Goal: Information Seeking & Learning: Learn about a topic

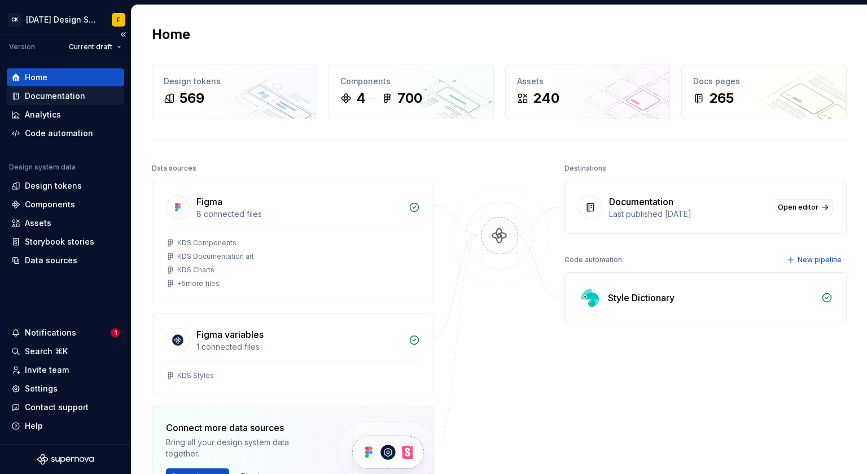
click at [32, 99] on div "Documentation" at bounding box center [55, 95] width 60 height 11
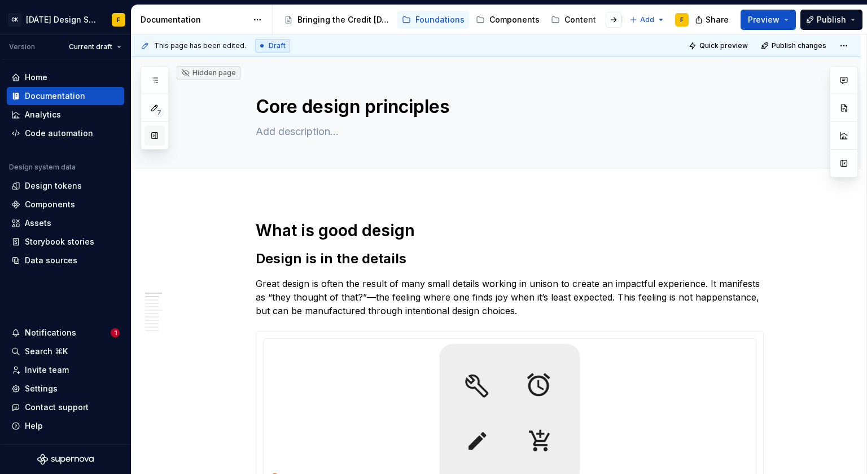
click at [154, 137] on button "button" at bounding box center [154, 135] width 20 height 20
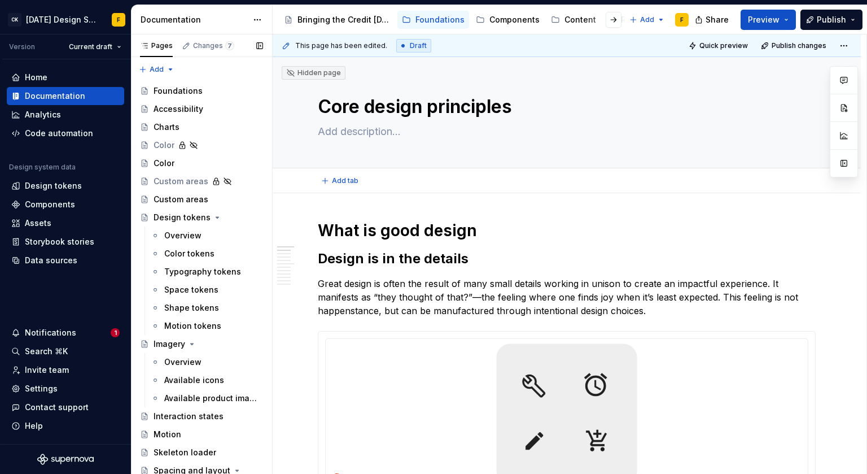
type textarea "*"
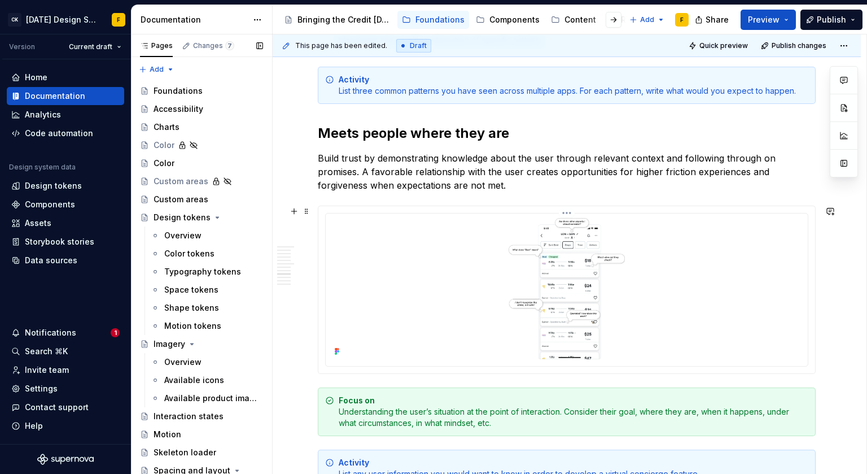
scroll to position [2730, 0]
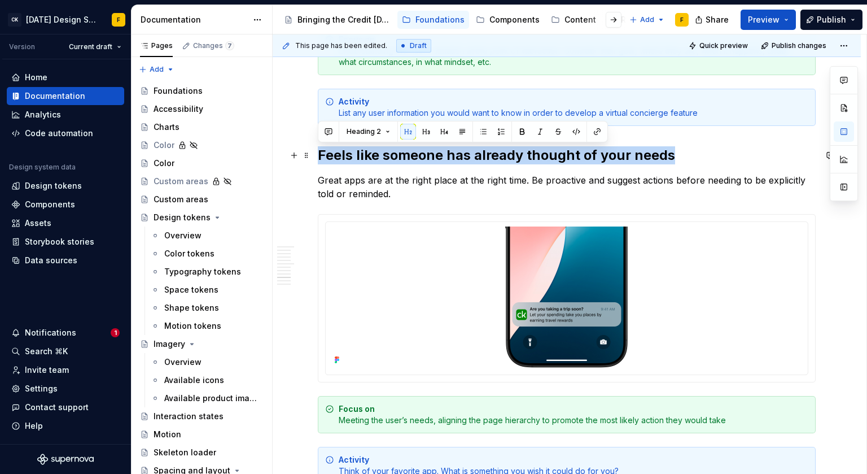
drag, startPoint x: 669, startPoint y: 154, endPoint x: 320, endPoint y: 156, distance: 349.4
click at [320, 156] on h2 "Feels like someone has already thought of your needs" at bounding box center [567, 155] width 498 height 18
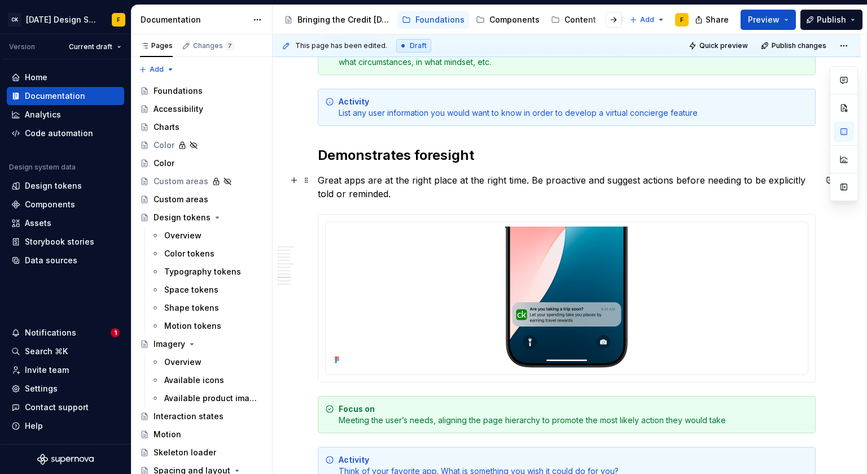
click at [448, 192] on p "Great apps are at the right place at the right time. Be proactive and suggest a…" at bounding box center [567, 186] width 498 height 27
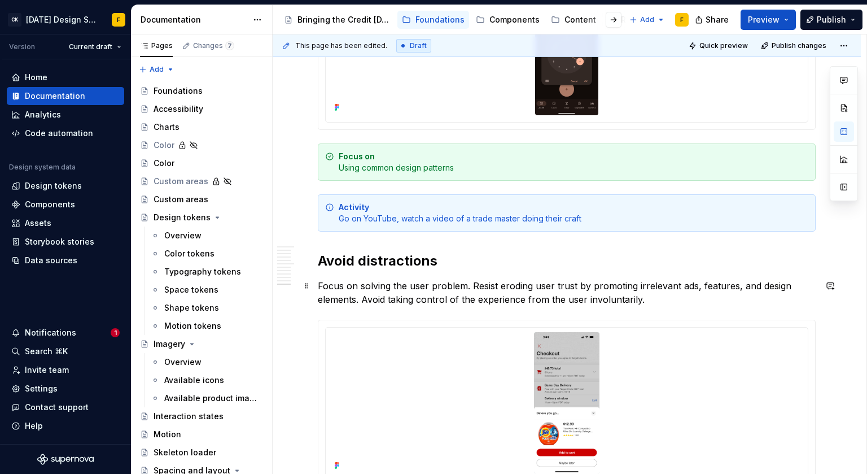
scroll to position [3340, 0]
click at [446, 222] on div "Activity Go on YouTube, watch a video of a trade master doing their craft" at bounding box center [574, 213] width 470 height 23
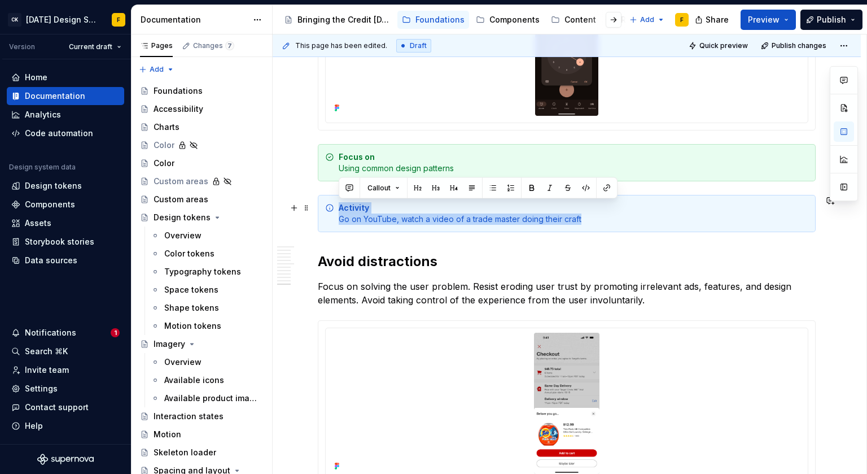
click at [446, 222] on div "Activity Go on YouTube, watch a video of a trade master doing their craft" at bounding box center [574, 213] width 470 height 23
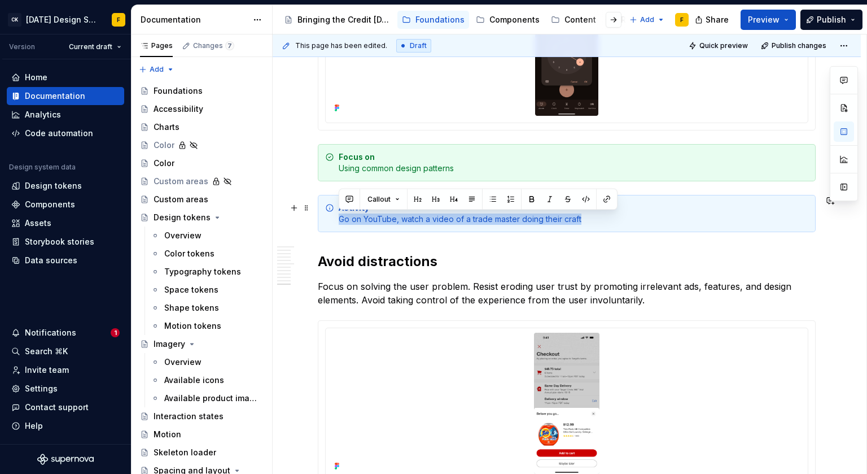
drag, startPoint x: 586, startPoint y: 220, endPoint x: 339, endPoint y: 220, distance: 247.8
click at [339, 220] on div "Activity Go on YouTube, watch a video of a trade master doing their craft" at bounding box center [574, 213] width 470 height 23
click at [372, 219] on div "Activity Go on YouTube, watch a video of a trade master doing their craft" at bounding box center [574, 213] width 470 height 23
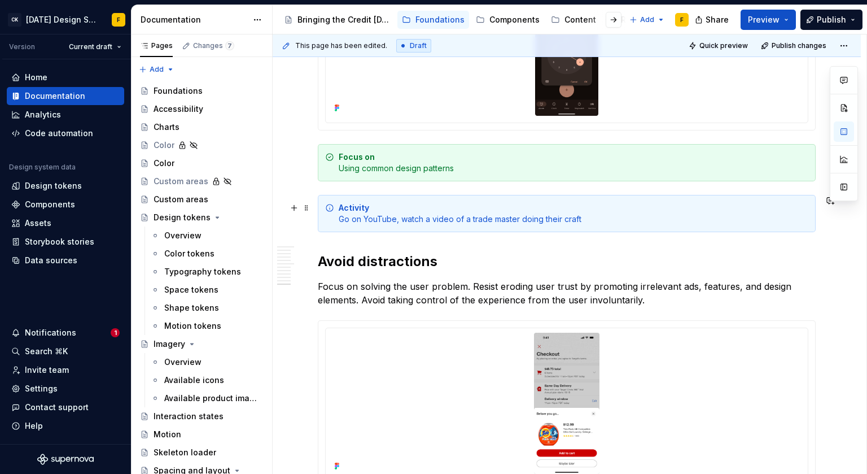
click at [398, 217] on div "Activity Go on YouTube, watch a video of a trade master doing their craft" at bounding box center [574, 213] width 470 height 23
click at [593, 221] on div "Activity Go on YouTube and watch a video of a trade master doing their craft" at bounding box center [574, 213] width 470 height 23
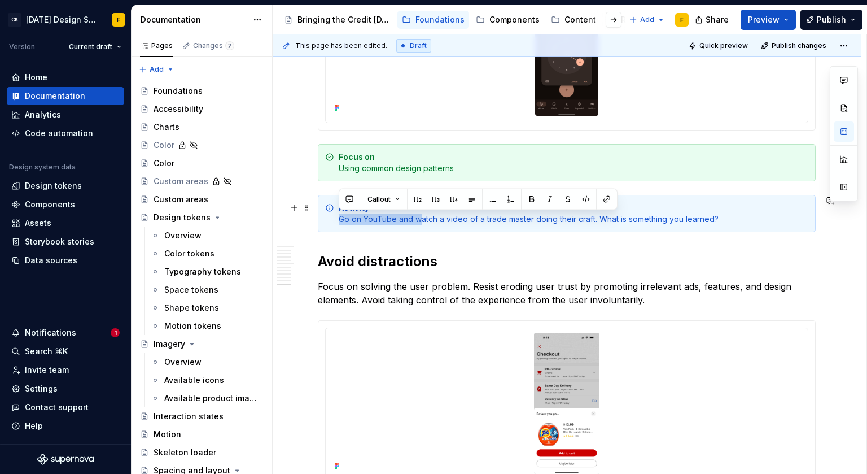
drag, startPoint x: 419, startPoint y: 217, endPoint x: 339, endPoint y: 220, distance: 80.2
click at [339, 220] on div "Activity Go on YouTube and watch a video of a trade master doing their craft. W…" at bounding box center [574, 213] width 470 height 23
drag, startPoint x: 420, startPoint y: 217, endPoint x: 337, endPoint y: 222, distance: 83.7
click at [337, 222] on div "Activity Go on YouTube and watch a video of a trade master doing their craft. W…" at bounding box center [567, 213] width 498 height 37
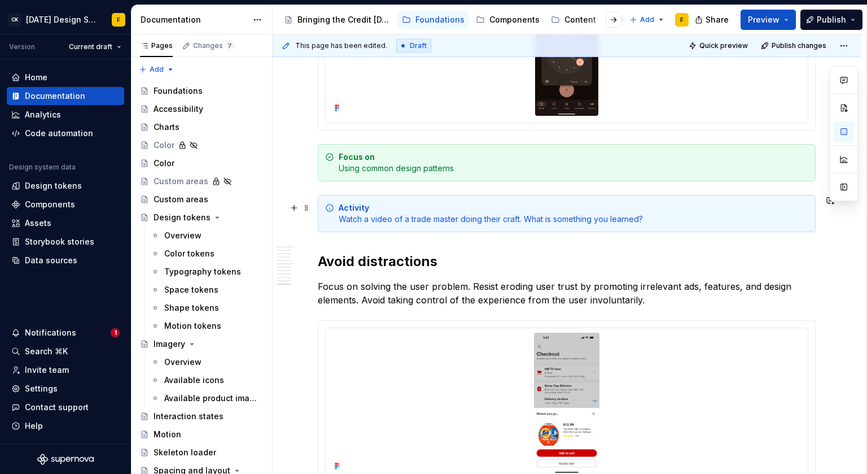
click at [658, 220] on div "Activity Watch a video of a trade master doing their craft. What is something y…" at bounding box center [574, 213] width 470 height 23
click at [548, 218] on div "Activity Watch a video of a trade master doing their craft. What is something y…" at bounding box center [574, 213] width 470 height 23
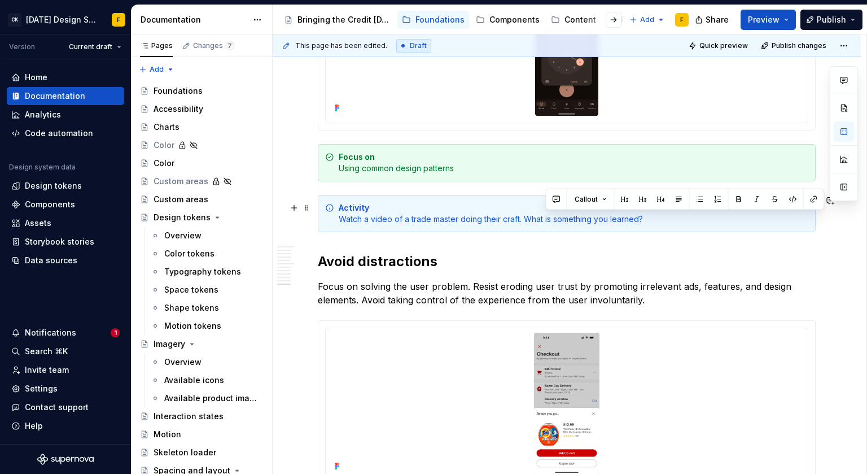
click at [637, 218] on div "Activity Watch a video of a trade master doing their craft. What is something y…" at bounding box center [574, 213] width 470 height 23
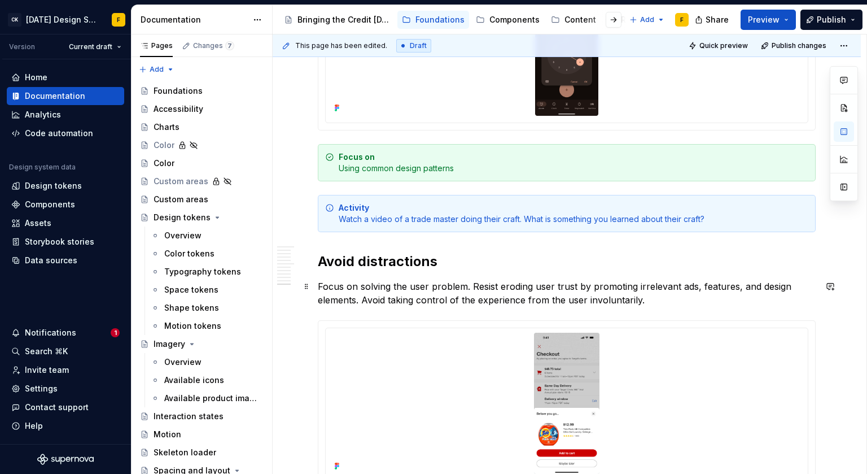
click at [619, 290] on p "Focus on solving the user problem. Resist eroding user trust by promoting irrel…" at bounding box center [567, 292] width 498 height 27
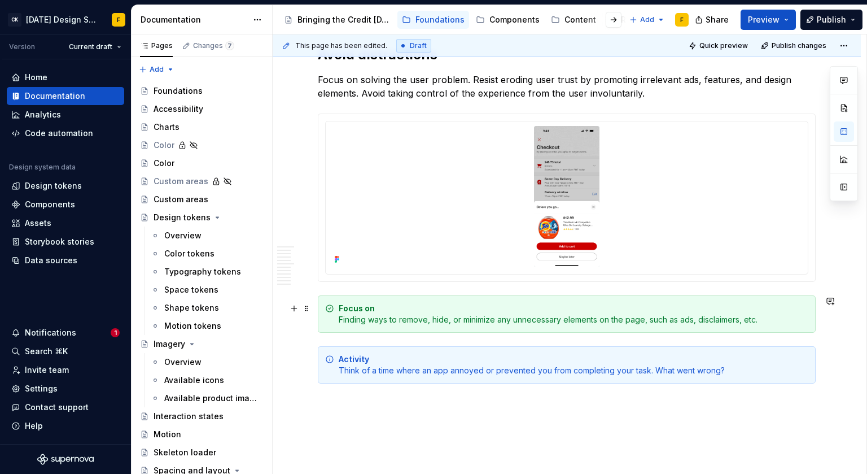
scroll to position [3489, 0]
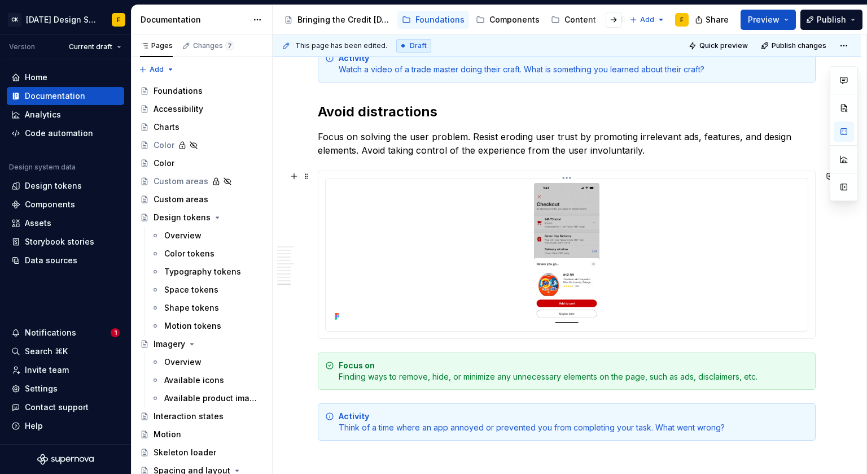
click at [568, 176] on html "CK Karma Design System F Version Current draft Home Documentation Analytics Cod…" at bounding box center [433, 237] width 867 height 474
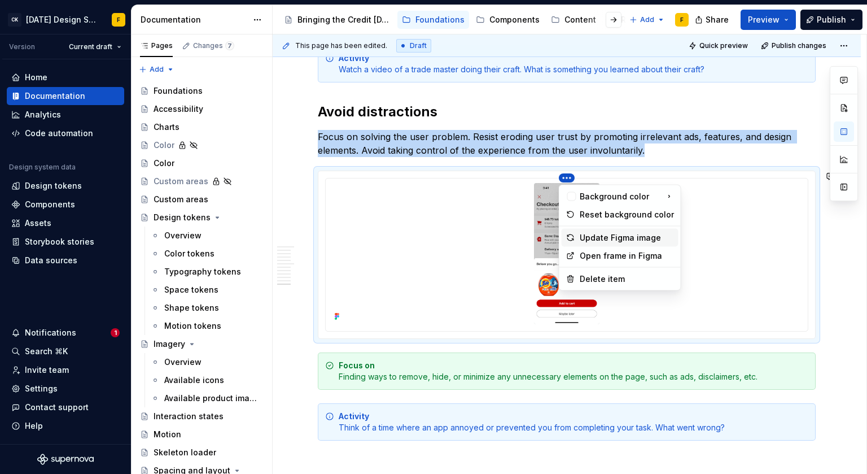
click at [610, 236] on div "Update Figma image" at bounding box center [627, 237] width 94 height 11
click at [564, 178] on html "CK Karma Design System F Version Current draft Home Documentation Analytics Cod…" at bounding box center [433, 237] width 867 height 474
click at [590, 241] on div "Update Figma image" at bounding box center [627, 237] width 94 height 11
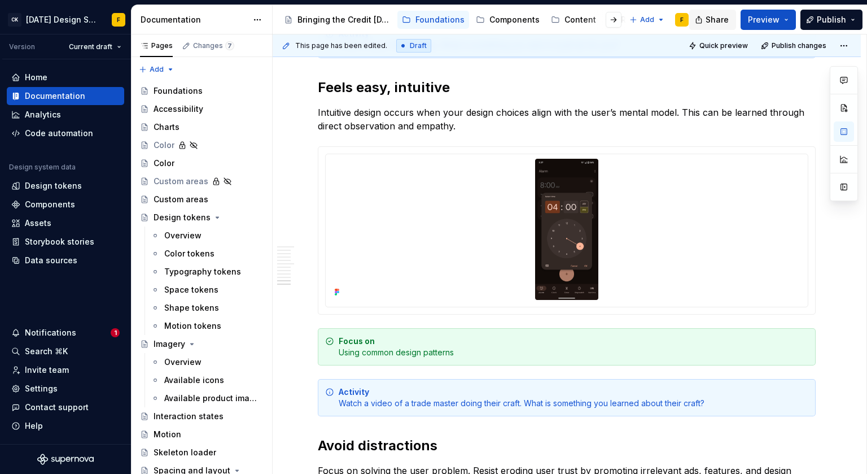
scroll to position [219, 0]
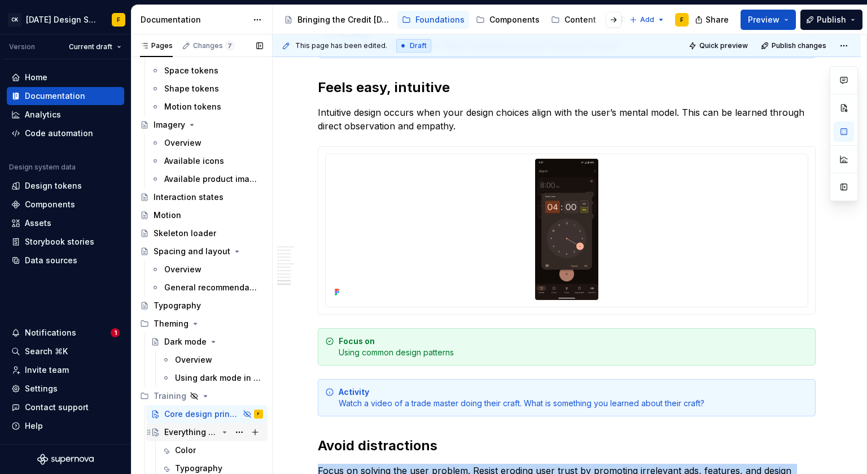
click at [175, 431] on div "Everything you need to know" at bounding box center [191, 431] width 54 height 11
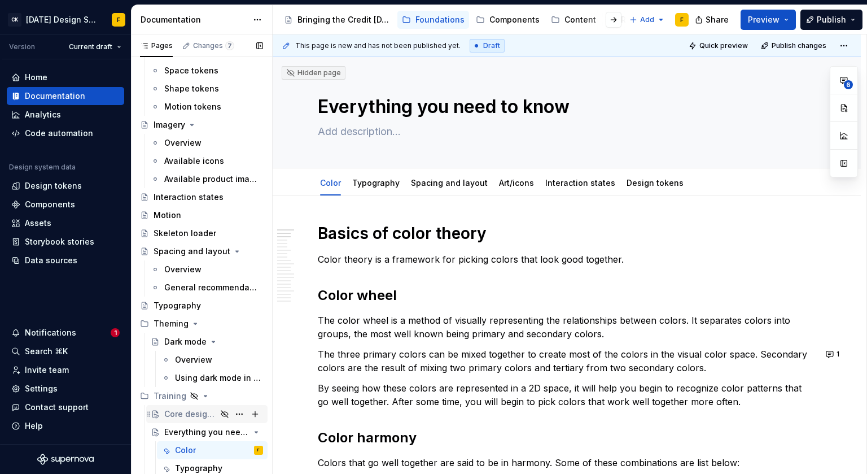
click at [184, 415] on div "Core design principles" at bounding box center [190, 413] width 52 height 11
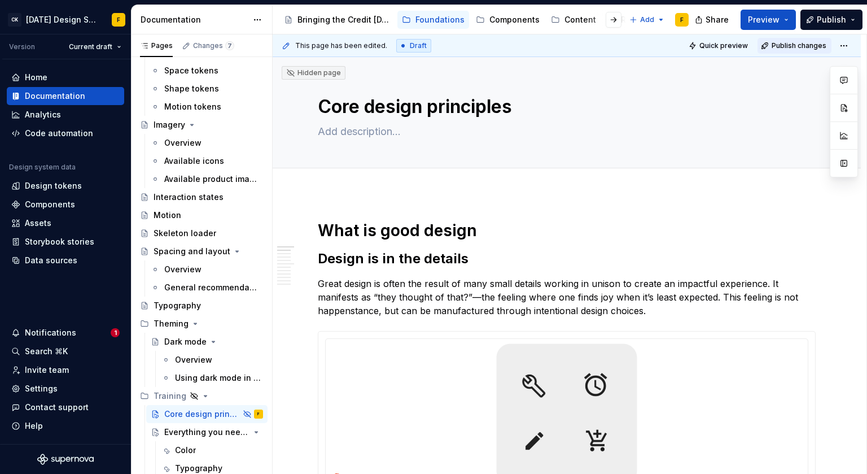
click at [790, 43] on span "Publish changes" at bounding box center [799, 45] width 55 height 9
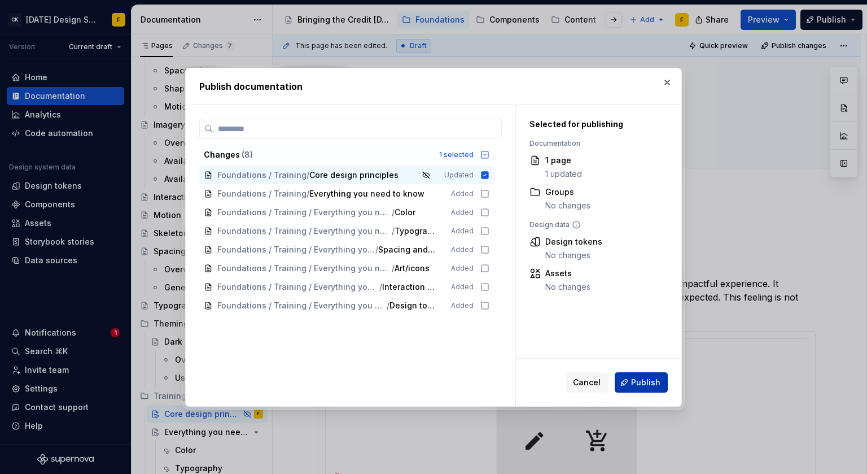
click at [636, 382] on span "Publish" at bounding box center [645, 381] width 29 height 11
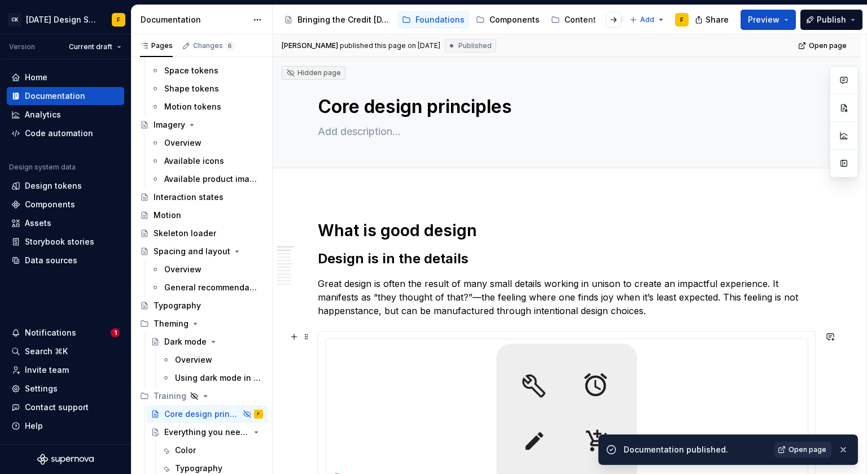
click at [801, 451] on span "Open page" at bounding box center [807, 449] width 38 height 9
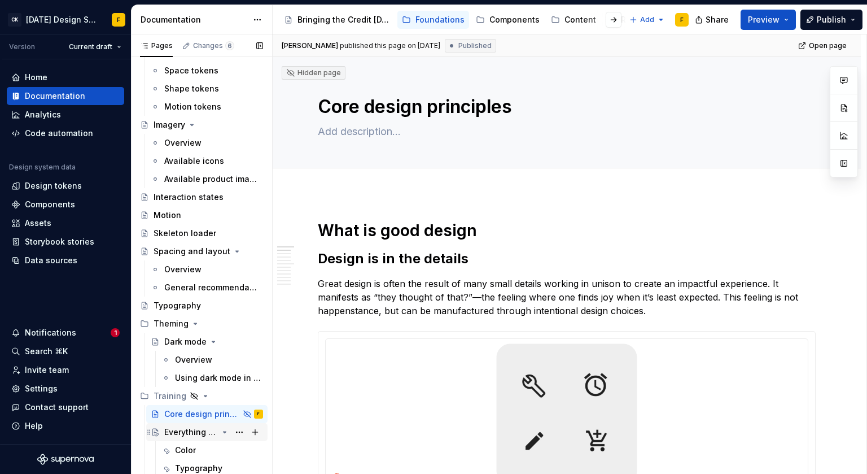
click at [182, 437] on div "Everything you need to know" at bounding box center [191, 431] width 54 height 11
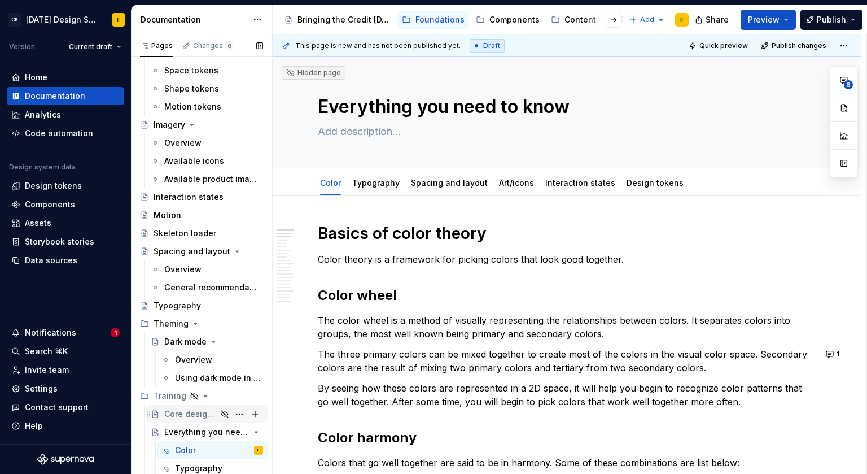
click at [181, 415] on div "Core design principles" at bounding box center [190, 413] width 52 height 11
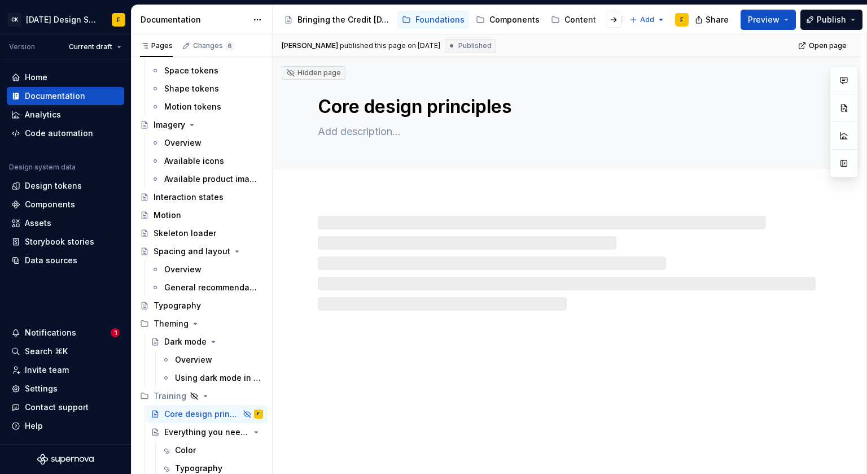
type textarea "*"
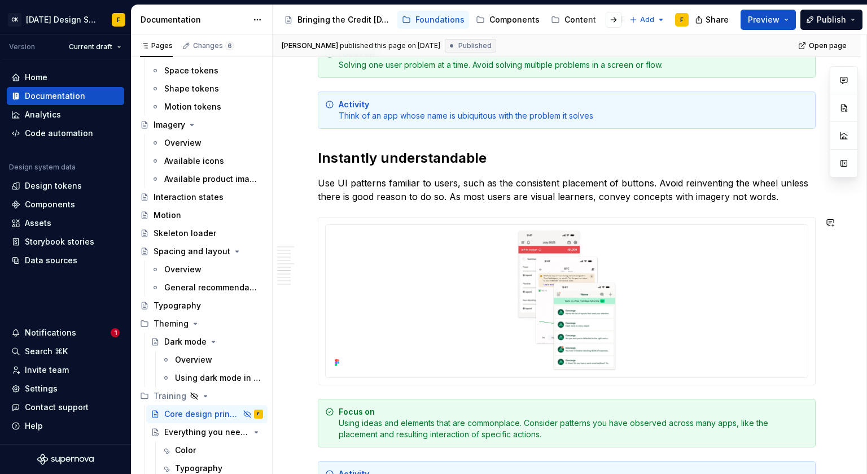
scroll to position [1251, 0]
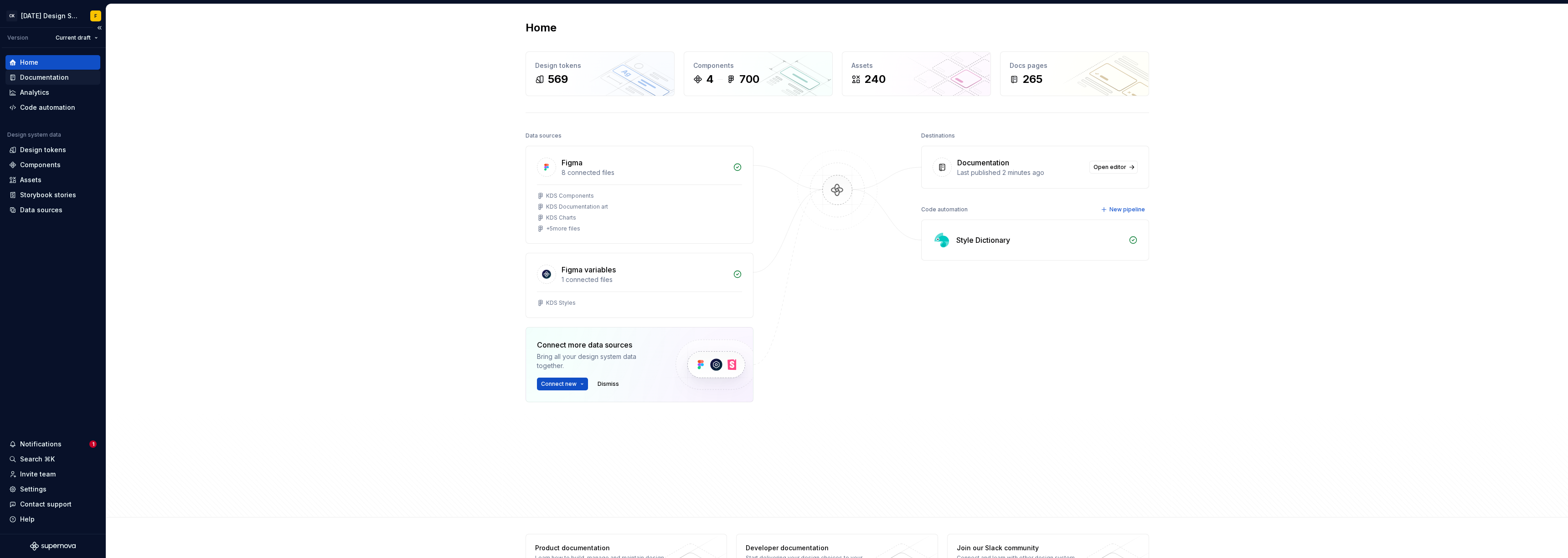
click at [38, 79] on div "Documentation" at bounding box center [44, 77] width 48 height 9
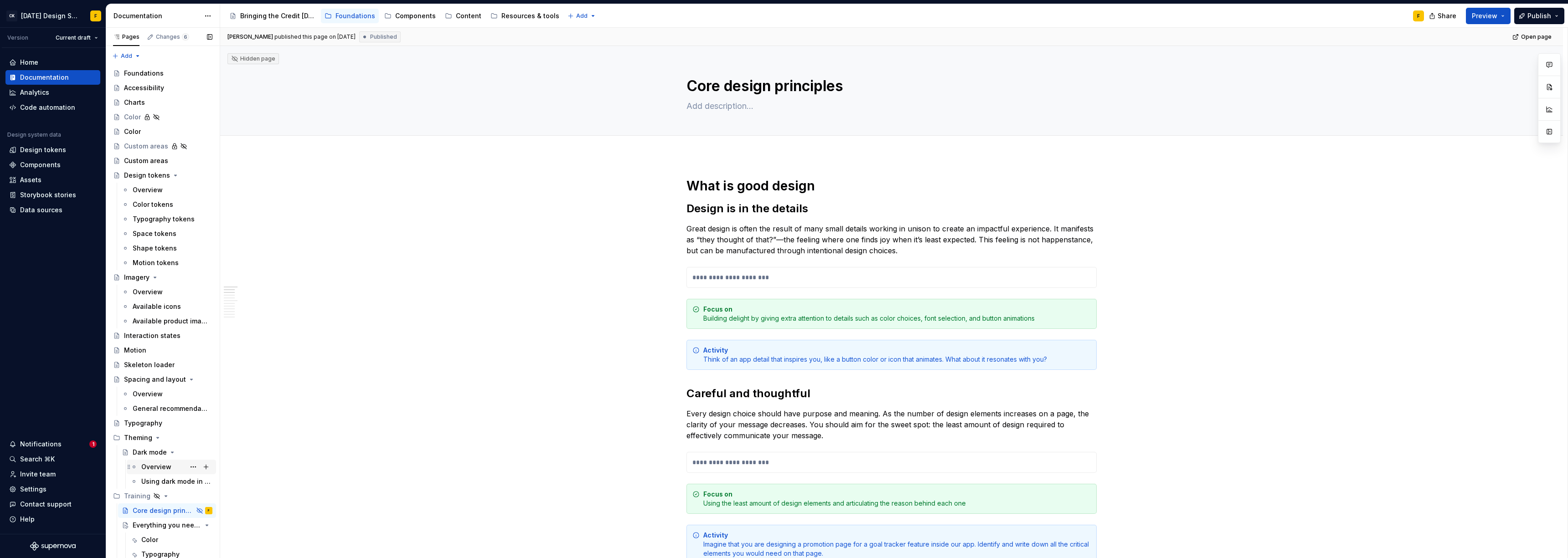
scroll to position [60, 0]
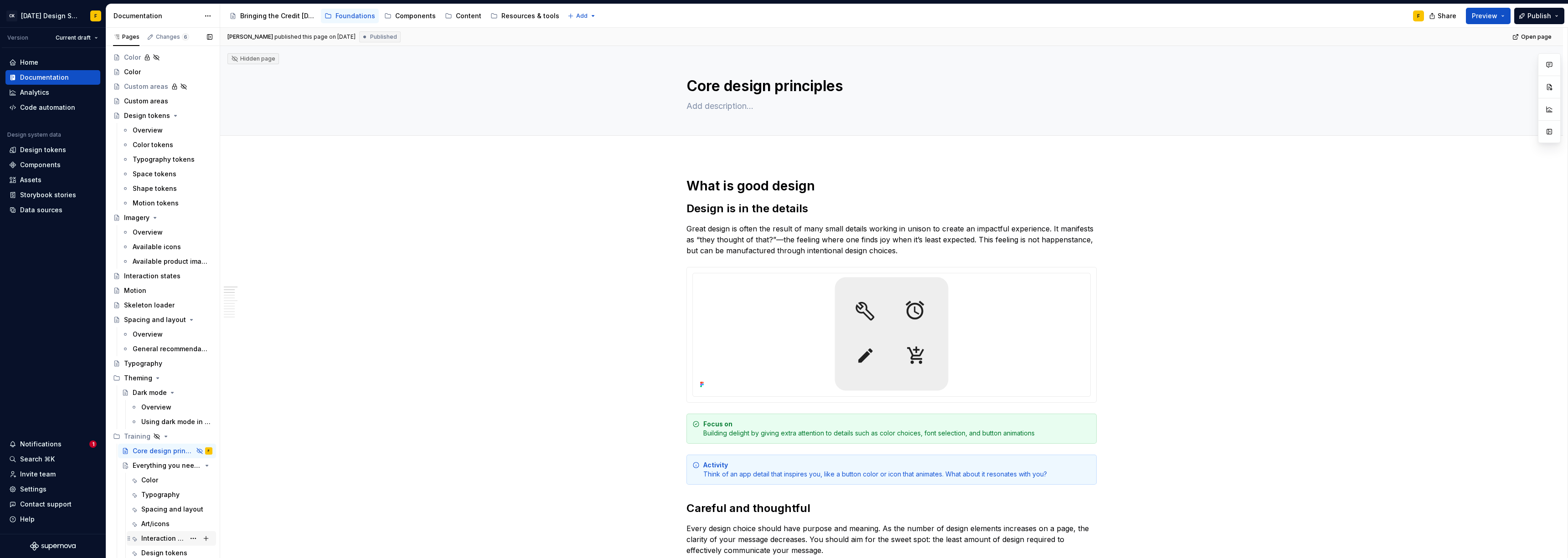
click at [149, 382] on div "Interaction states" at bounding box center [163, 538] width 44 height 9
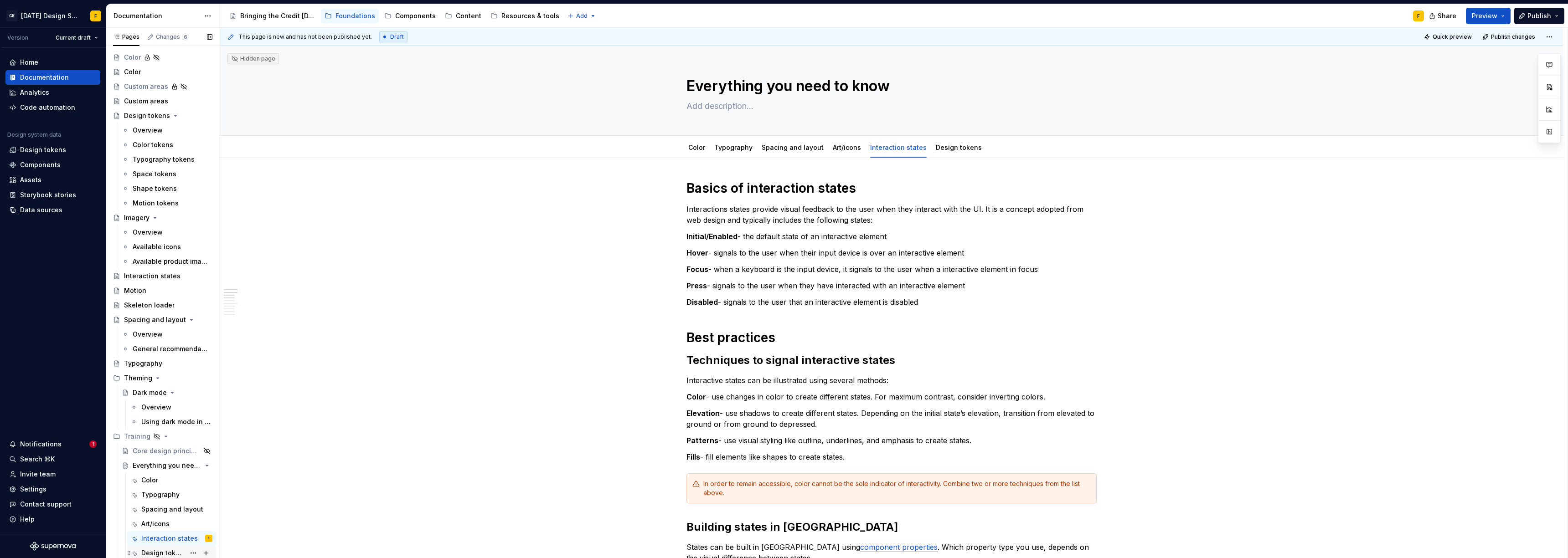
click at [169, 382] on div "Design tokens" at bounding box center [163, 553] width 44 height 9
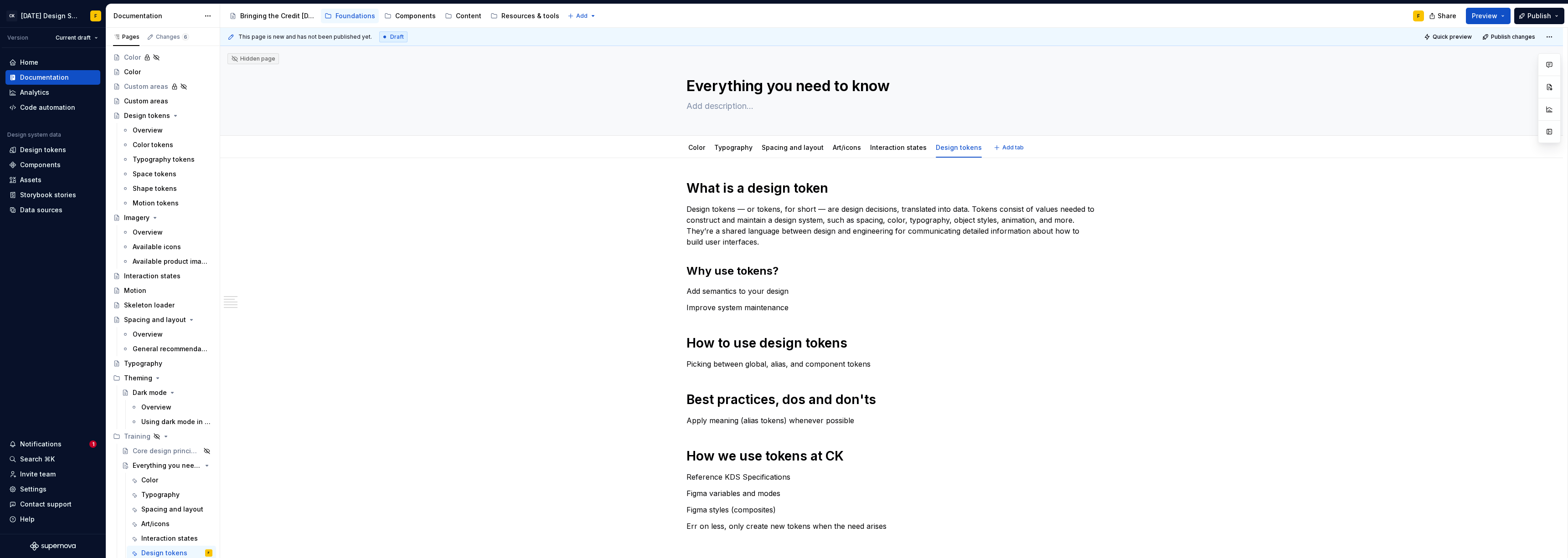
type textarea "*"
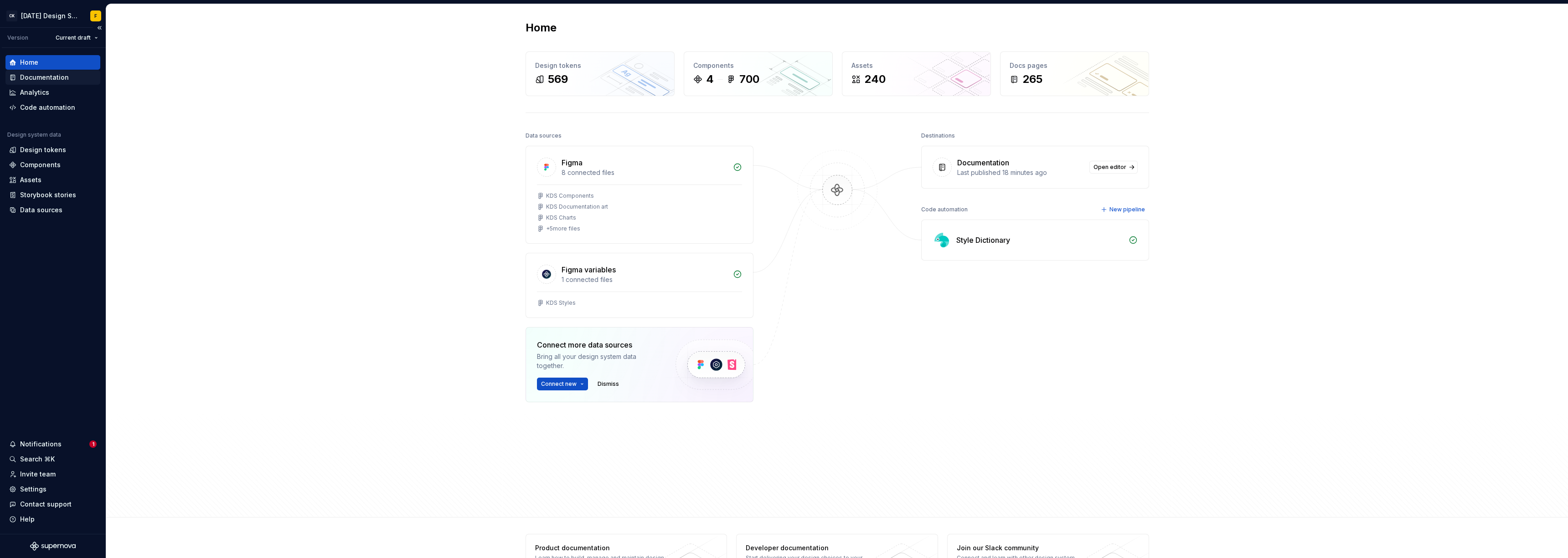
click at [48, 81] on div "Documentation" at bounding box center [44, 77] width 48 height 9
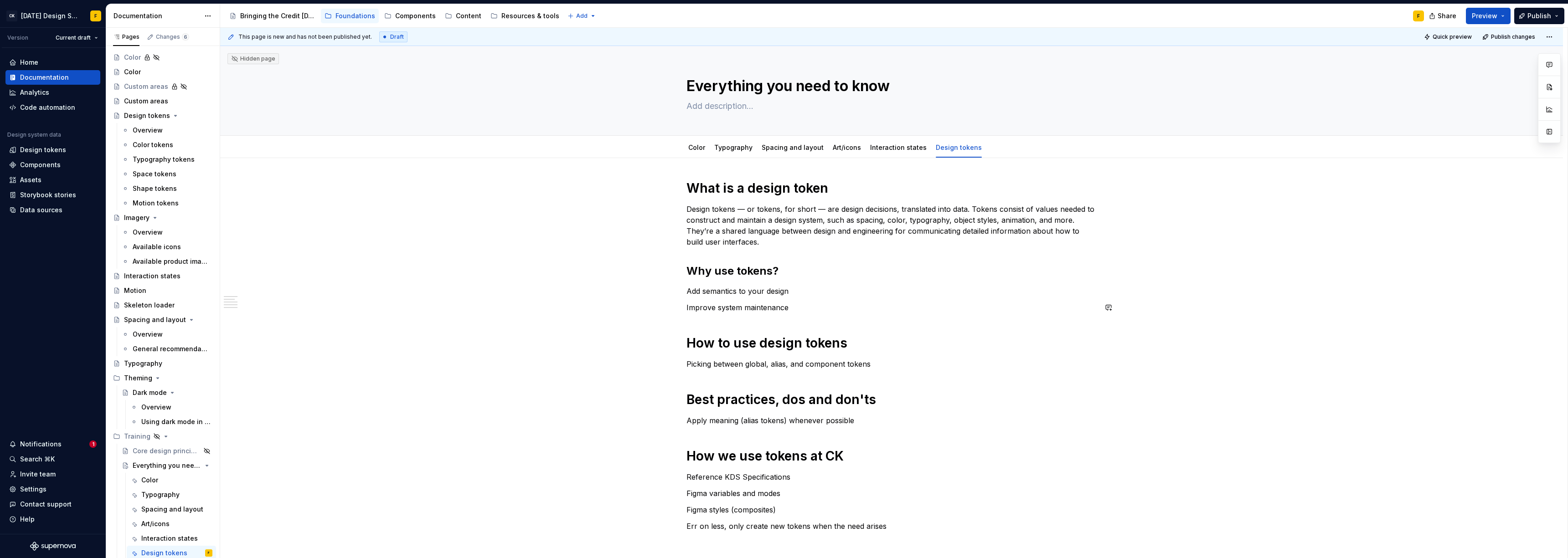
type textarea "*"
click at [686, 208] on p "Design tokens — or tokens, for short — are design decisions, translated into da…" at bounding box center [891, 225] width 410 height 44
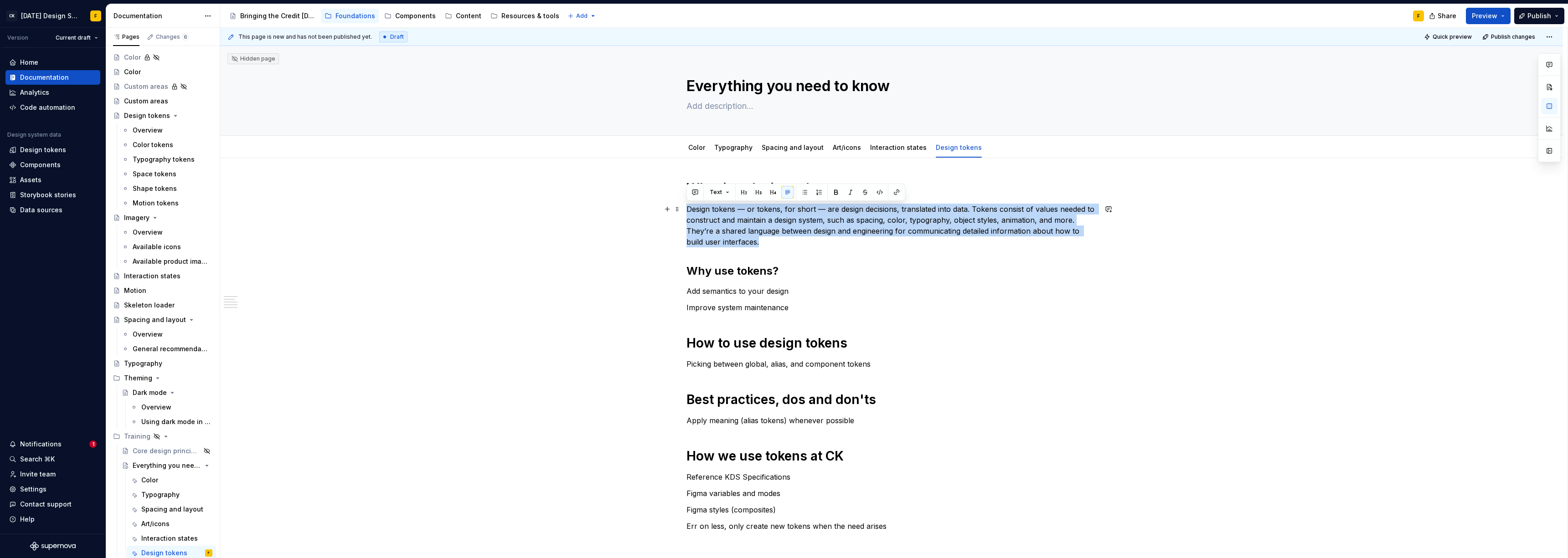
drag, startPoint x: 769, startPoint y: 243, endPoint x: 686, endPoint y: 212, distance: 88.6
click at [686, 212] on p "Design tokens — or tokens, for short — are design decisions, translated into da…" at bounding box center [891, 225] width 410 height 44
click at [699, 227] on p "Design tokens — or tokens, for short — are design decisions, translated into da…" at bounding box center [891, 225] width 410 height 44
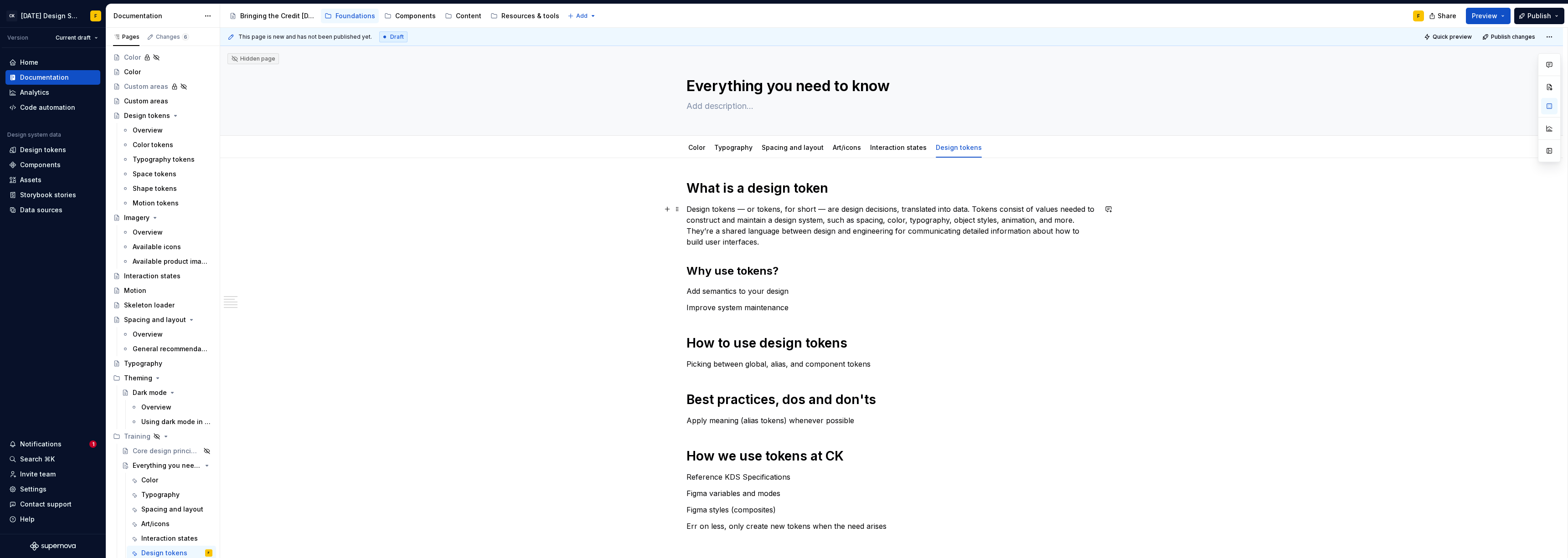
click at [688, 208] on p "Design tokens — or tokens, for short — are design decisions, translated into da…" at bounding box center [891, 225] width 410 height 44
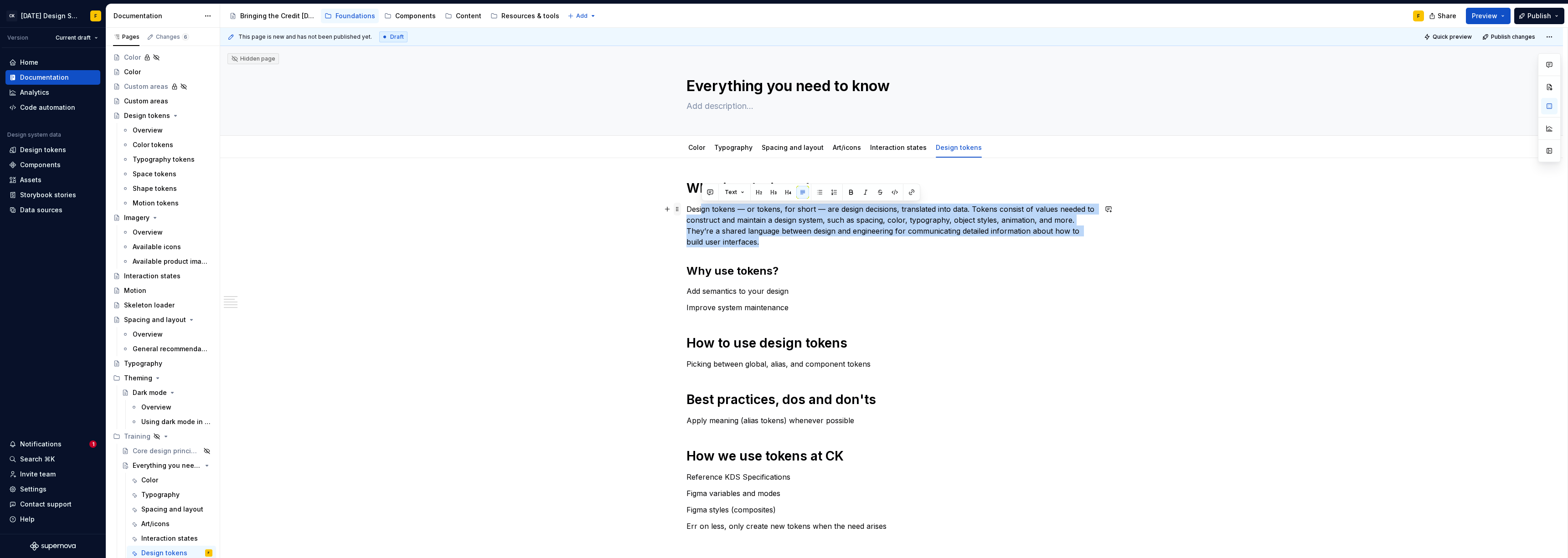
drag, startPoint x: 785, startPoint y: 239, endPoint x: 681, endPoint y: 208, distance: 108.5
click at [686, 208] on div "What is a design token Design tokens — or tokens, for short — are design decisi…" at bounding box center [891, 361] width 410 height 363
click at [699, 216] on p "Design tokens — or tokens, for short — are design decisions, translated into da…" at bounding box center [891, 225] width 410 height 44
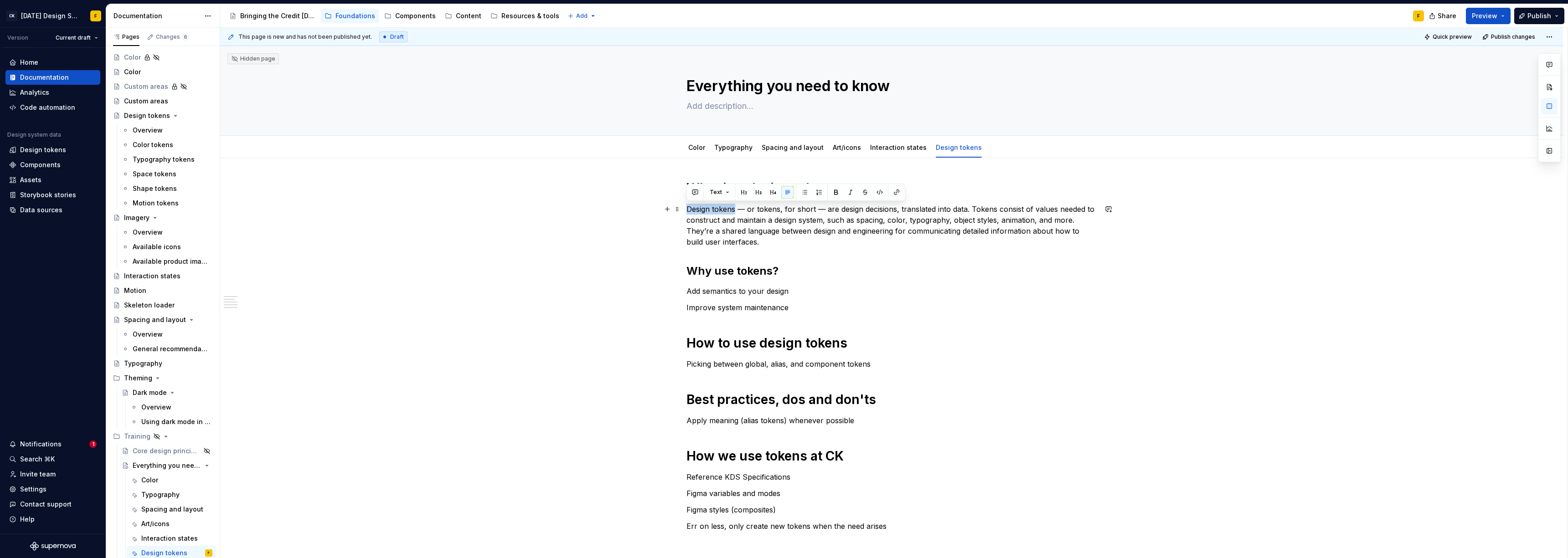
drag, startPoint x: 687, startPoint y: 210, endPoint x: 735, endPoint y: 207, distance: 48.1
click at [699, 207] on p "Design tokens — or tokens, for short — are design decisions, translated into da…" at bounding box center [891, 225] width 410 height 44
drag, startPoint x: 834, startPoint y: 208, endPoint x: 904, endPoint y: 206, distance: 70.0
click at [699, 206] on p "A design token captures a design decisions, translated into data. Tokens consis…" at bounding box center [891, 225] width 410 height 44
click at [698, 207] on p "A design token captures a design decisions such as colTokens consist of values …" at bounding box center [891, 225] width 410 height 44
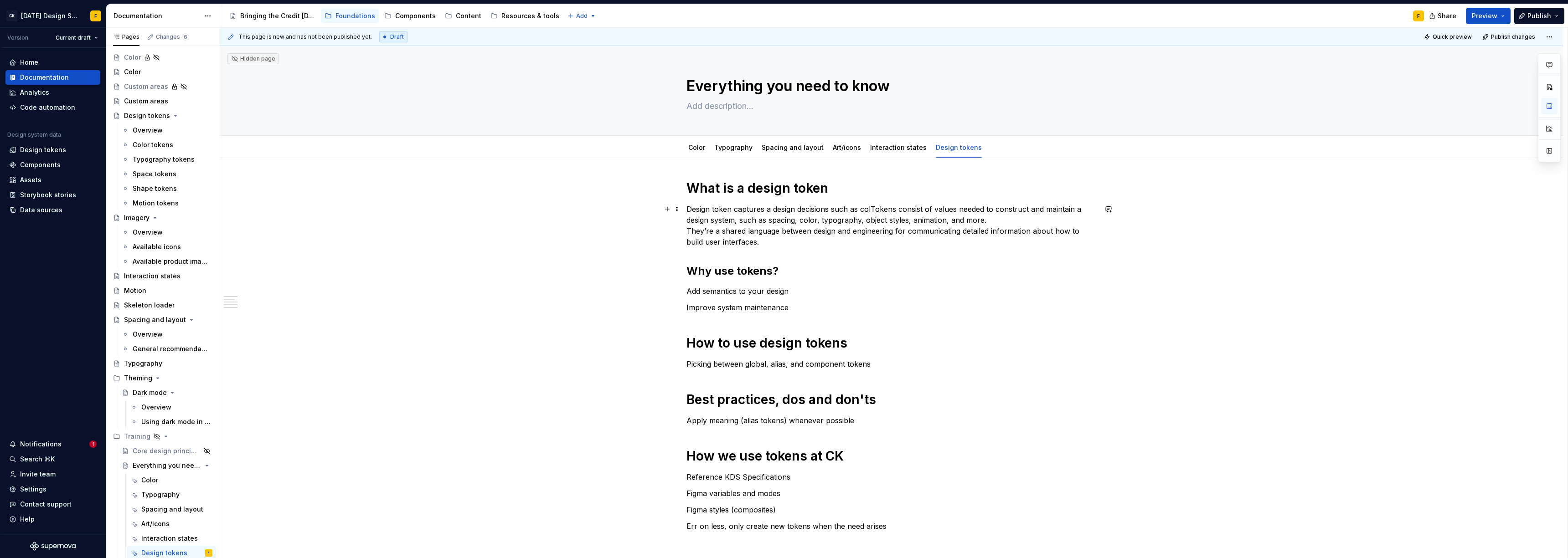
click at [699, 212] on p "Design token captures a design decisions such as colTokens consist of values ne…" at bounding box center [891, 225] width 410 height 44
click at [699, 212] on p "Design tokens captures a design decisions such as colTokens consist of values n…" at bounding box center [891, 225] width 410 height 44
click at [690, 208] on p "Design tokens capture a design decisions such as colTokens consist of values ne…" at bounding box center [891, 225] width 410 height 44
click at [688, 208] on p "Design tokens capture a design decisions such as colTokens consist of values ne…" at bounding box center [891, 225] width 410 height 44
drag, startPoint x: 740, startPoint y: 210, endPoint x: 949, endPoint y: 246, distance: 212.1
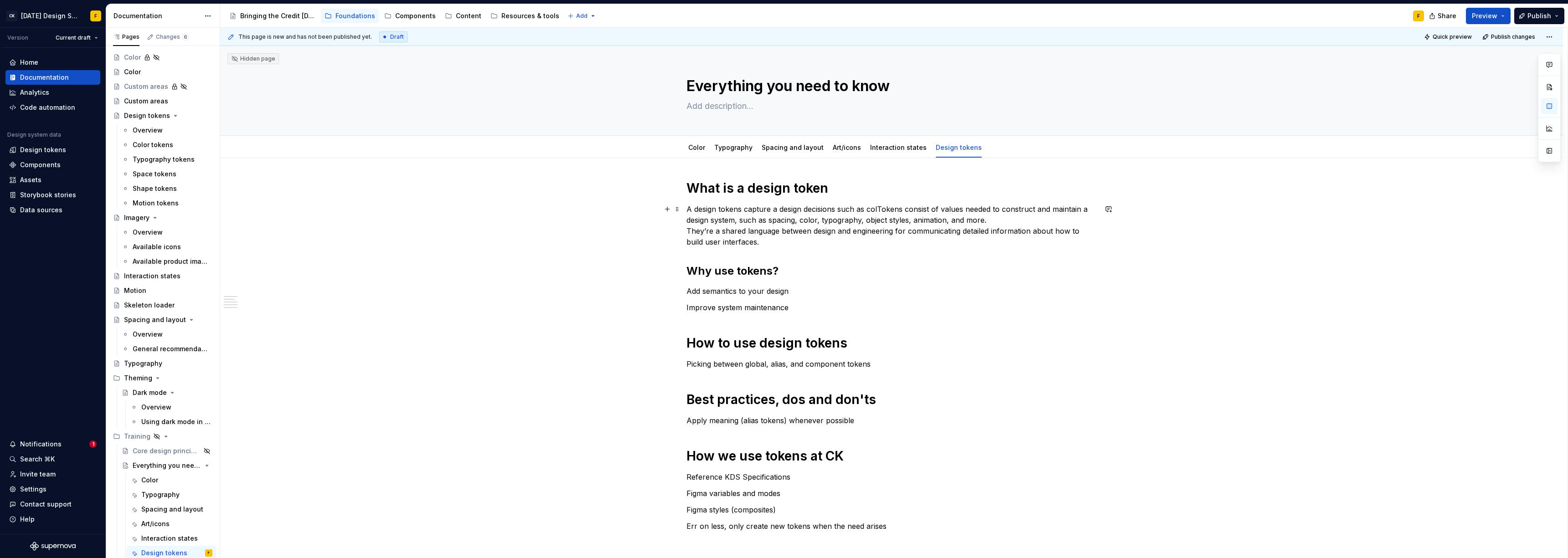
click at [699, 210] on p "A design tokens capture a design decisions such as colTokens consist of values …" at bounding box center [891, 225] width 410 height 44
click at [699, 207] on p "A design token capture a design decisions such as colTokens consist of values n…" at bounding box center [891, 225] width 410 height 44
click at [699, 209] on p "A design token capture a design decisions such as colTokens consist of values n…" at bounding box center [891, 225] width 410 height 44
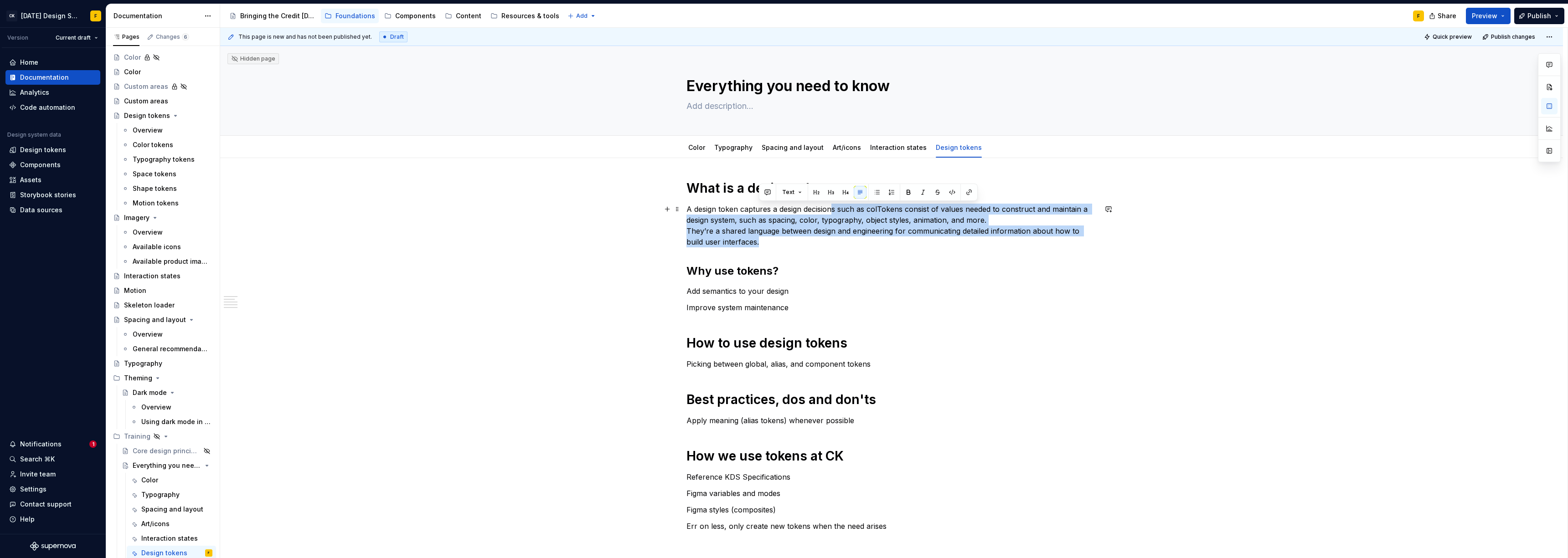
drag, startPoint x: 832, startPoint y: 209, endPoint x: 786, endPoint y: 239, distance: 54.9
click at [699, 239] on p "A design token captures a design decisions such as colTokens consist of values …" at bounding box center [891, 225] width 410 height 44
click at [699, 212] on p "A design token captures a design decisions such as colTokens consist of values …" at bounding box center [891, 225] width 410 height 44
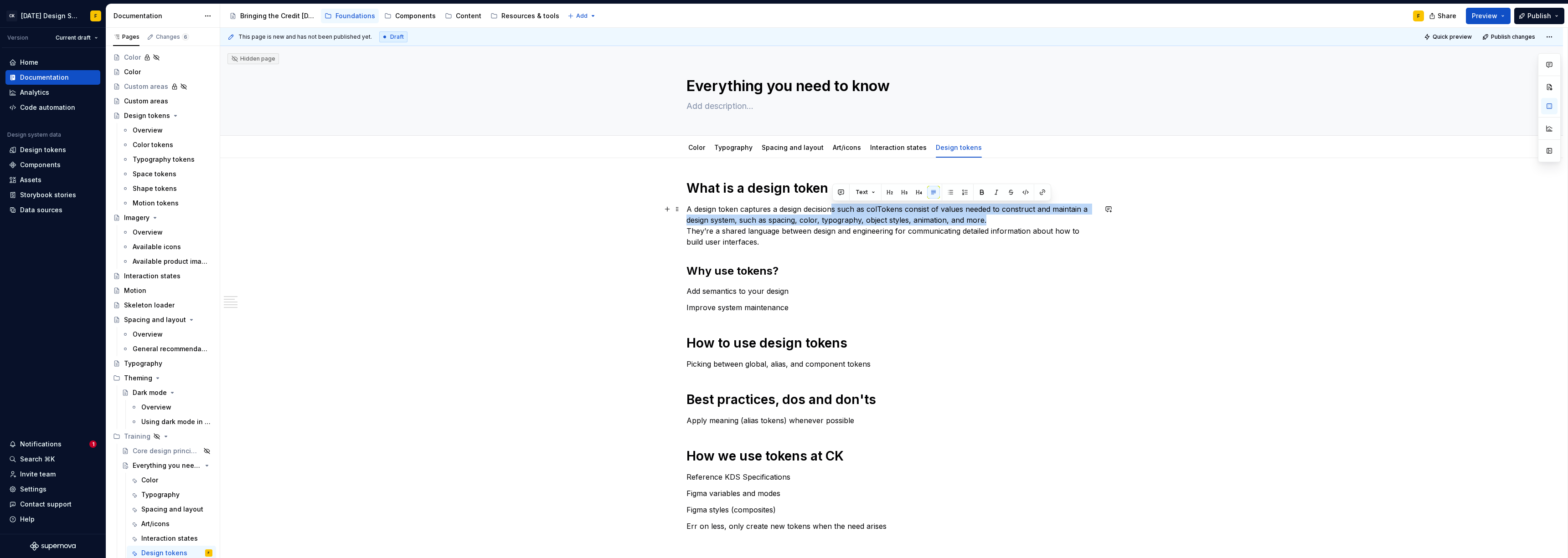
drag, startPoint x: 832, startPoint y: 208, endPoint x: 989, endPoint y: 215, distance: 157.2
click at [699, 215] on p "A design token captures a design decisions such as colTokens consist of values …" at bounding box center [891, 225] width 410 height 44
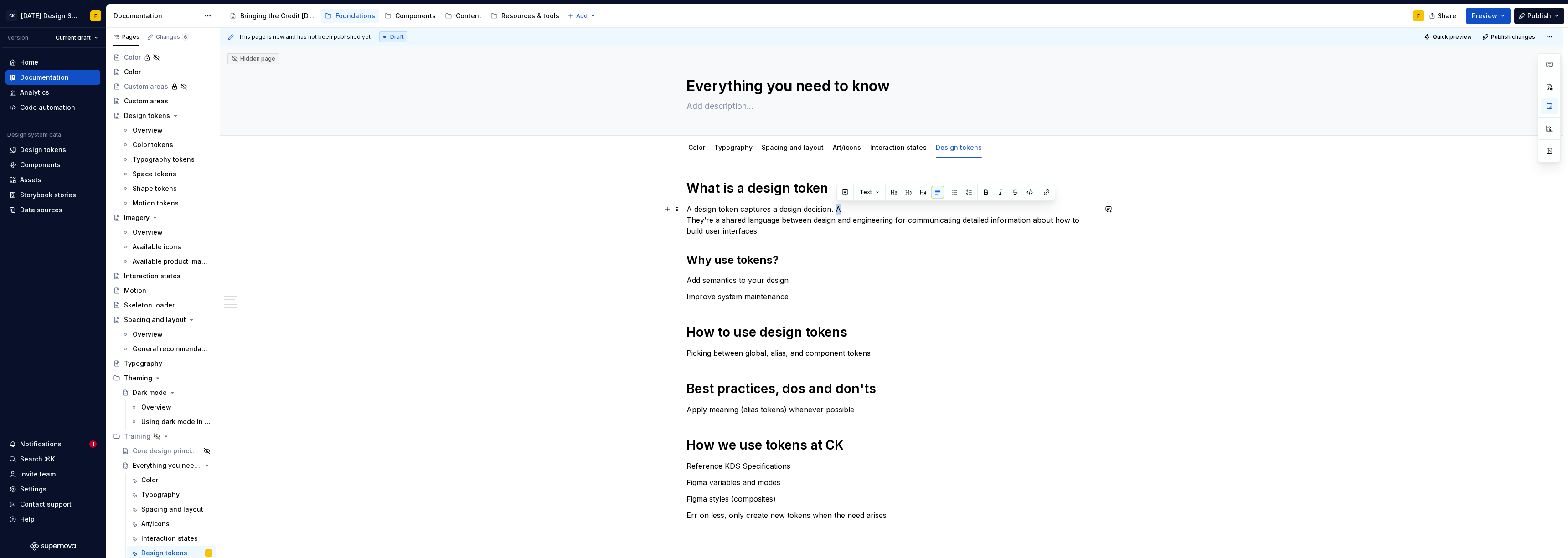
click at [699, 208] on p "A design token captures a design decision. A They’re a shared language between …" at bounding box center [891, 220] width 410 height 33
drag, startPoint x: 911, startPoint y: 210, endPoint x: 836, endPoint y: 204, distance: 75.2
click at [699, 204] on p "A design token captures a design decision. Design tokens usually consist of The…" at bounding box center [891, 220] width 410 height 33
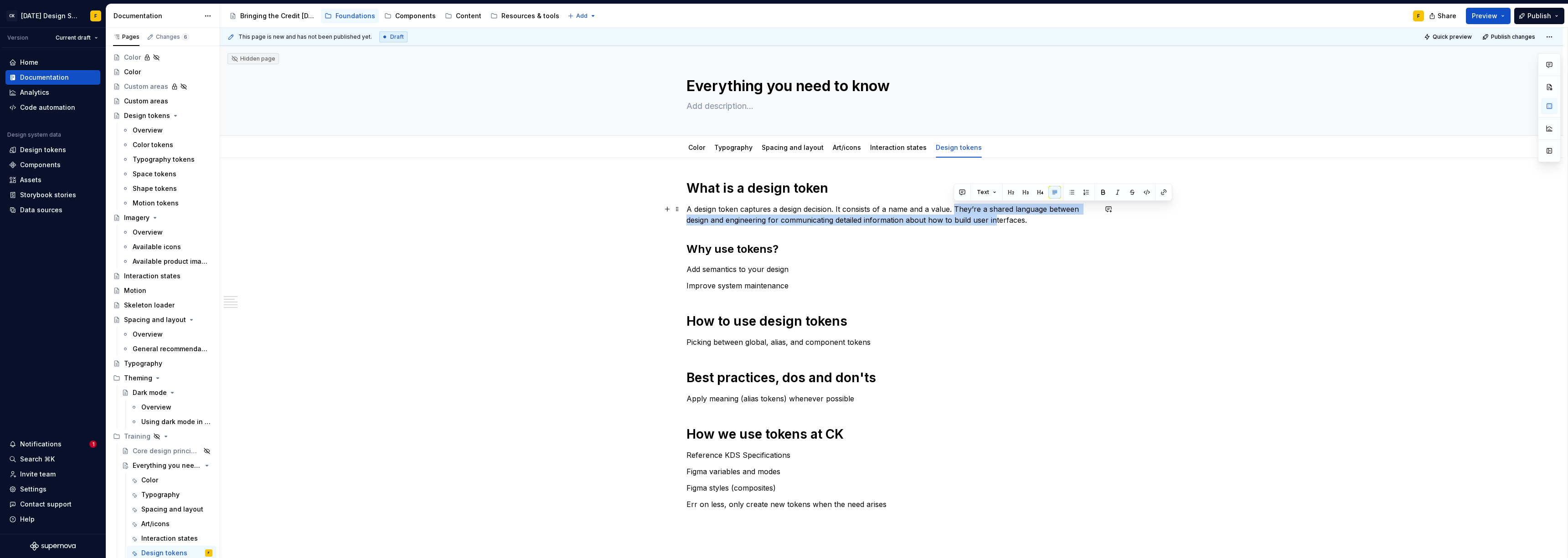
drag, startPoint x: 954, startPoint y: 207, endPoint x: 996, endPoint y: 216, distance: 43.0
click at [699, 216] on p "A design token captures a design decision. It consists of a name and a value. T…" at bounding box center [891, 214] width 410 height 22
click at [699, 213] on p "A design token captures a design decision. It consists of a name and a value. T…" at bounding box center [891, 214] width 410 height 22
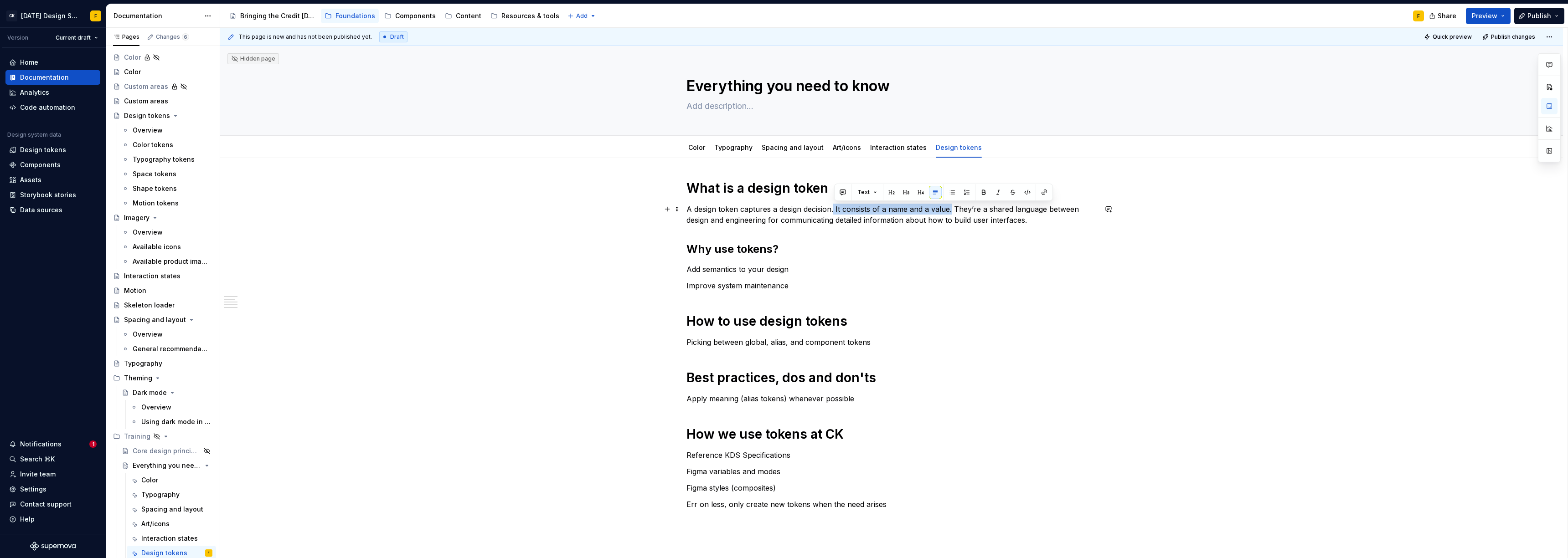
drag, startPoint x: 833, startPoint y: 208, endPoint x: 950, endPoint y: 212, distance: 117.1
click at [699, 212] on p "A design token captures a design decision. It consists of a name and a value. T…" at bounding box center [891, 214] width 410 height 22
click at [699, 211] on p "A design token captures a design decision. It’s a shared language between desig…" at bounding box center [891, 214] width 410 height 22
click at [689, 211] on p "A design token captures a design decision. It’s a shared language between desig…" at bounding box center [891, 214] width 410 height 22
drag, startPoint x: 699, startPoint y: 210, endPoint x: 685, endPoint y: 211, distance: 14.0
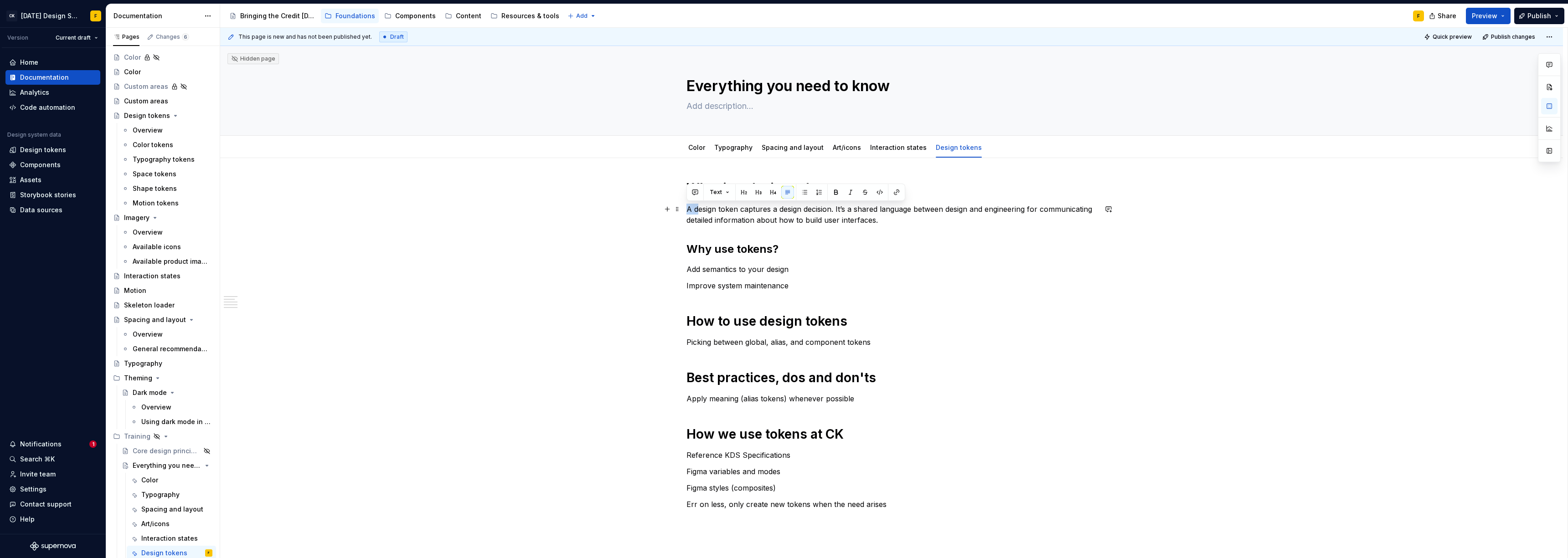
click at [685, 211] on div "What is a design token A design token captures a design decision. It’s a shared…" at bounding box center [891, 423] width 1343 height 531
click at [699, 211] on p "A design token captures a design decision. It’s a shared language between desig…" at bounding box center [891, 214] width 410 height 22
click at [699, 208] on p "A design token captures a design decision. It’s a shared language between desig…" at bounding box center [891, 214] width 410 height 22
click at [699, 211] on p "A design token captures a design decision. It’s a shared language between desig…" at bounding box center [891, 214] width 410 height 22
click at [699, 209] on p "A design token captures a design decision. It’s often used a shared language be…" at bounding box center [891, 214] width 410 height 22
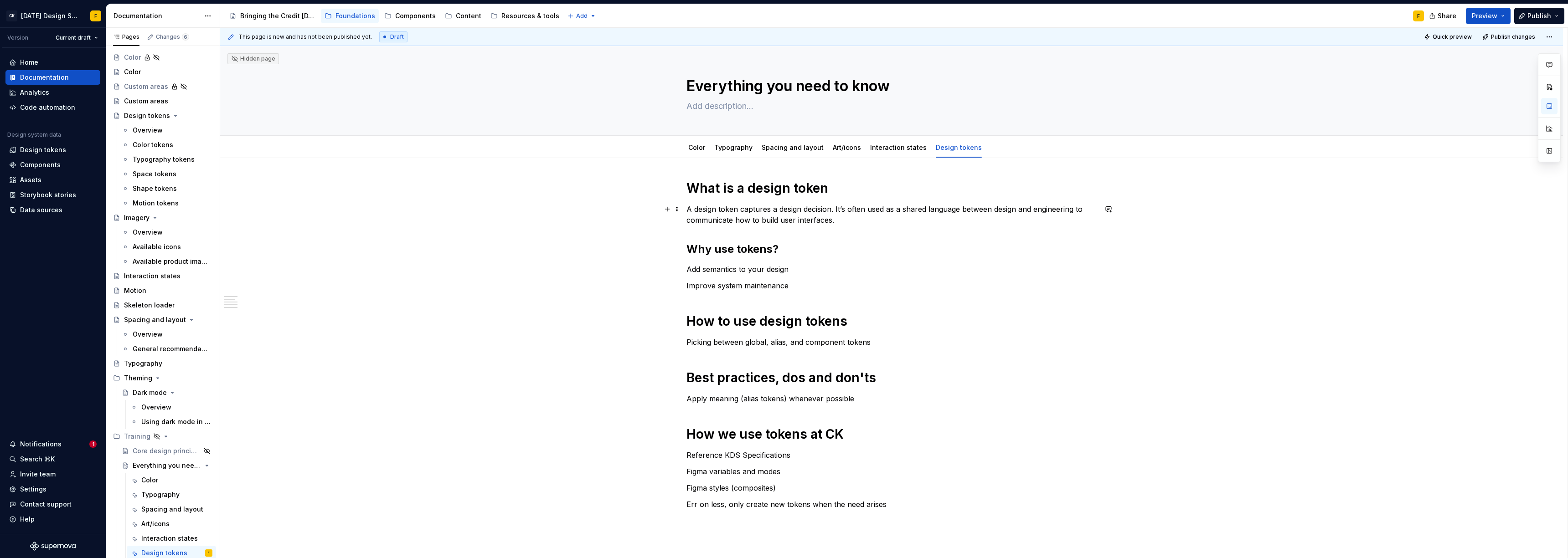
click at [699, 216] on p "A design token captures a design decision. It’s often used as a shared language…" at bounding box center [891, 214] width 410 height 22
click at [699, 280] on p "Improve system maintenance" at bounding box center [891, 286] width 410 height 11
click at [699, 273] on p "Add semantics to your design" at bounding box center [891, 270] width 410 height 11
click at [699, 271] on p "Add semantics to your design" at bounding box center [891, 270] width 410 height 11
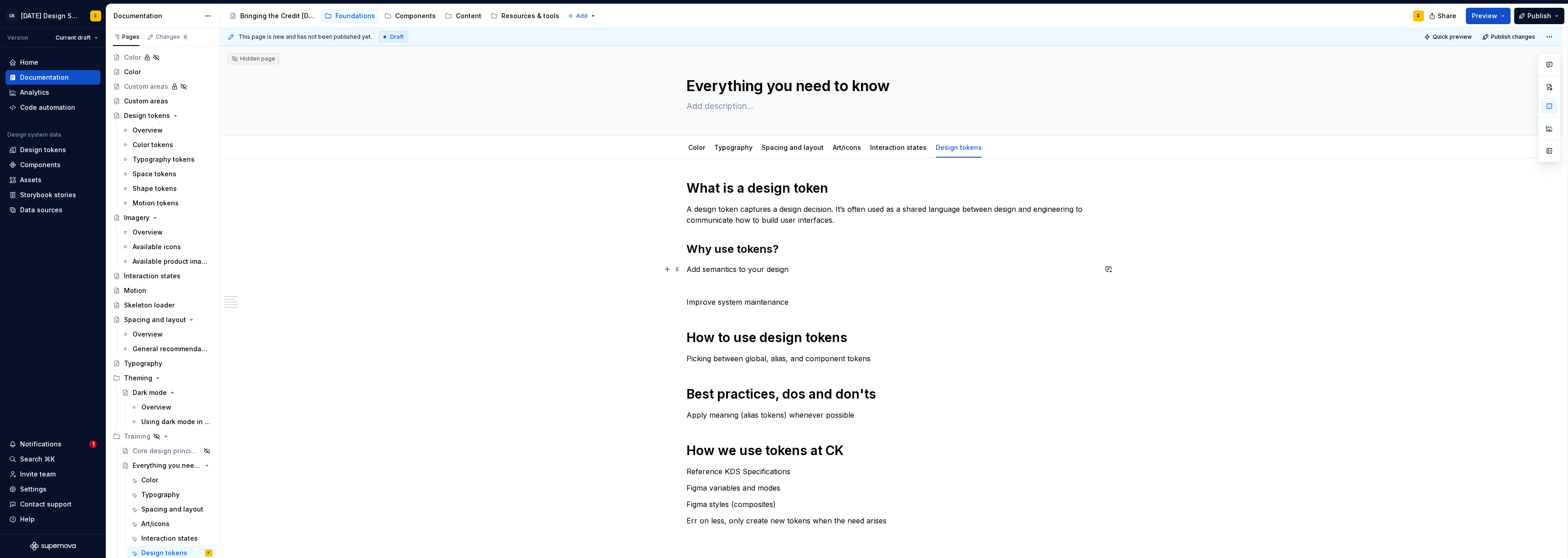
click at [699, 268] on p "Add semantics to your design" at bounding box center [891, 270] width 410 height 11
click at [699, 254] on button "button" at bounding box center [744, 253] width 13 height 13
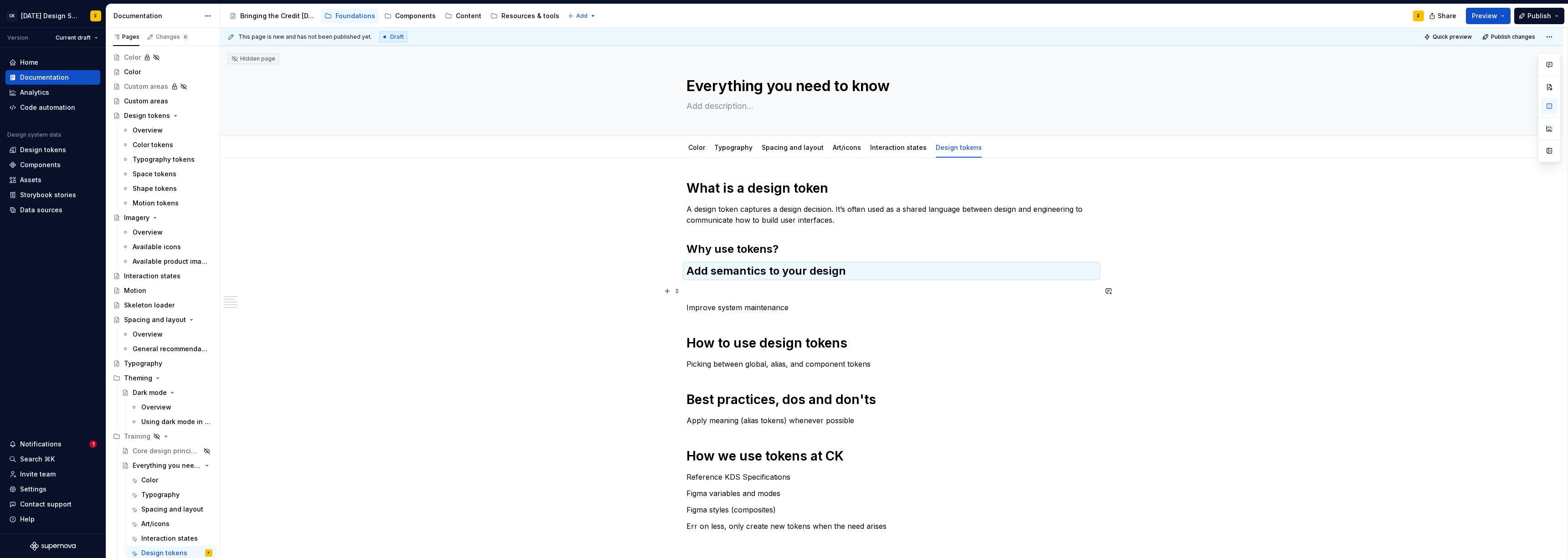
click at [699, 293] on p at bounding box center [891, 292] width 410 height 11
click at [699, 250] on h2 "Why use tokens?" at bounding box center [891, 250] width 410 height 15
click at [698, 286] on p at bounding box center [891, 292] width 410 height 11
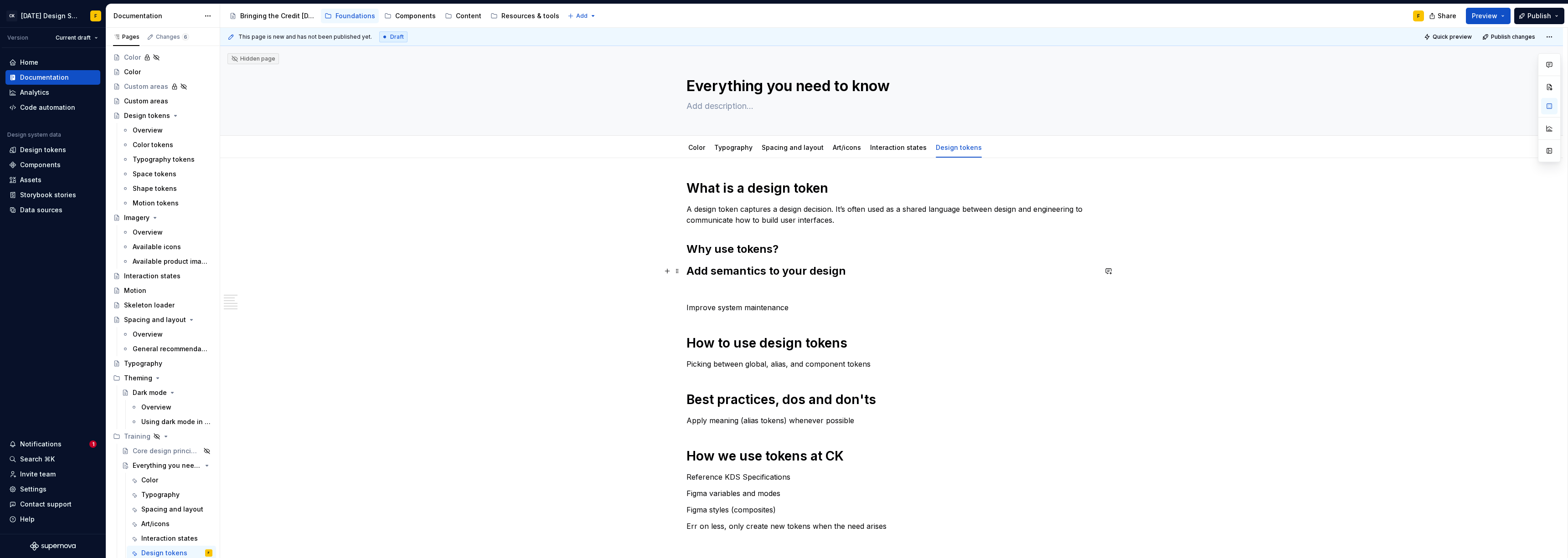
click at [699, 270] on h2 "Add semantics to your design" at bounding box center [891, 271] width 410 height 15
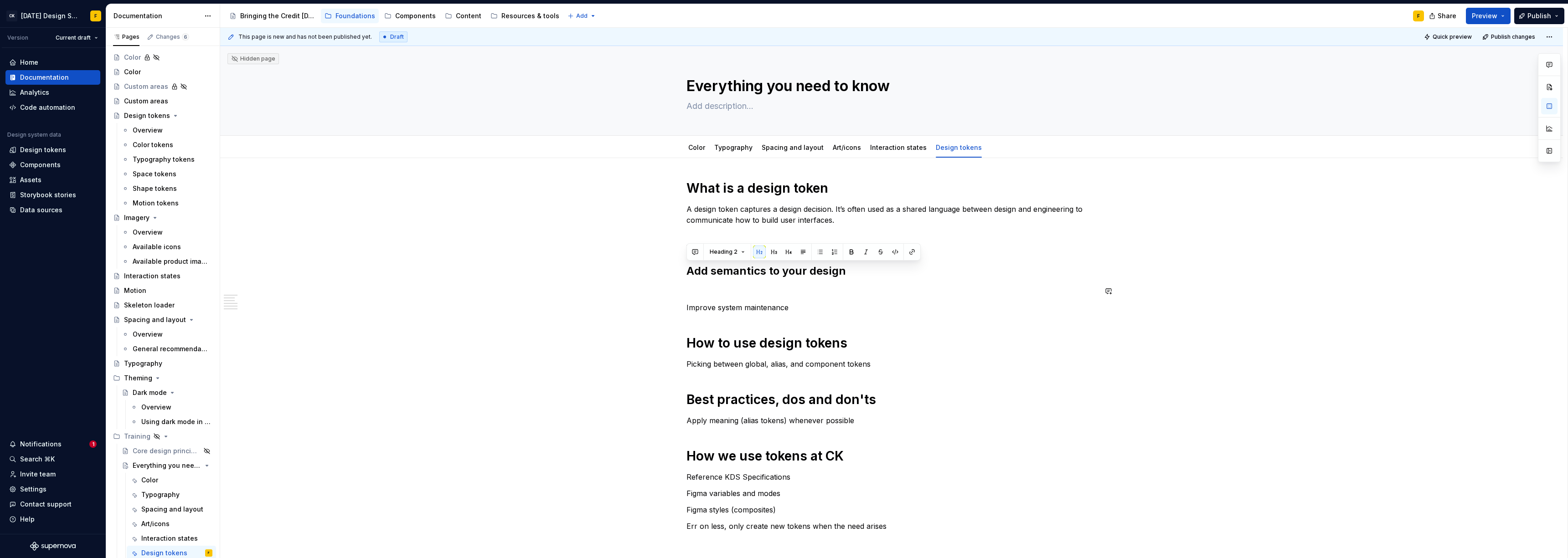
click at [699, 296] on div "What is a design token A design token captures a design decision. It’s often us…" at bounding box center [891, 356] width 410 height 352
drag, startPoint x: 785, startPoint y: 245, endPoint x: 686, endPoint y: 251, distance: 99.2
click at [686, 251] on h2 "Why use tokens?" at bounding box center [891, 250] width 410 height 15
click at [699, 292] on p at bounding box center [891, 292] width 410 height 11
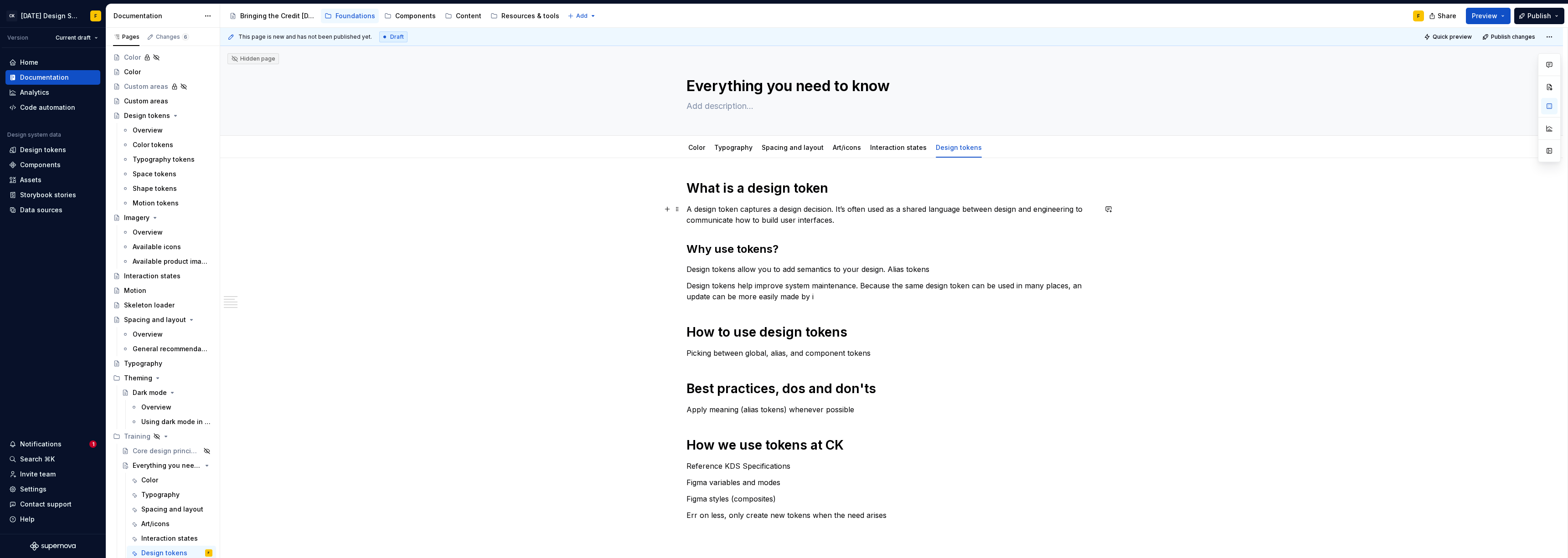
click at [699, 209] on p "A design token captures a design decision. It’s often used as a shared language…" at bounding box center [891, 214] width 410 height 22
click at [699, 302] on p "Design tokens help improve system maintenance. Because the same design token ca…" at bounding box center [891, 291] width 410 height 22
click at [699, 298] on p "Design tokens help improve system maintenance. Because the same design token ca…" at bounding box center [891, 291] width 410 height 22
click at [699, 284] on p "Design tokens help improve system maintenance. Because the same design token ca…" at bounding box center [891, 291] width 410 height 22
click at [699, 285] on p "Design tokens help improve system maintenance. Because the same design token ca…" at bounding box center [891, 291] width 410 height 22
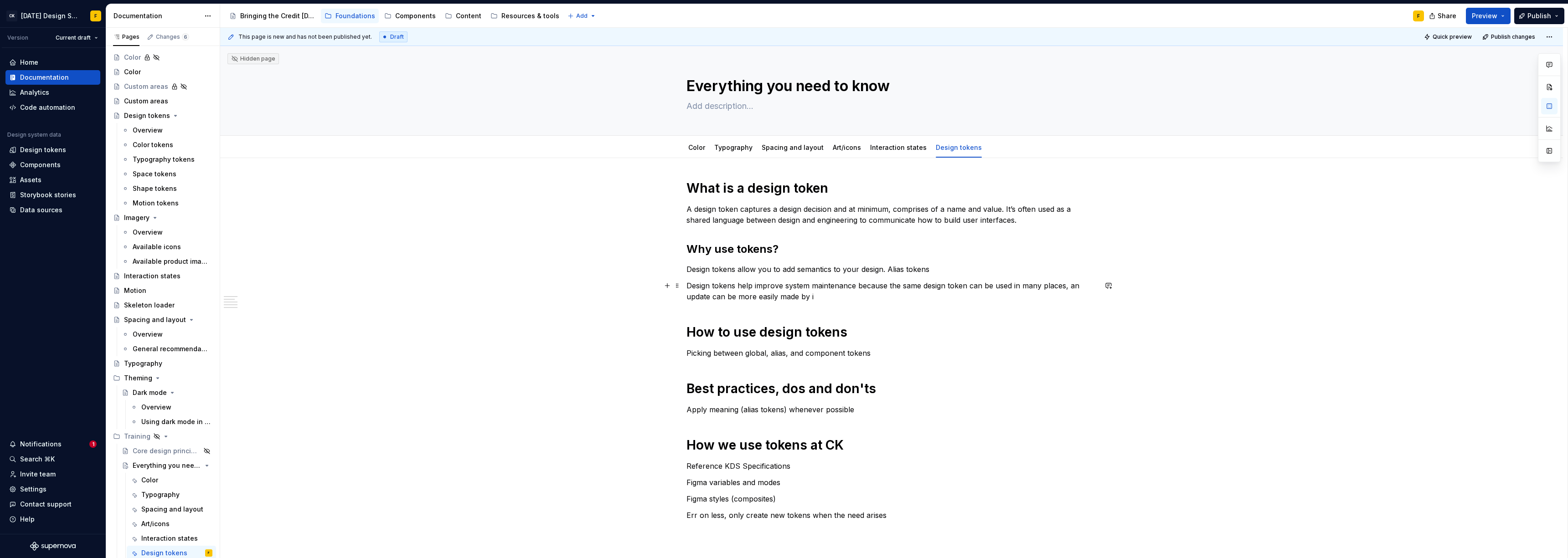
click at [699, 289] on p "Design tokens help improve system maintenance because the same design token can…" at bounding box center [891, 291] width 410 height 22
click at [699, 284] on p "Design tokens help improve system maintenance because the same design token can…" at bounding box center [891, 291] width 410 height 22
click at [699, 288] on p "Design tokens help improve system maintenance because a same design token can b…" at bounding box center [891, 291] width 410 height 22
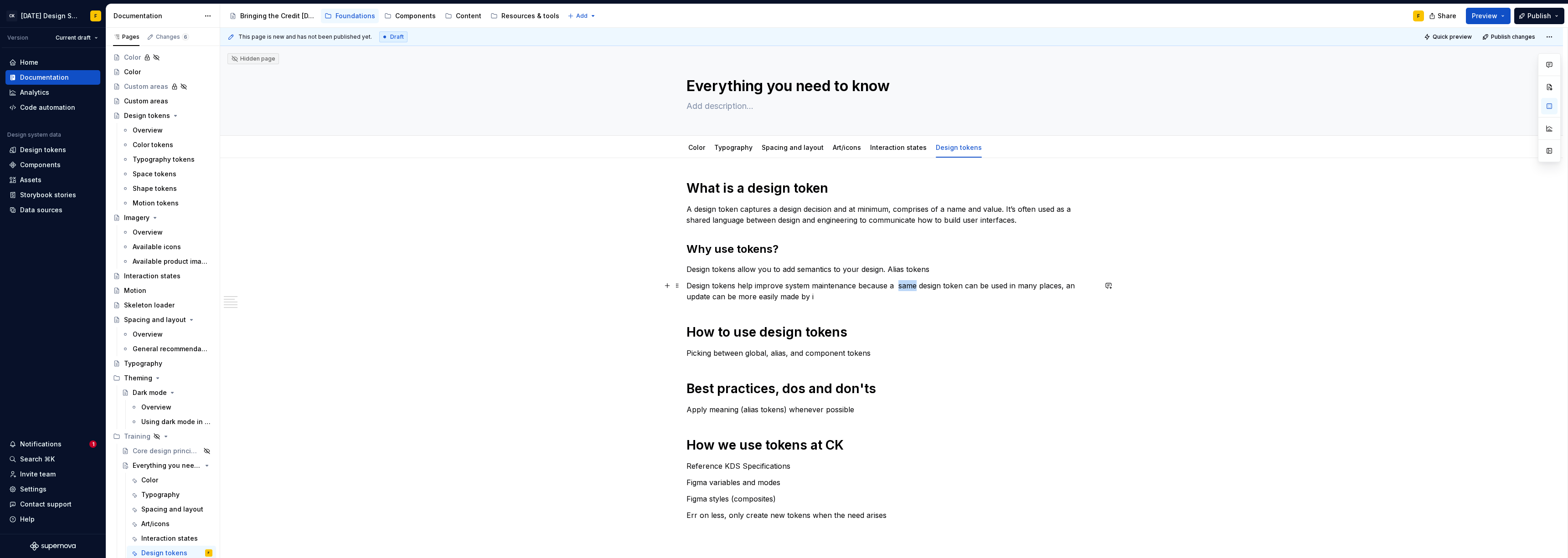
click at [699, 288] on p "Design tokens help improve system maintenance because a same design token can b…" at bounding box center [891, 291] width 410 height 22
click at [699, 287] on p "Design tokens help improve system maintenance because a single design token can…" at bounding box center [891, 291] width 410 height 22
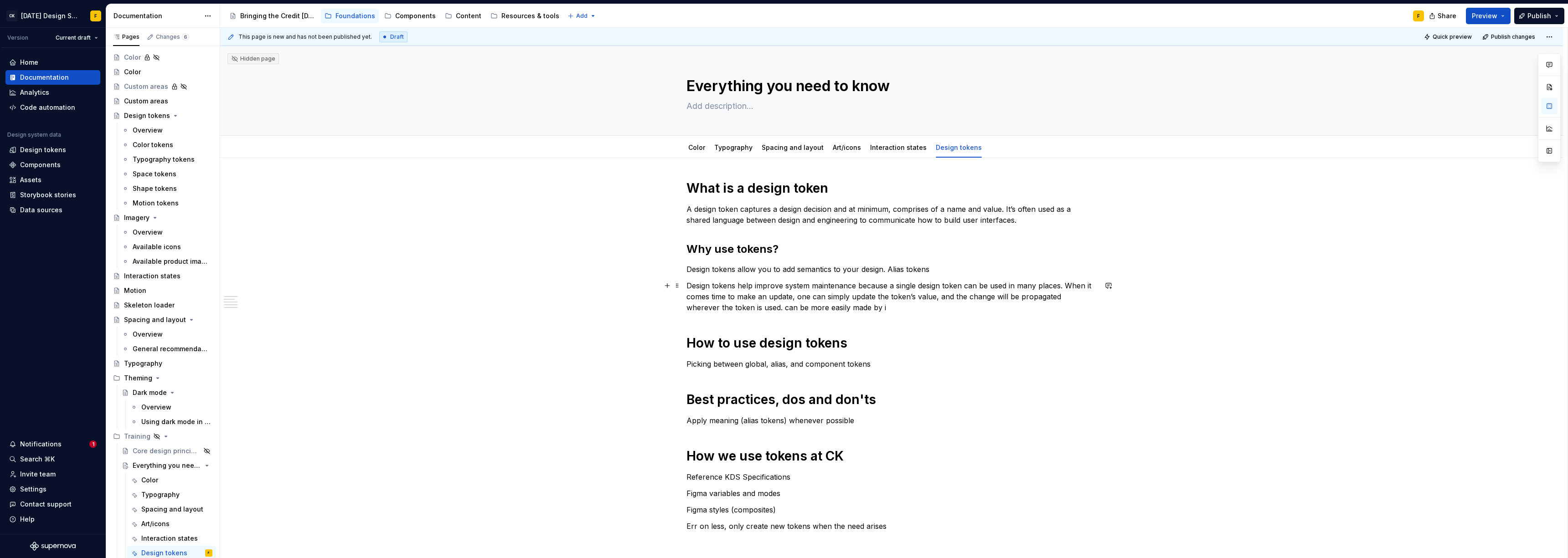
drag, startPoint x: 740, startPoint y: 311, endPoint x: 745, endPoint y: 309, distance: 5.4
click at [699, 311] on p "Design tokens help improve system maintenance because a single design token can…" at bounding box center [891, 296] width 410 height 33
drag, startPoint x: 747, startPoint y: 308, endPoint x: 867, endPoint y: 308, distance: 120.0
click at [699, 308] on p "Design tokens help improve system maintenance because a single design token can…" at bounding box center [891, 296] width 410 height 33
click at [699, 268] on p "Design tokens allow you to add semantics to your design. Alias tokens" at bounding box center [891, 270] width 410 height 11
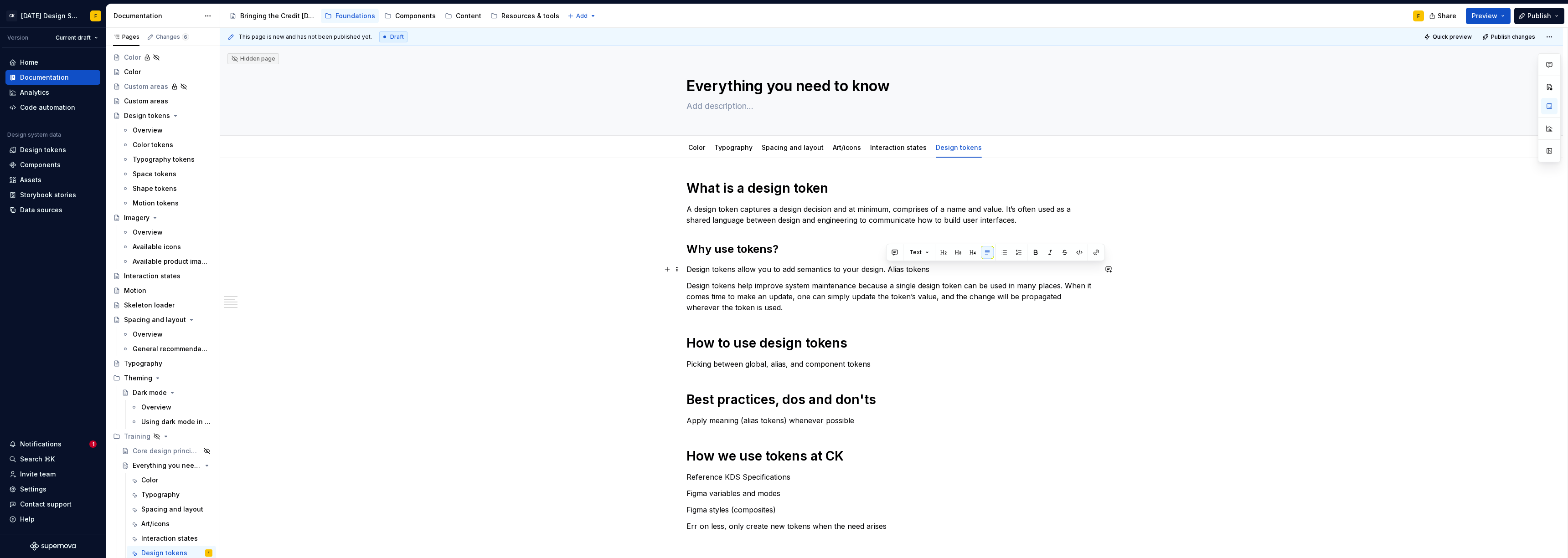
drag, startPoint x: 887, startPoint y: 270, endPoint x: 945, endPoint y: 268, distance: 58.0
click at [699, 268] on p "Design tokens allow you to add semantics to your design. Alias tokens" at bounding box center [891, 270] width 410 height 11
click at [699, 147] on link "Interaction states" at bounding box center [898, 148] width 57 height 8
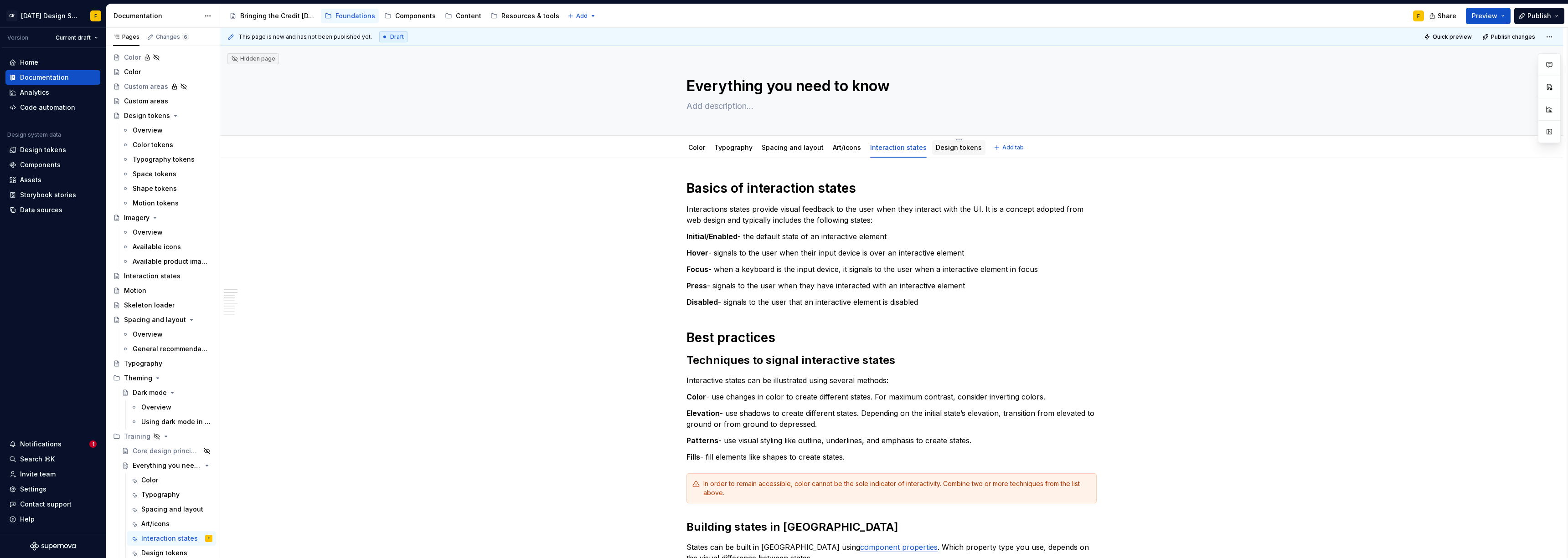
click at [699, 150] on link "Design tokens" at bounding box center [958, 148] width 46 height 8
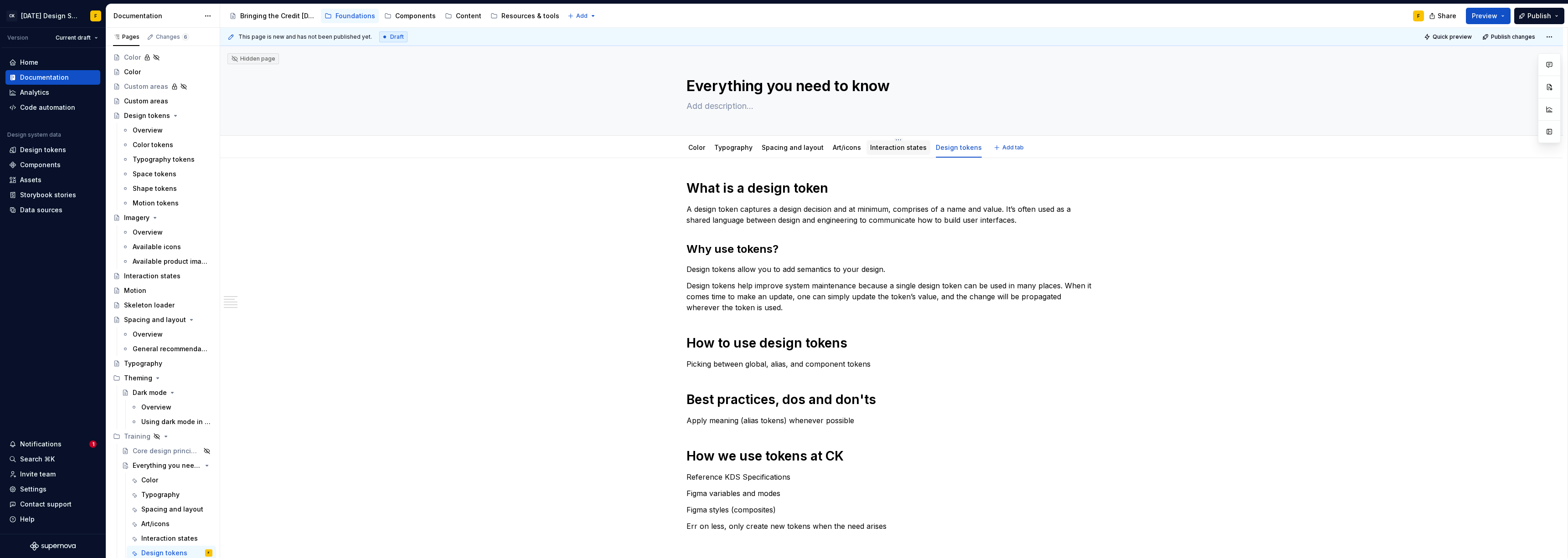
click at [699, 150] on link "Interaction states" at bounding box center [898, 148] width 57 height 8
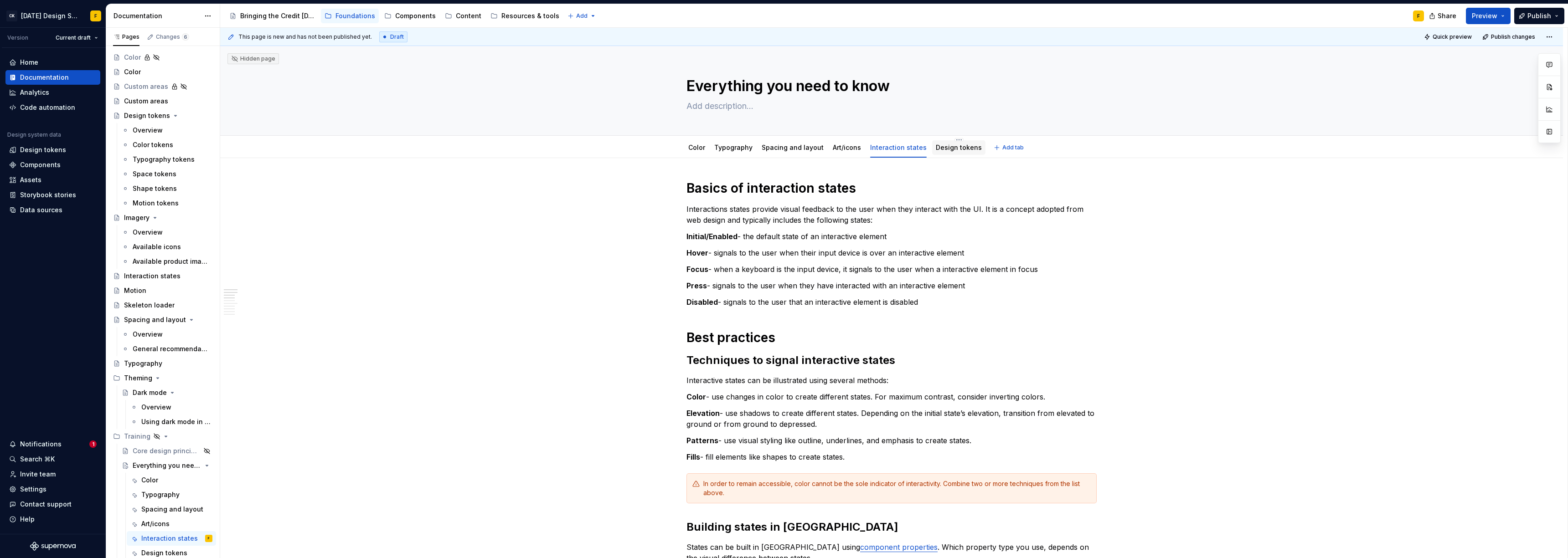
click at [699, 149] on link "Design tokens" at bounding box center [958, 148] width 46 height 8
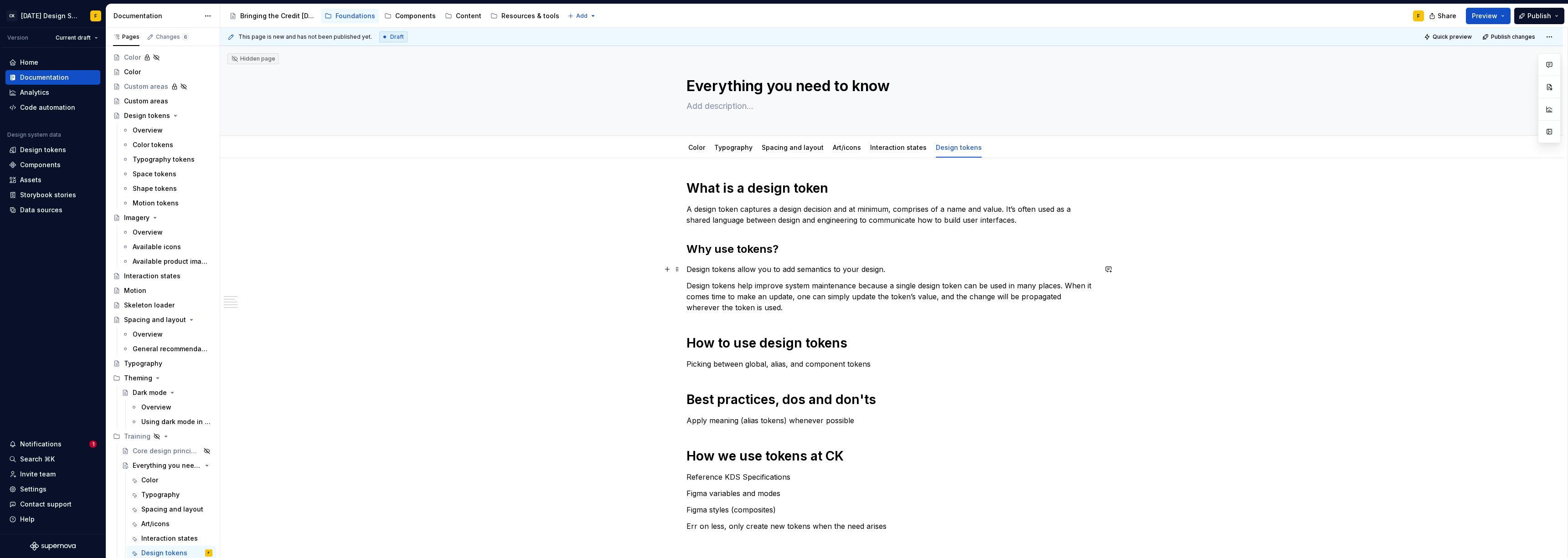
type textarea "*"
click at [699, 269] on p "Design tokens allow you to add semantics to your design." at bounding box center [891, 270] width 410 height 11
click at [699, 274] on p "Design tokens allow you to add semantics to your design." at bounding box center [891, 270] width 410 height 11
click at [699, 263] on div "What is a design token A design token captures a design decision and at minimum…" at bounding box center [891, 356] width 410 height 352
click at [699, 269] on p "Design tokens allow you to add semantics to your design." at bounding box center [891, 270] width 410 height 11
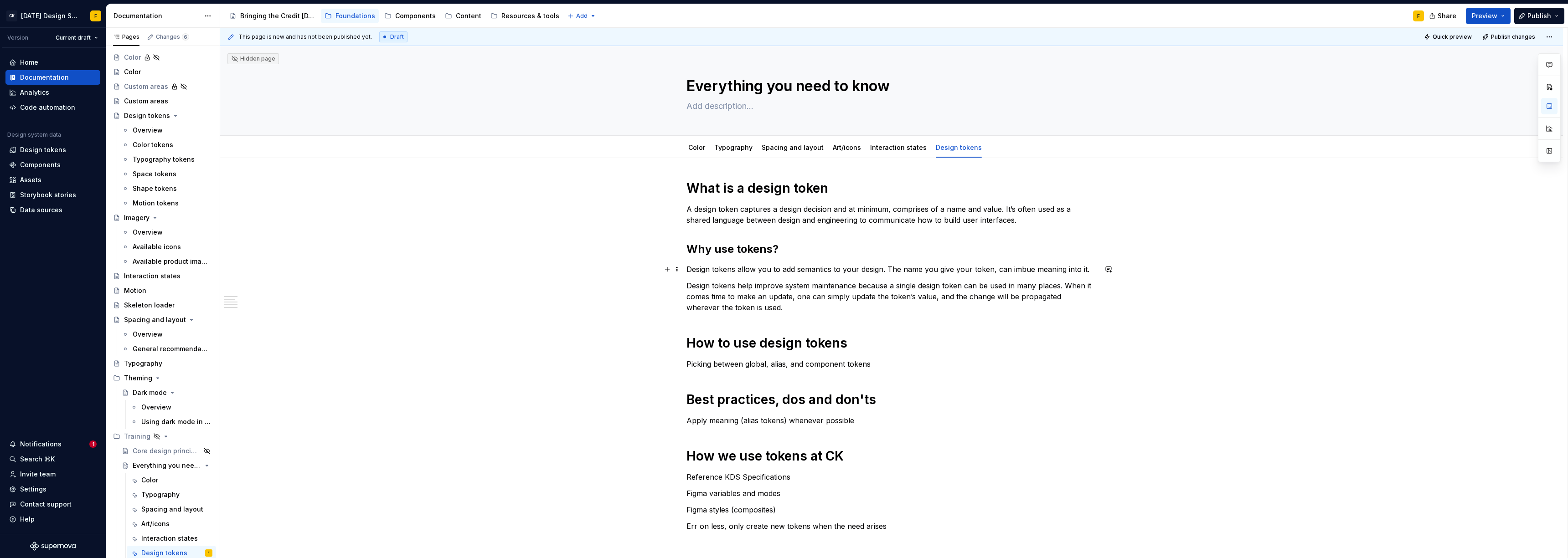
click at [699, 268] on p "Design tokens allow you to add semantics to your design. The name you give your…" at bounding box center [891, 270] width 410 height 11
click at [699, 271] on p "Design tokens allow you to add semantics to your design. The name you give your…" at bounding box center [891, 270] width 410 height 11
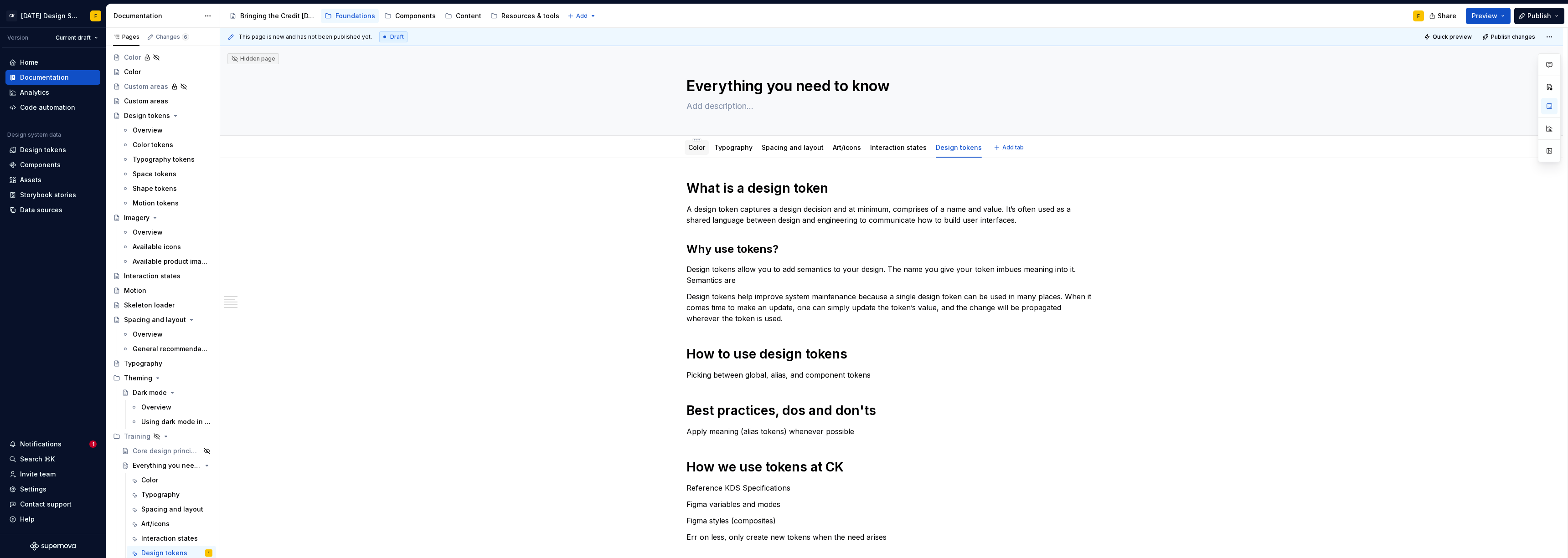
click at [691, 150] on link "Color" at bounding box center [696, 148] width 17 height 8
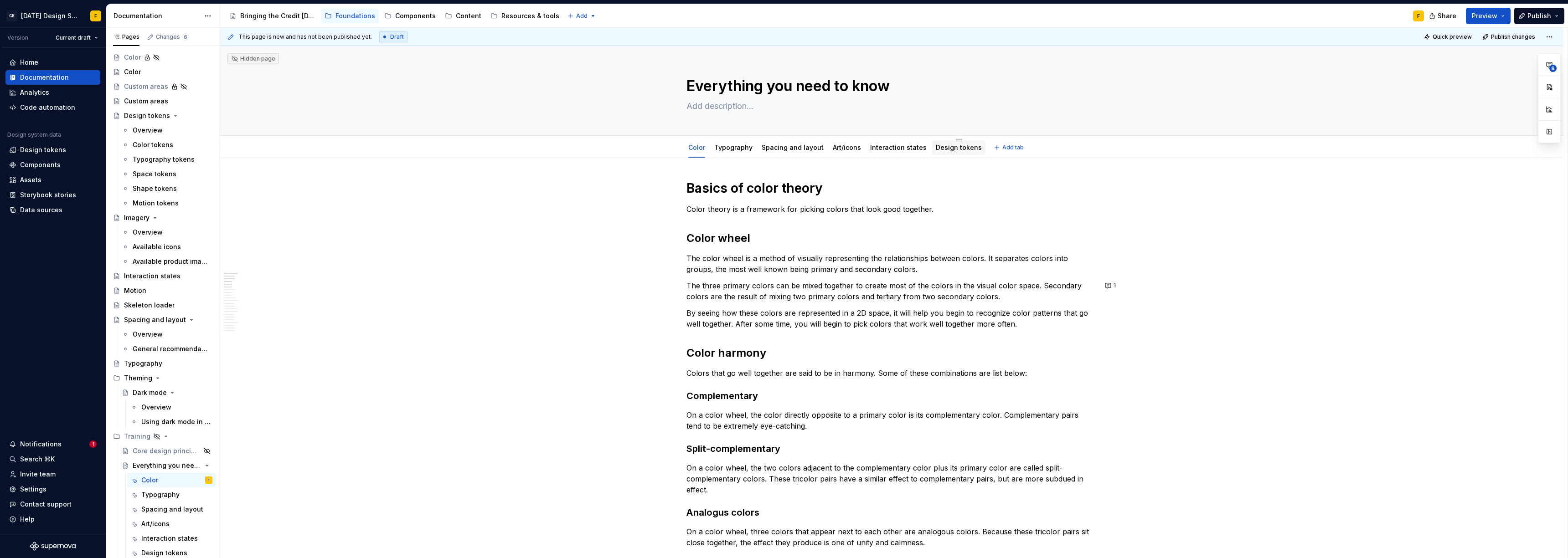
click at [699, 151] on link "Design tokens" at bounding box center [958, 148] width 46 height 8
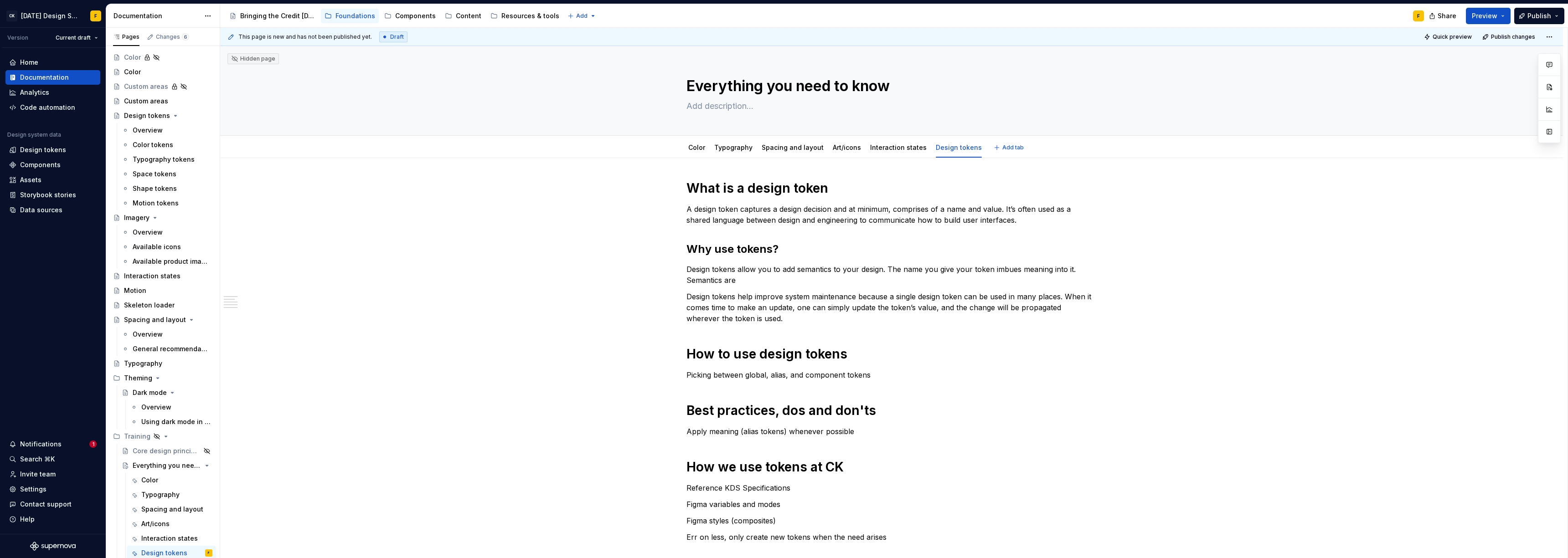
type textarea "*"
click at [699, 285] on p "Design tokens allow you to add semantics to your design. The name you give your…" at bounding box center [891, 275] width 410 height 22
click at [686, 279] on p "Design tokens allow you to add semantics to your design. The name you give your…" at bounding box center [891, 275] width 410 height 22
drag, startPoint x: 715, startPoint y: 269, endPoint x: 688, endPoint y: 269, distance: 27.0
click at [688, 269] on p "Design tokens allow you to add semantics to your design. The name you give your…" at bounding box center [891, 275] width 410 height 22
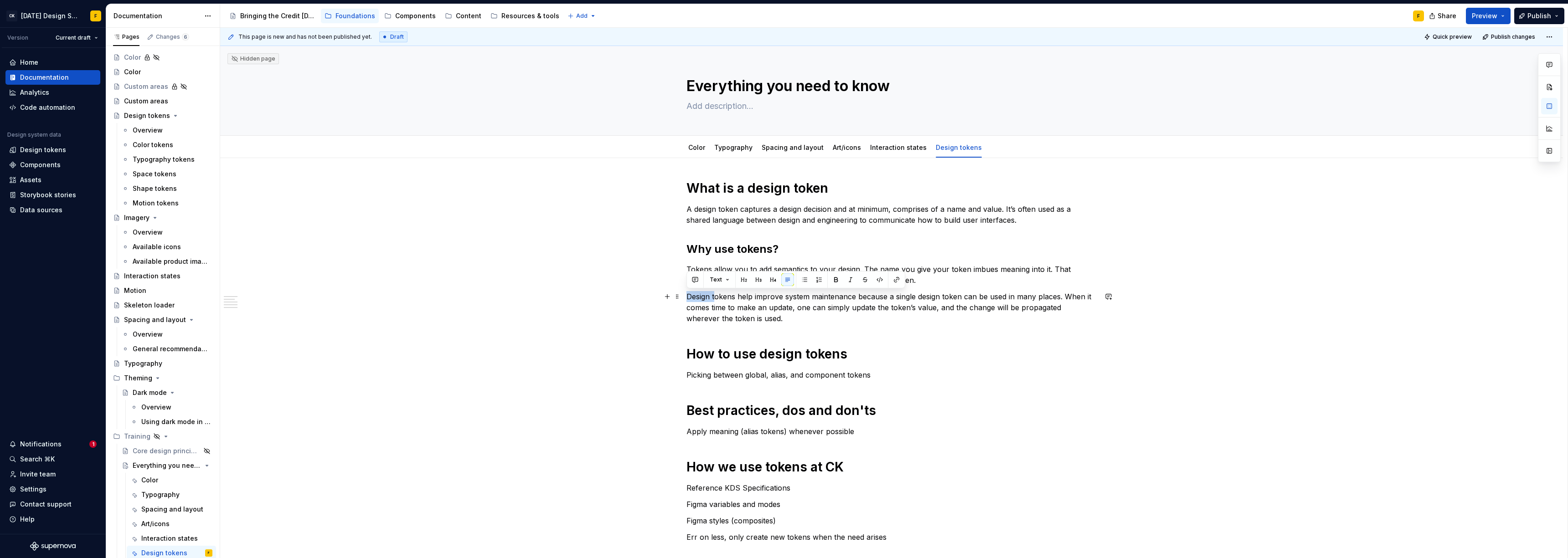
drag, startPoint x: 716, startPoint y: 296, endPoint x: 682, endPoint y: 295, distance: 34.0
click at [682, 295] on div "What is a design token A design token captures a design decision and at minimum…" at bounding box center [891, 440] width 1343 height 564
drag, startPoint x: 744, startPoint y: 269, endPoint x: 777, endPoint y: 271, distance: 33.1
click at [699, 269] on p "Tokens allow you to add semantics to your design. The name you give your token …" at bounding box center [891, 275] width 410 height 22
click at [699, 280] on p "Tokens allow you to add semantics to your design. The name you give your token …" at bounding box center [891, 275] width 410 height 22
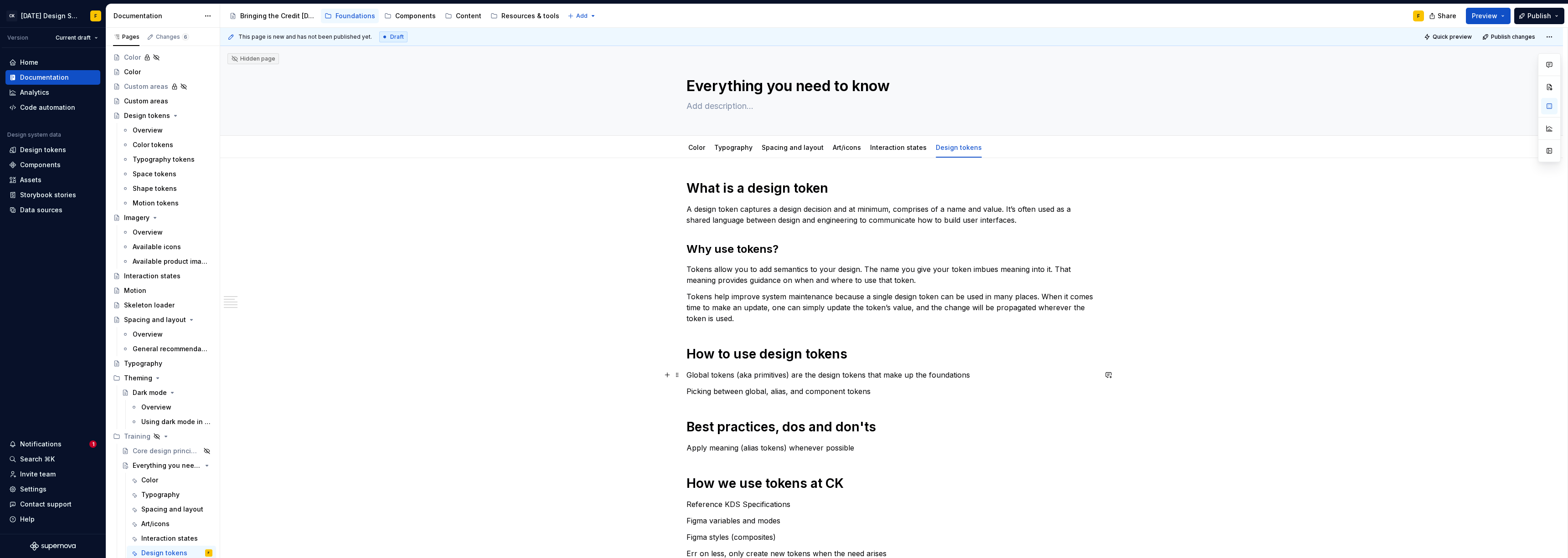
click at [699, 375] on p "Global tokens (aka primitives) are the design tokens that make up the foundatio…" at bounding box center [891, 375] width 410 height 11
click at [699, 373] on p "Global tokens (aka primitives) are the design tokens that make up the foundatio…" at bounding box center [891, 375] width 410 height 11
click at [699, 376] on p "Global tokens (aka primitives) are the design tokens that make up the foundatio…" at bounding box center [891, 375] width 410 height 11
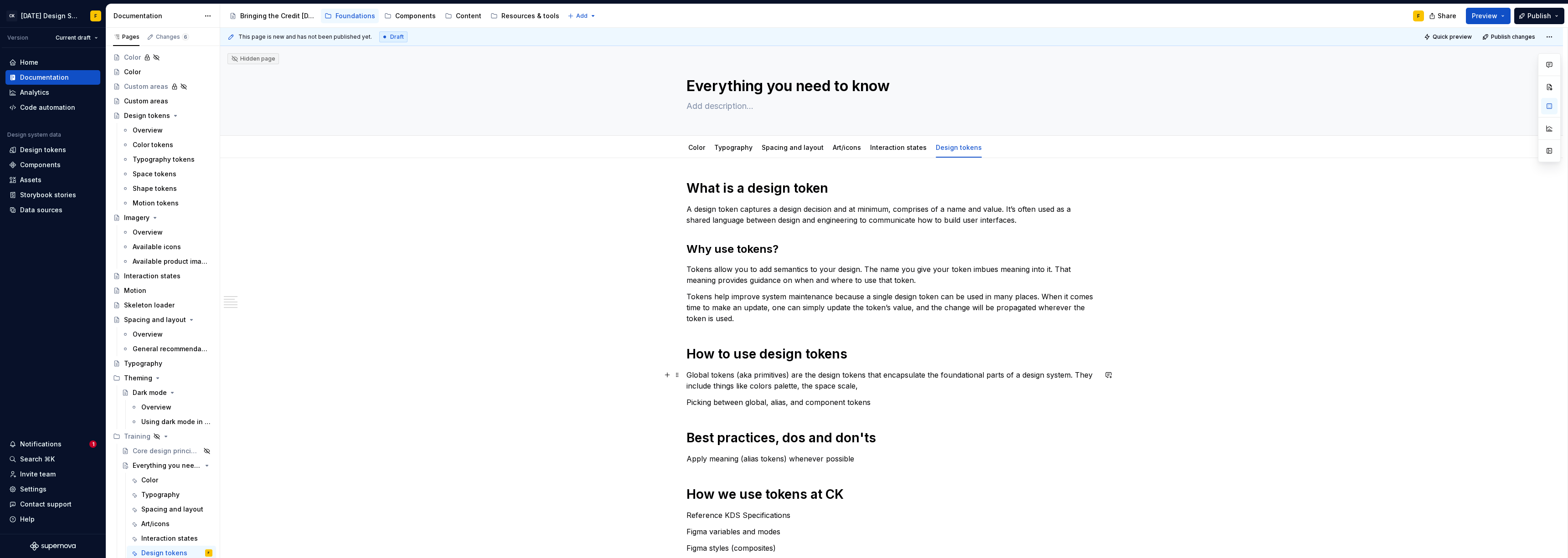
click at [699, 382] on p "Global tokens (aka primitives) are the design tokens that encapsulate the found…" at bounding box center [891, 380] width 410 height 22
click at [687, 382] on p "Global tokens (aka primitives) are the design tokens that encapsulate the found…" at bounding box center [891, 380] width 410 height 22
click at [699, 382] on p "Global tokens (aka primitives) are the design tokens that encapsulate the found…" at bounding box center [891, 380] width 410 height 22
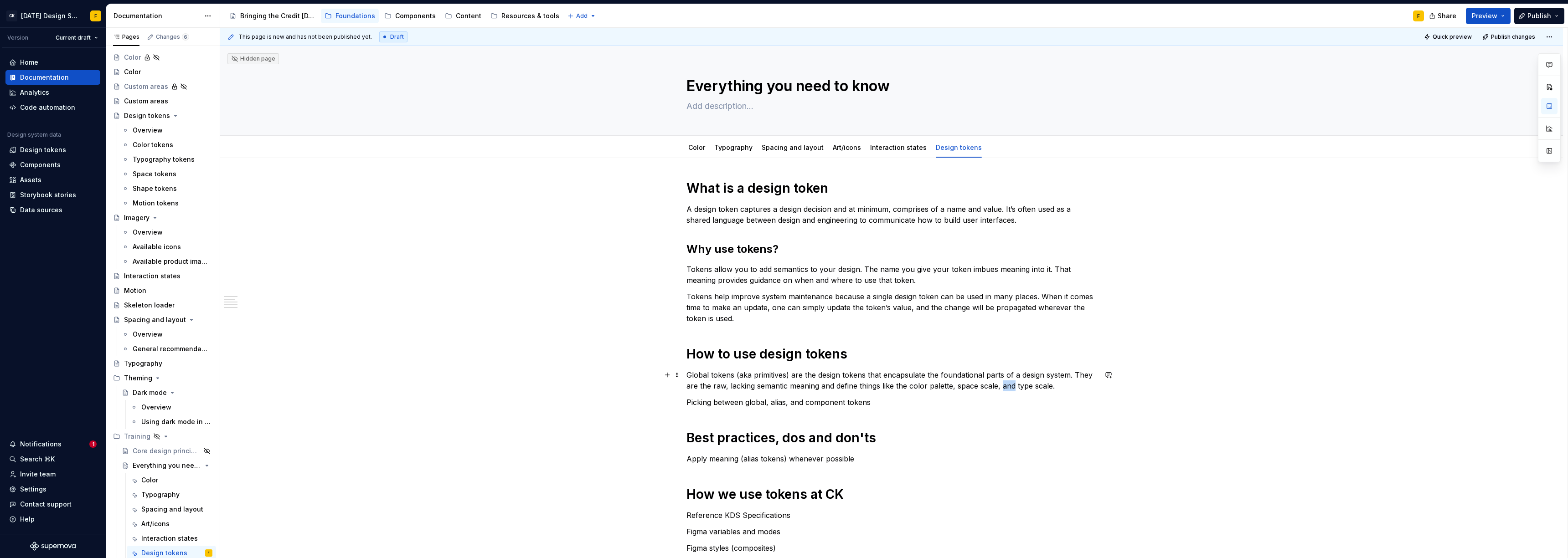
click at [699, 382] on p "Global tokens (aka primitives) are the design tokens that encapsulate the found…" at bounding box center [891, 380] width 410 height 22
click at [699, 382] on p "Picking between global, alias, and component tokens" at bounding box center [891, 403] width 410 height 11
click at [699, 382] on p "Global tokens (aka primitives) are the design tokens that encapsulate the found…" at bounding box center [891, 380] width 410 height 22
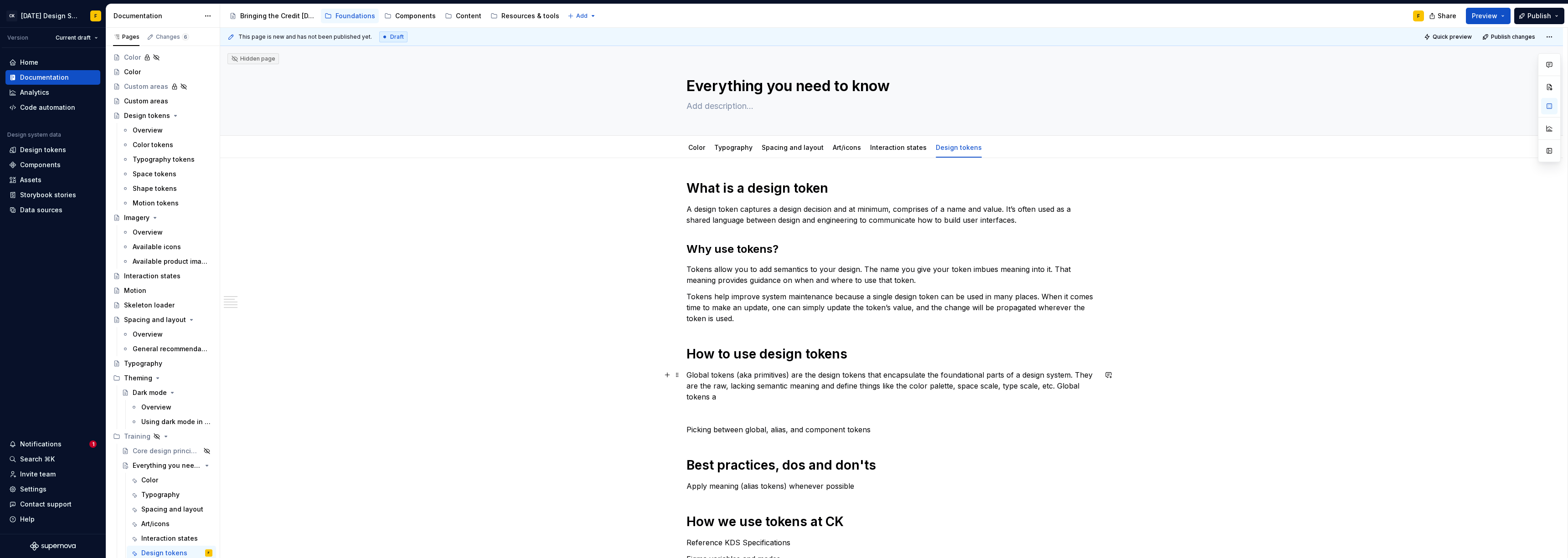
click at [699, 382] on p "Global tokens (aka primitives) are the design tokens that encapsulate the found…" at bounding box center [891, 386] width 410 height 33
click at [686, 382] on p "Global tokens (aka primitives) are the design tokens that encapsulate the found…" at bounding box center [891, 386] width 410 height 33
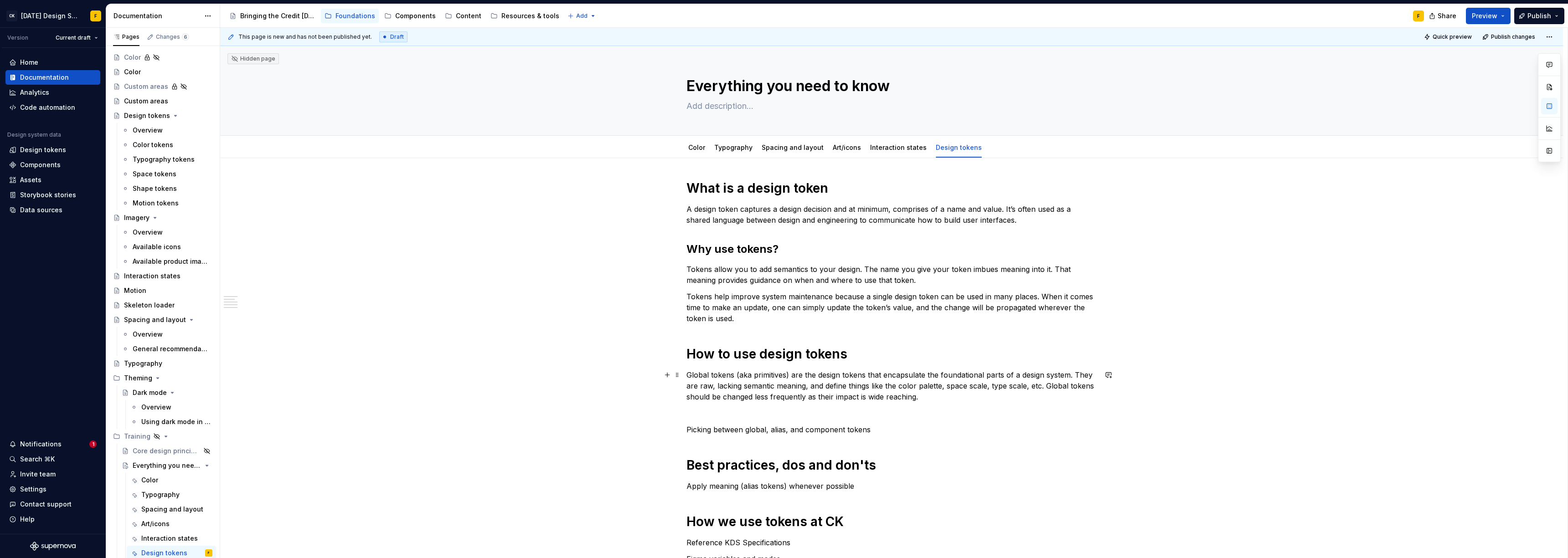
click at [699, 382] on p "Global tokens (aka primitives) are the design tokens that encapsulate the found…" at bounding box center [891, 386] width 410 height 33
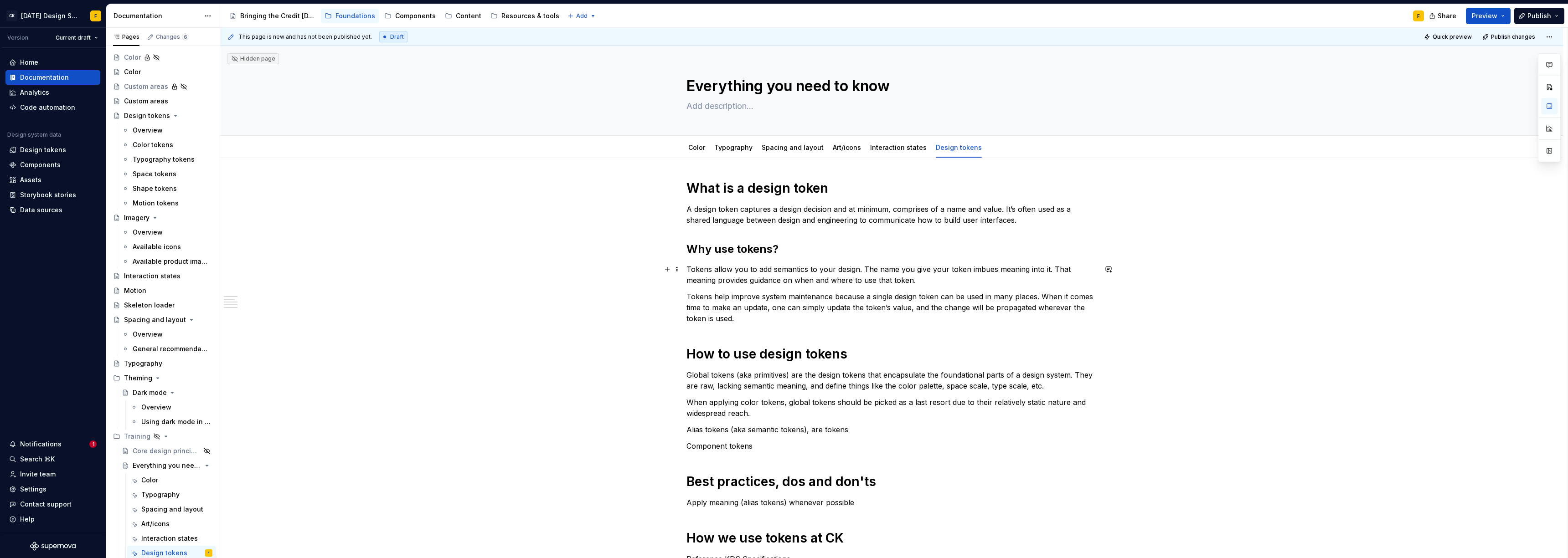
click at [699, 267] on p "Tokens allow you to add semantics to your design. The name you give your token …" at bounding box center [891, 275] width 410 height 22
click at [687, 269] on p "Tokens allow you to add semantics to your design. The name you give your token …" at bounding box center [891, 275] width 410 height 22
drag, startPoint x: 809, startPoint y: 433, endPoint x: 846, endPoint y: 431, distance: 37.1
click at [699, 382] on p "Alias tokens (aka semantic tokens), are tokens" at bounding box center [891, 430] width 410 height 11
drag, startPoint x: 790, startPoint y: 403, endPoint x: 689, endPoint y: 402, distance: 101.0
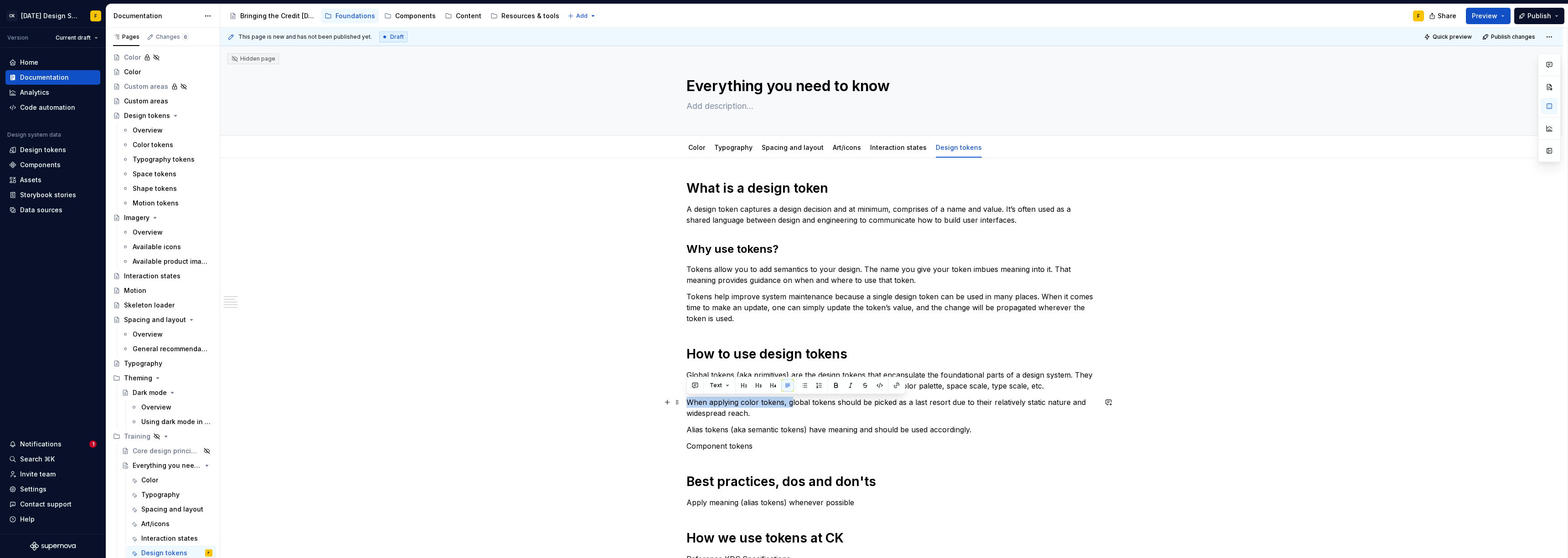
click at [689, 382] on p "When applying color tokens, global tokens should be picked as a last resort due…" at bounding box center [891, 408] width 410 height 22
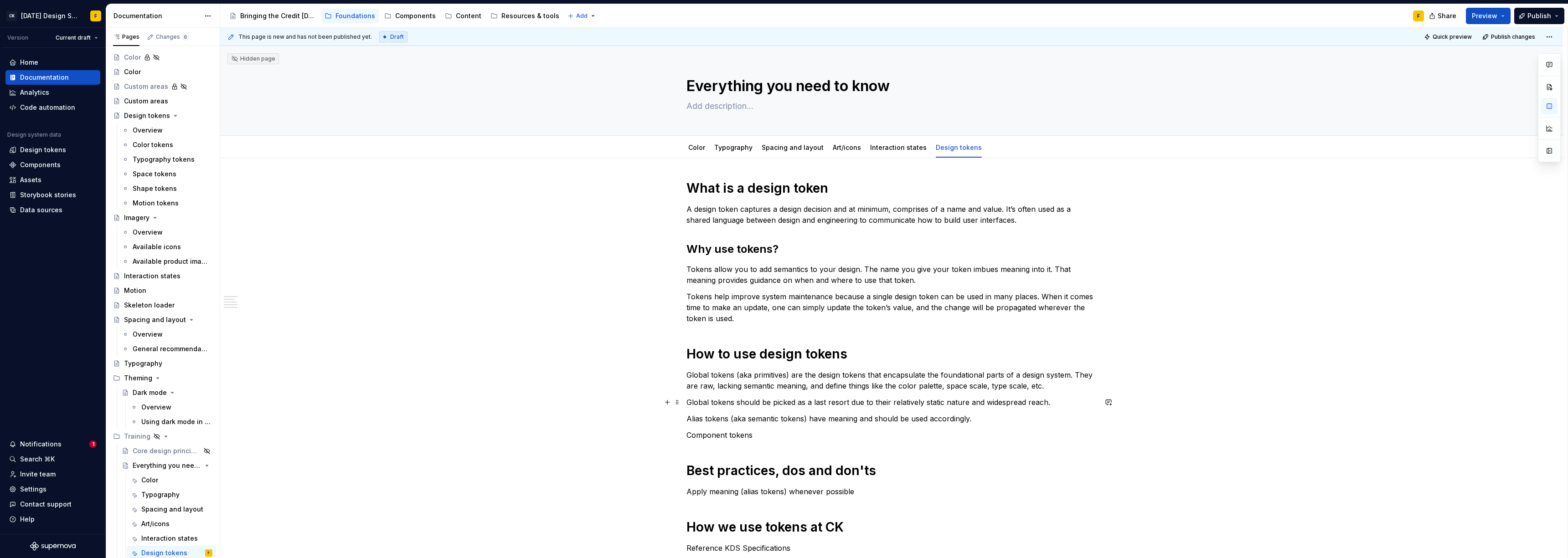
click at [699, 382] on p "Global tokens should be picked as a last resort due to their relatively static …" at bounding box center [891, 403] width 410 height 11
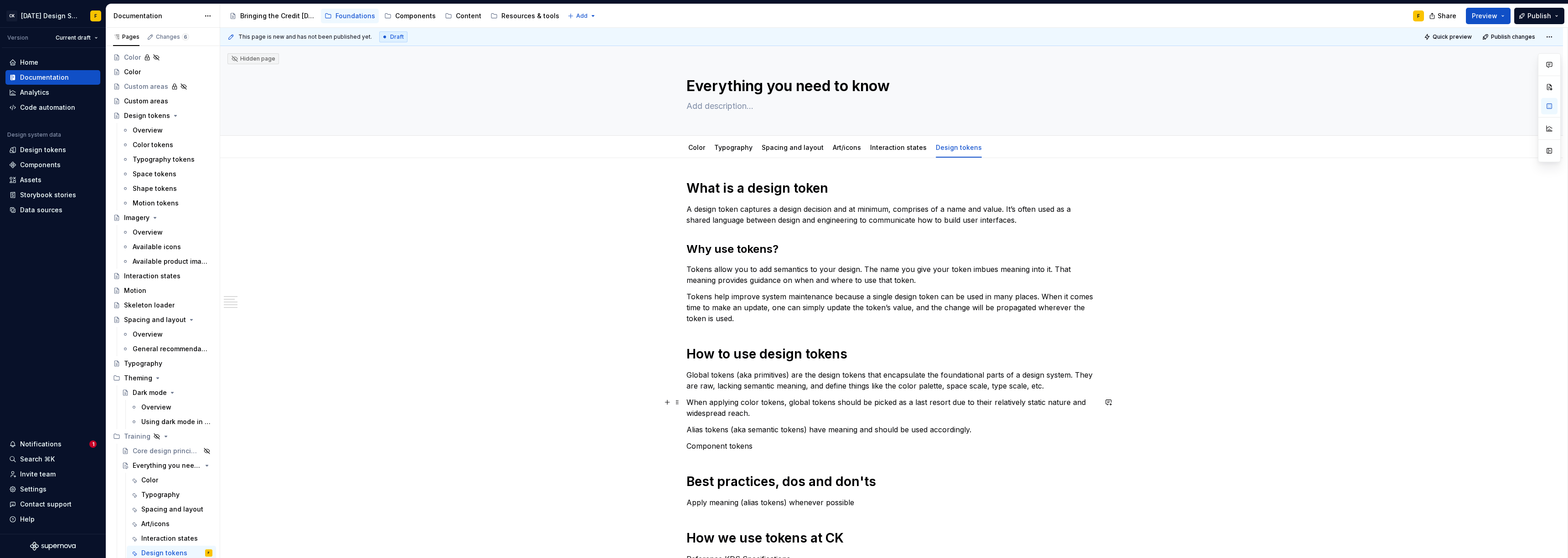
click at [699, 382] on p "When applying color tokens, global tokens should be picked as a last resort due…" at bounding box center [891, 408] width 410 height 22
click at [699, 382] on p "Alias tokens (aka semantic tokens) have meaning and should be used accordingly.…" at bounding box center [891, 430] width 410 height 22
drag, startPoint x: 872, startPoint y: 426, endPoint x: 890, endPoint y: 426, distance: 18.0
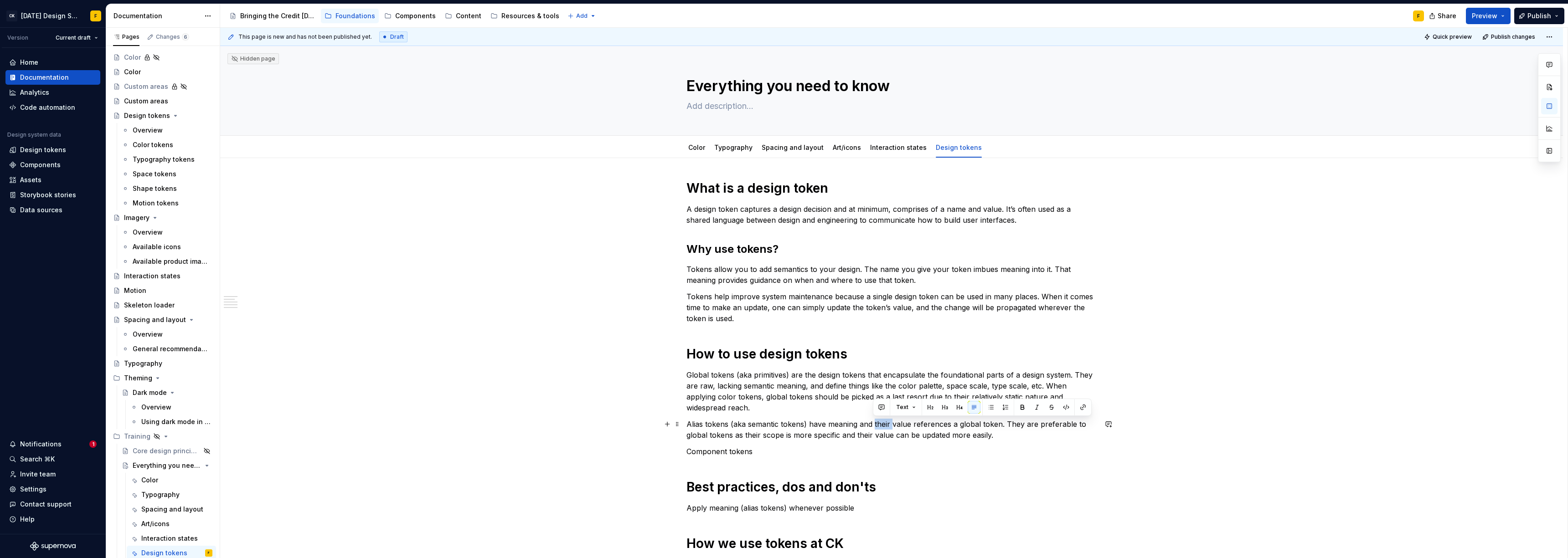
click at [699, 382] on p "Alias tokens (aka semantic tokens) have meaning and their value references a gl…" at bounding box center [891, 430] width 410 height 22
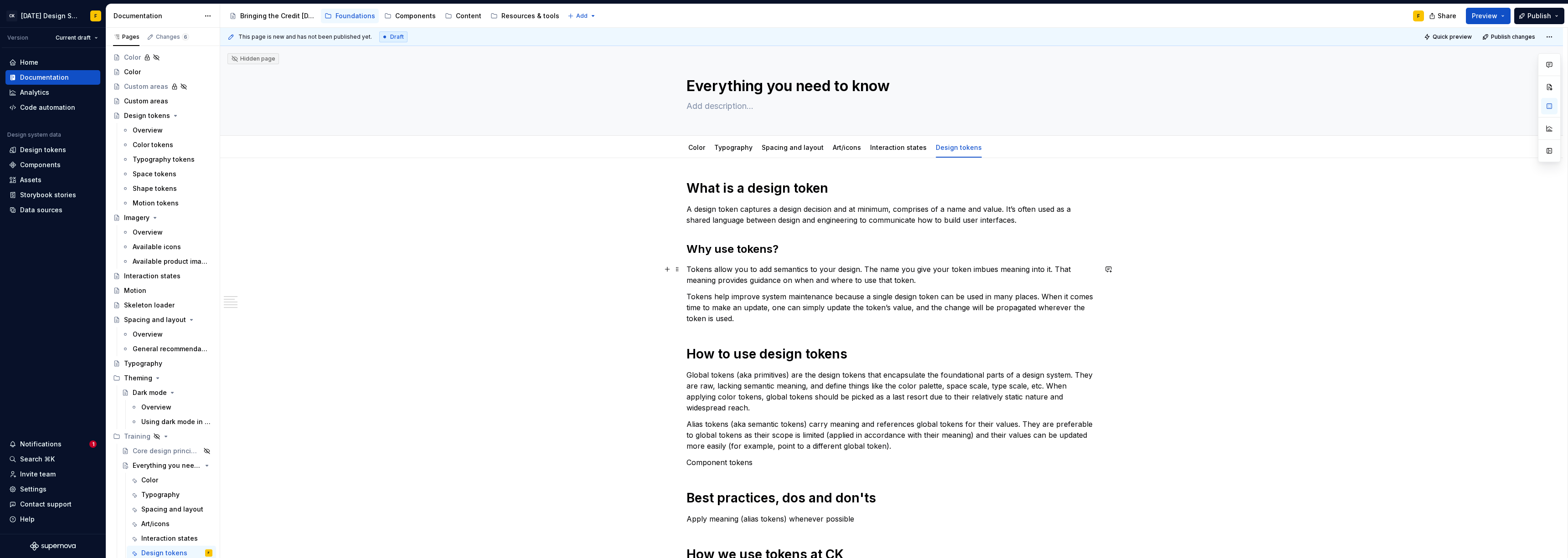
click at [699, 279] on p "Tokens allow you to add semantics to your design. The name you give your token …" at bounding box center [891, 275] width 410 height 22
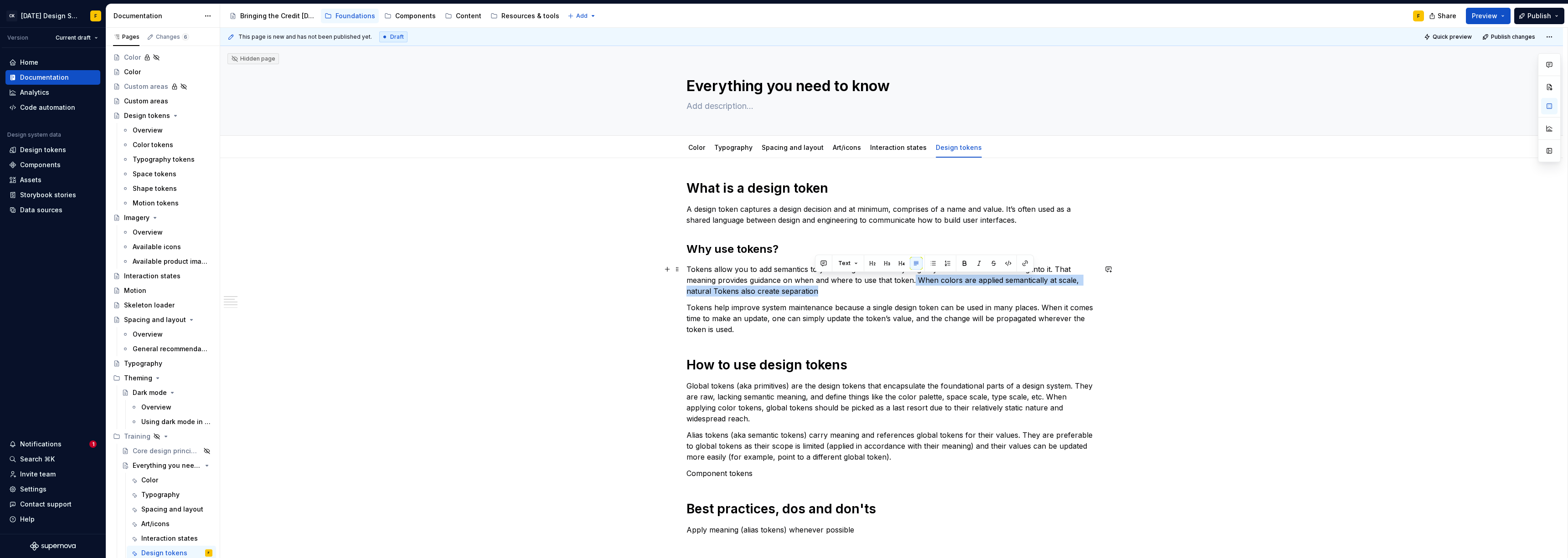
drag, startPoint x: 912, startPoint y: 281, endPoint x: 912, endPoint y: 287, distance: 6.0
click at [699, 287] on p "Tokens allow you to add semantics to your design. The name you give your token …" at bounding box center [891, 280] width 410 height 33
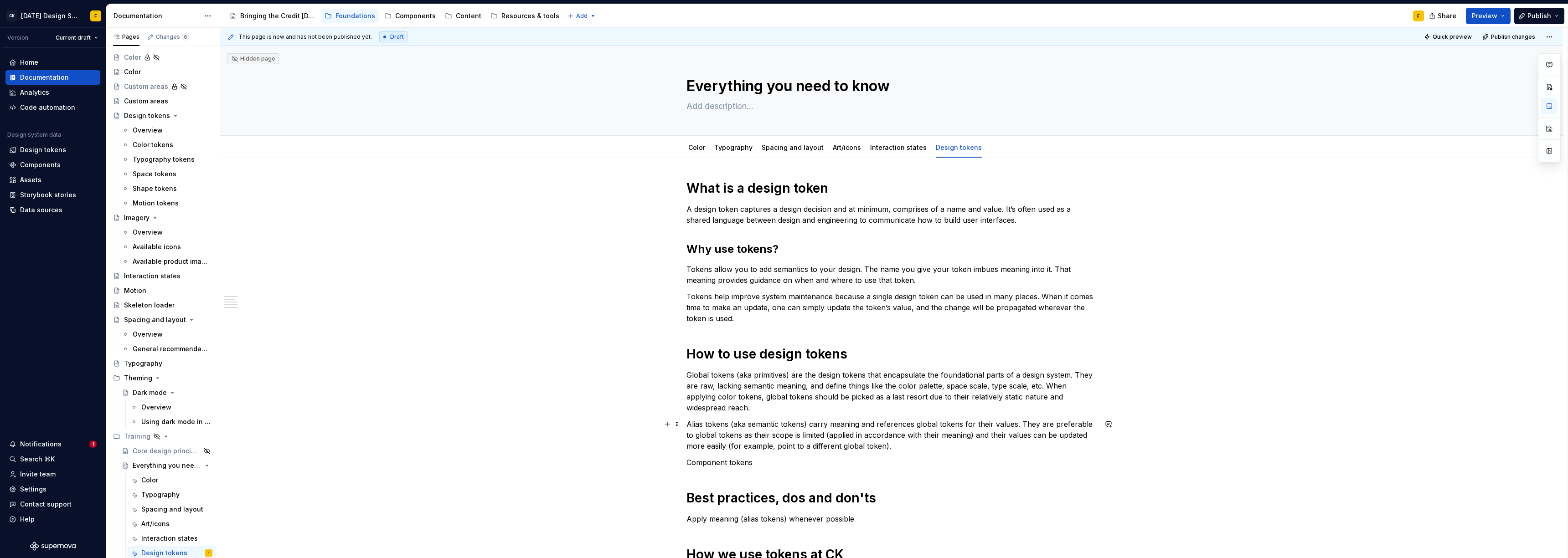
click at [699, 382] on p "Alias tokens (aka semantic tokens) carry meaning and references global tokens f…" at bounding box center [891, 435] width 410 height 33
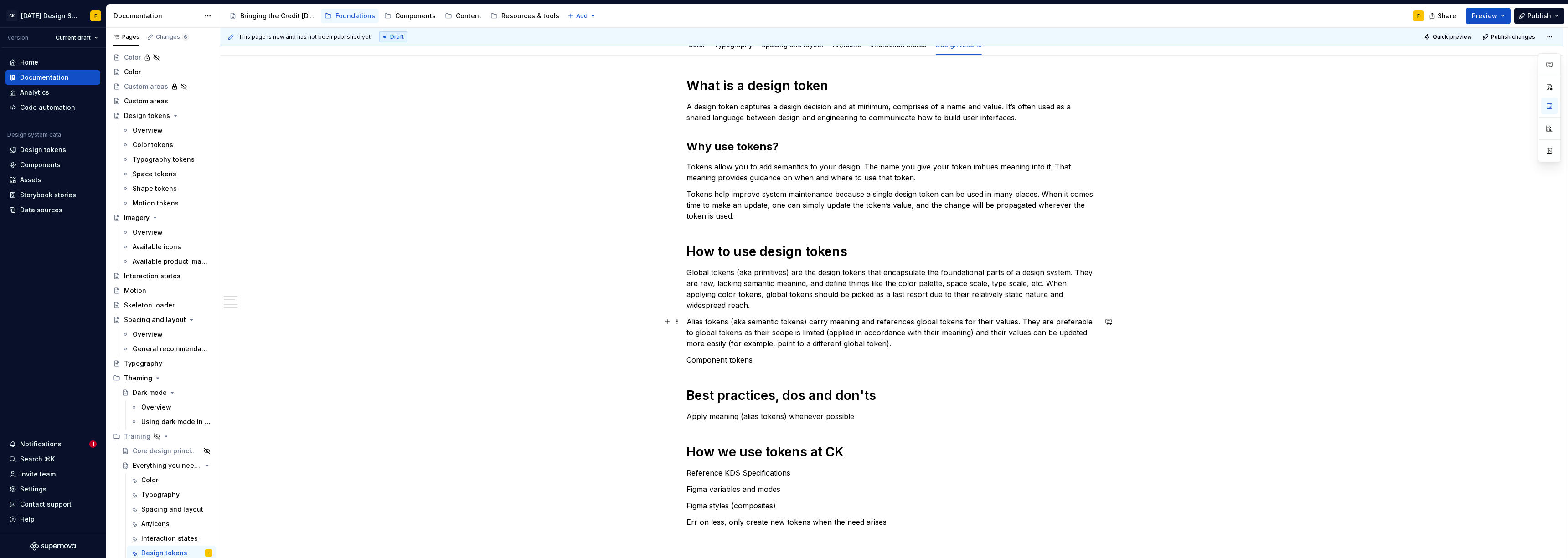
scroll to position [141, 0]
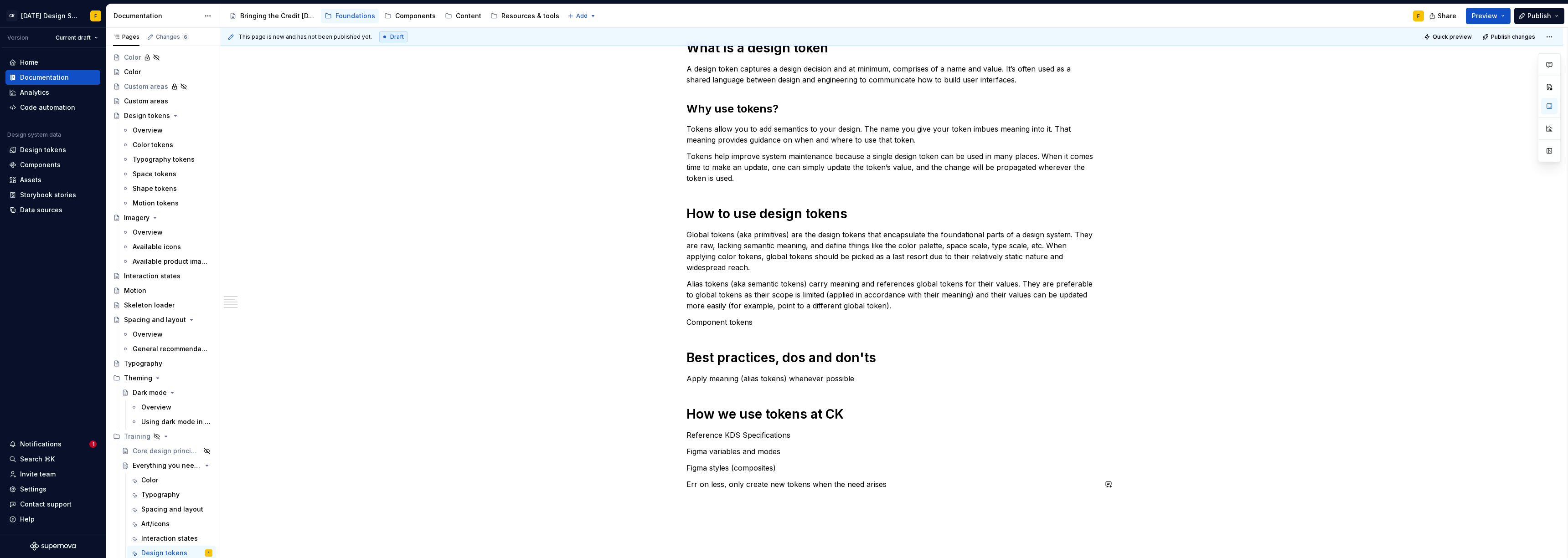
click at [699, 382] on div "What is a design token A design token captures a design decision and at minimum…" at bounding box center [891, 343] width 1343 height 651
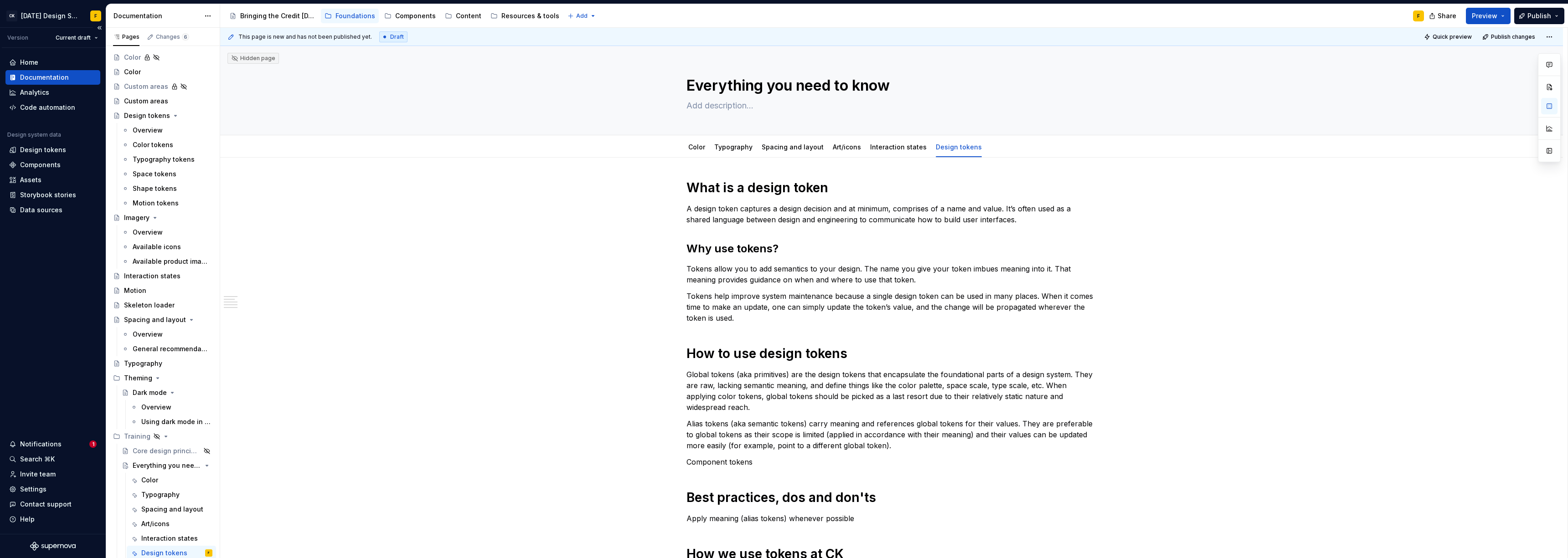
scroll to position [0, 0]
click at [699, 382] on p "Component tokens" at bounding box center [891, 463] width 410 height 11
click at [699, 382] on p "Alias tokens (aka semantic tokens) carry meaning and references global tokens f…" at bounding box center [891, 435] width 410 height 33
click at [699, 382] on p "Component tokens also carry" at bounding box center [891, 463] width 410 height 11
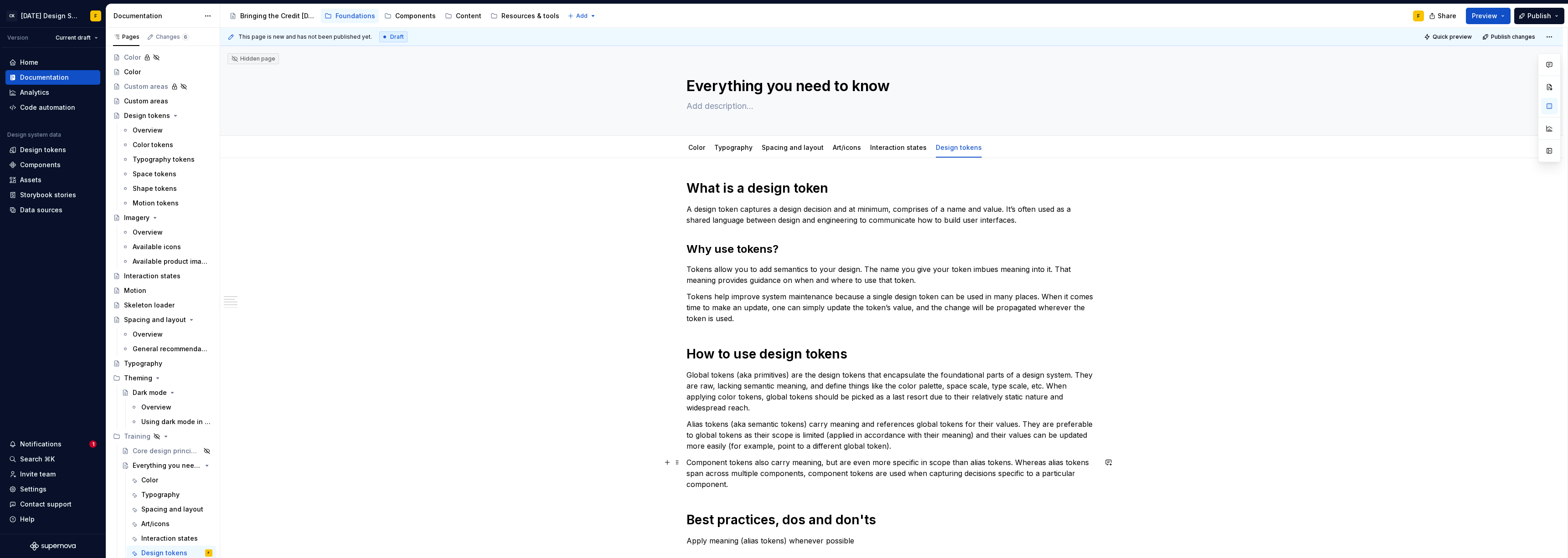
click at [699, 382] on p "Component tokens also carry meaning, but are even more specific in scope than a…" at bounding box center [891, 473] width 410 height 33
click at [699, 382] on p "Component tokens also carry meaning, but are even more specific than alias toke…" at bounding box center [891, 473] width 410 height 33
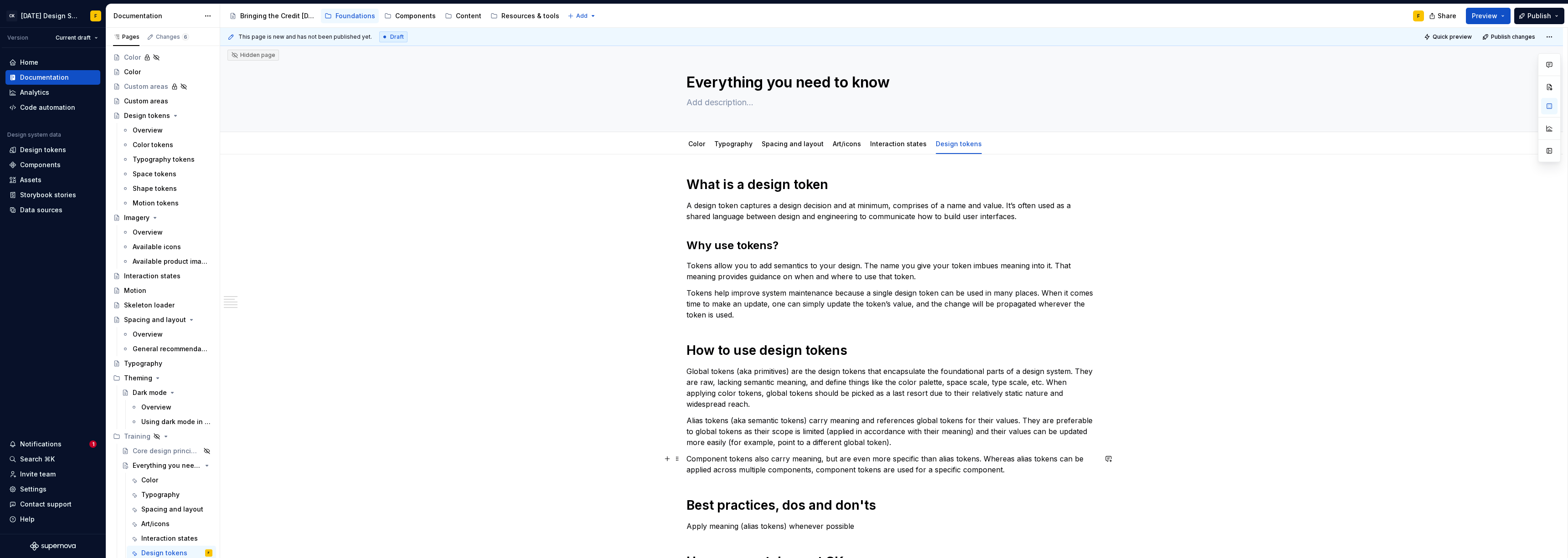
click at [699, 382] on p "Component tokens also carry meaning, but are even more specific than alias toke…" at bounding box center [891, 464] width 410 height 22
click at [699, 382] on p "Component tokens also carry meaning, but are even more specific than alias toke…" at bounding box center [891, 470] width 410 height 33
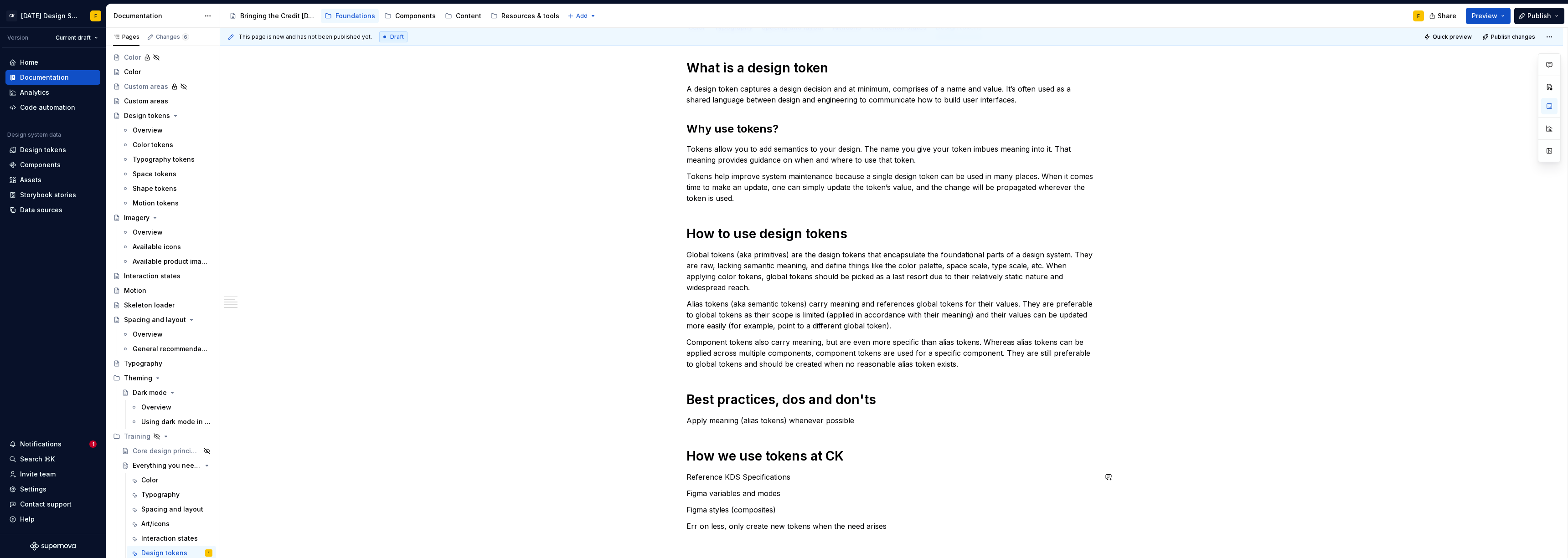
scroll to position [174, 0]
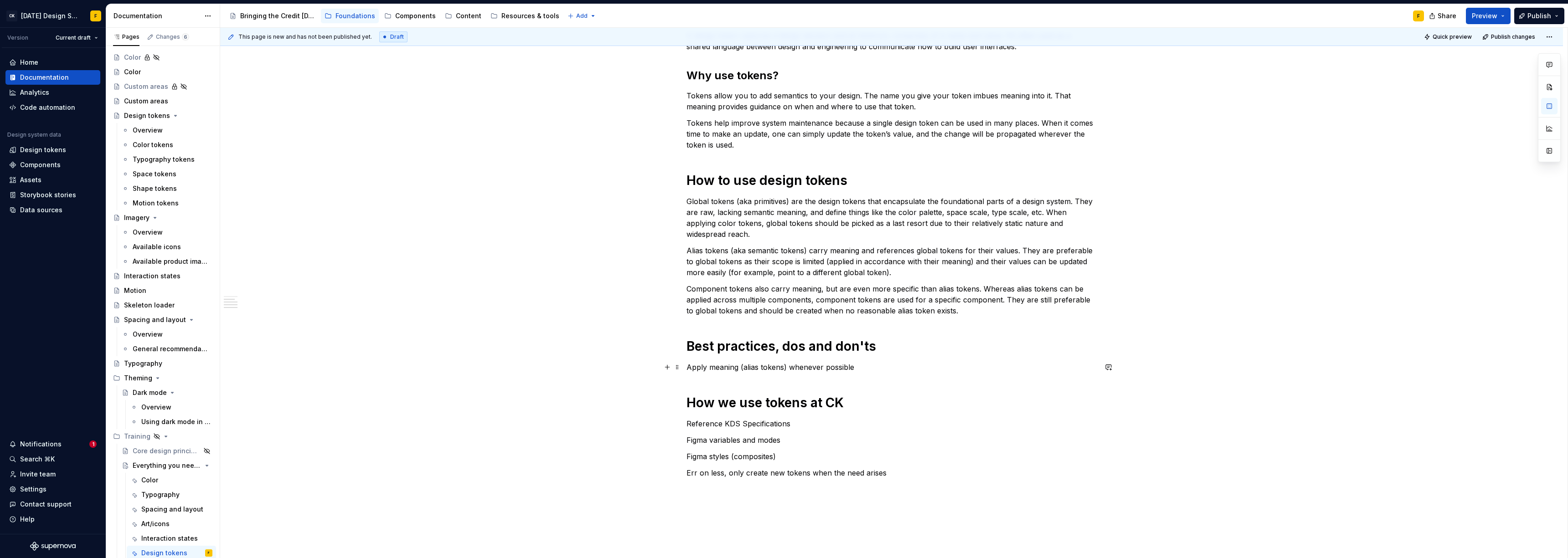
click at [699, 372] on p "Apply meaning (alias tokens) whenever possible" at bounding box center [891, 367] width 410 height 11
drag, startPoint x: 773, startPoint y: 345, endPoint x: 871, endPoint y: 346, distance: 98.0
click at [699, 346] on h1 "Best practices, dos and don'ts" at bounding box center [891, 346] width 410 height 16
drag, startPoint x: 854, startPoint y: 371, endPoint x: 685, endPoint y: 370, distance: 169.0
click at [685, 370] on div "What is a design token A design token captures a design decision and at minimum…" at bounding box center [891, 329] width 1343 height 689
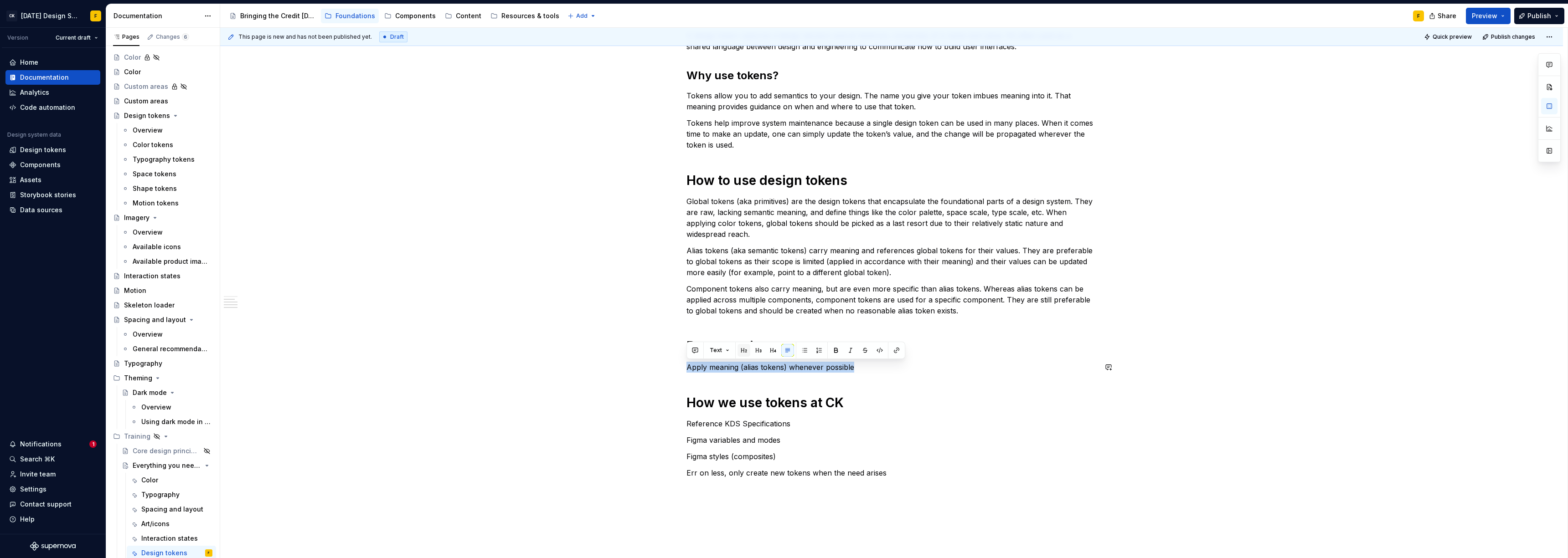
click at [699, 351] on button "button" at bounding box center [744, 350] width 13 height 13
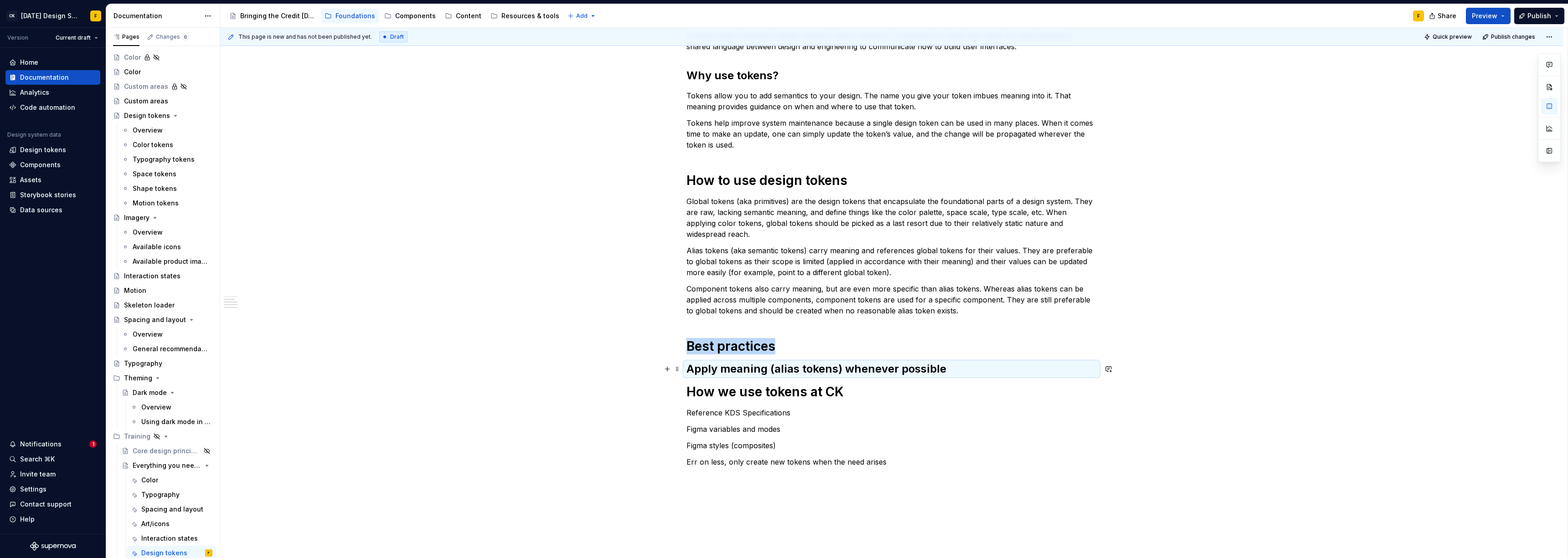
click at [699, 369] on h2 "Apply meaning (alias tokens) whenever possible" at bounding box center [891, 369] width 410 height 15
click at [699, 372] on h2 "Apply meaning (alias tokens) whenever possible" at bounding box center [891, 369] width 410 height 15
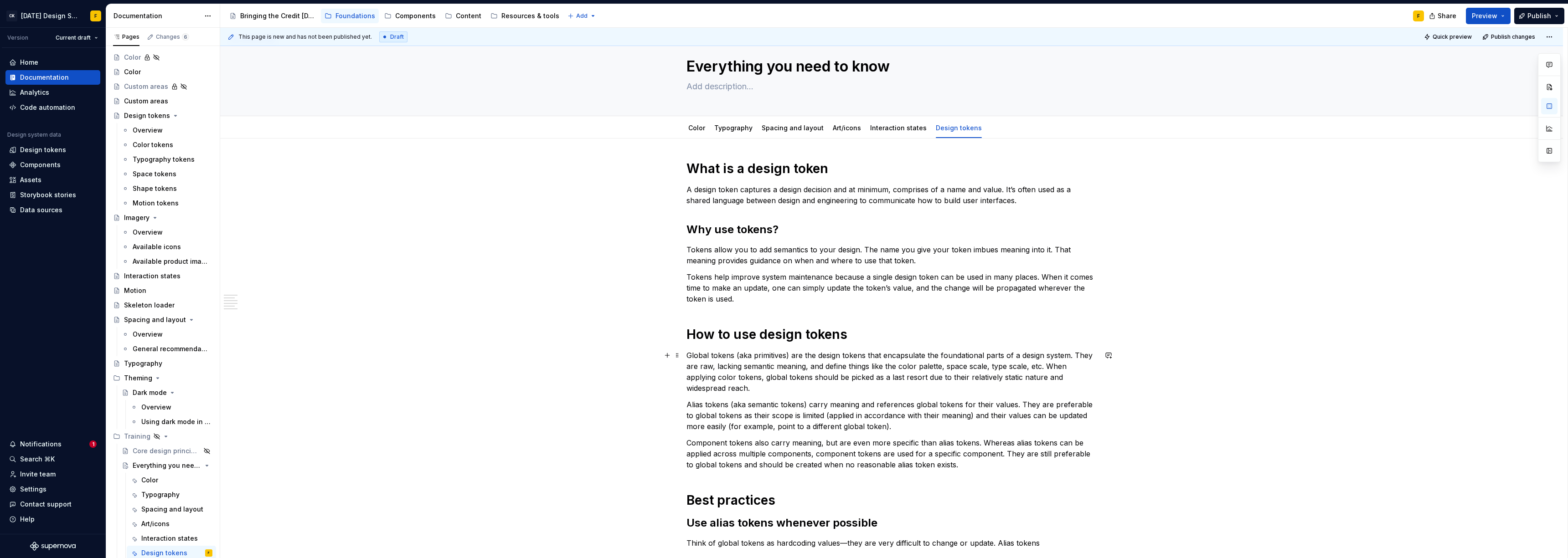
scroll to position [0, 0]
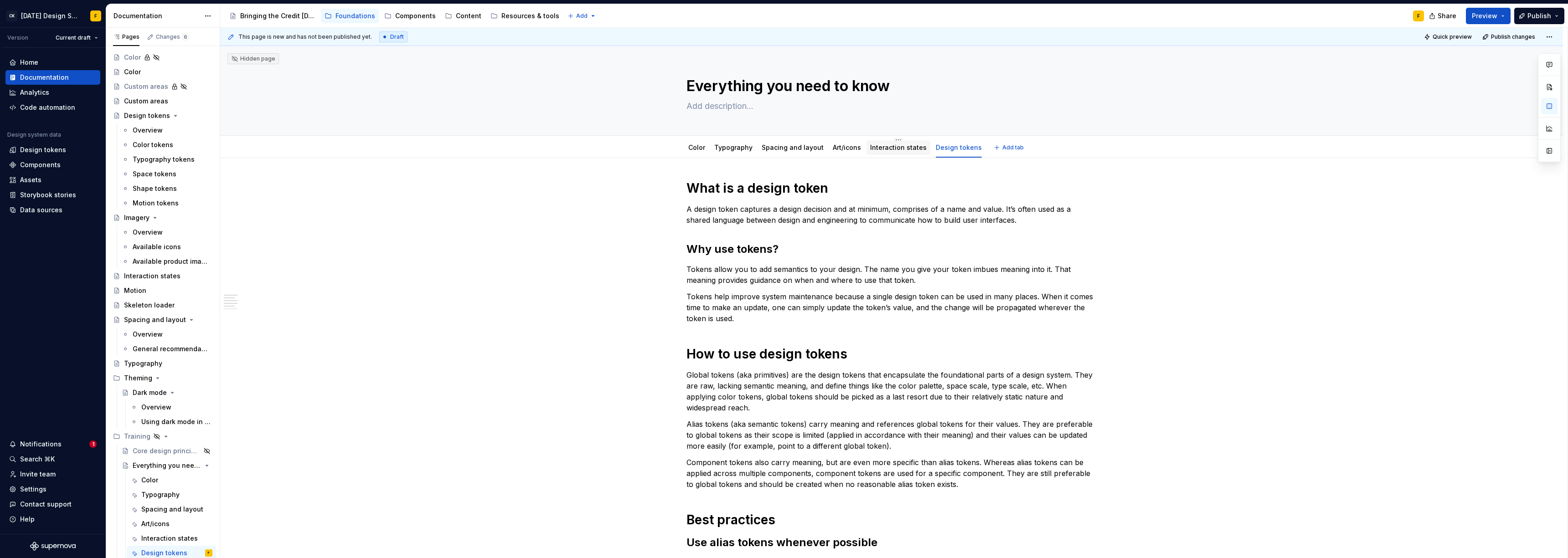
click at [699, 145] on link "Interaction states" at bounding box center [898, 148] width 57 height 8
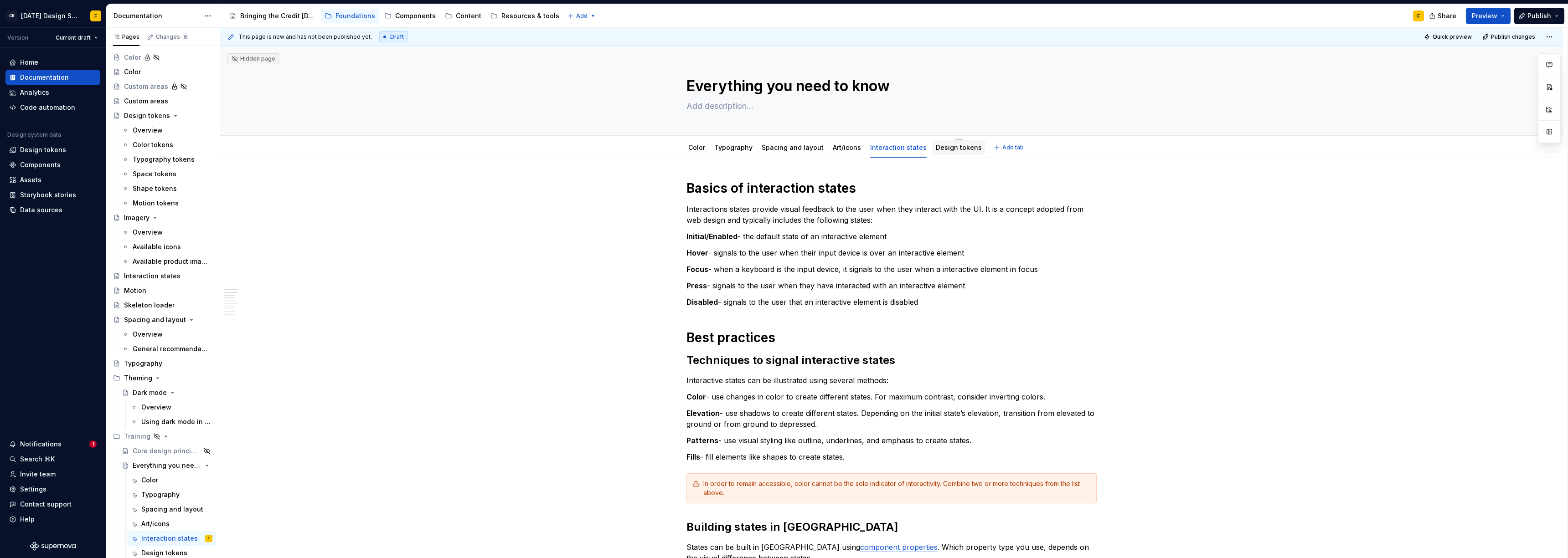
click at [699, 150] on link "Design tokens" at bounding box center [958, 148] width 46 height 8
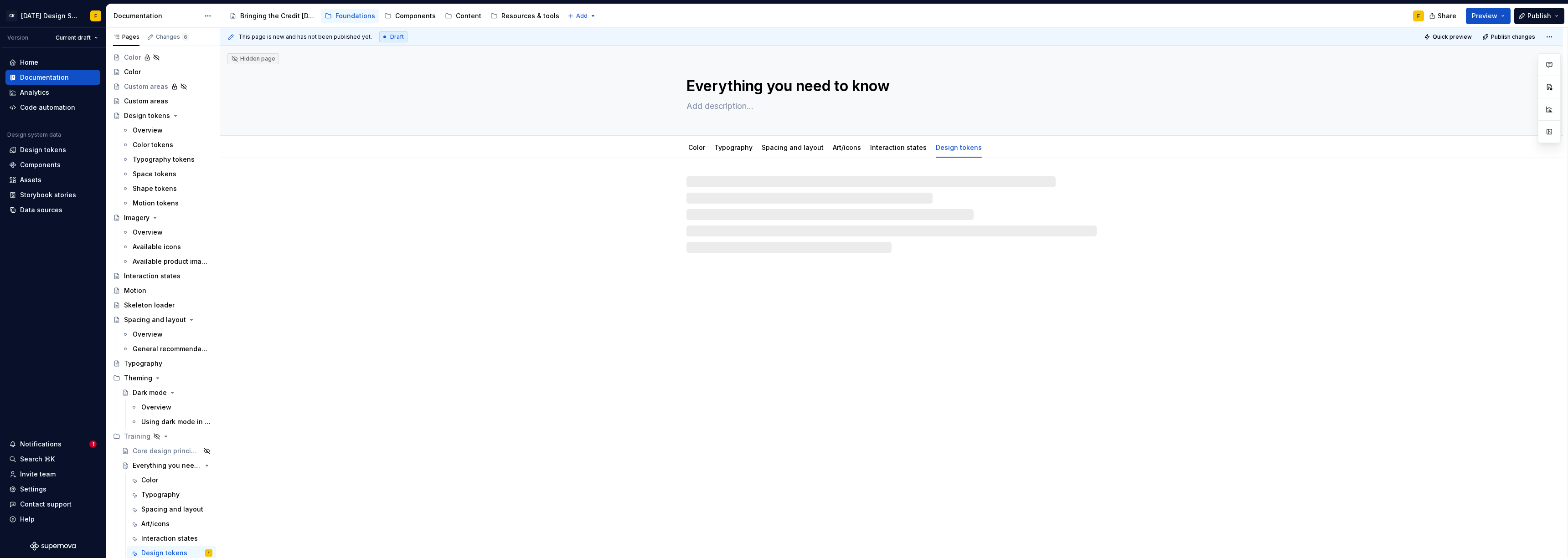
type textarea "*"
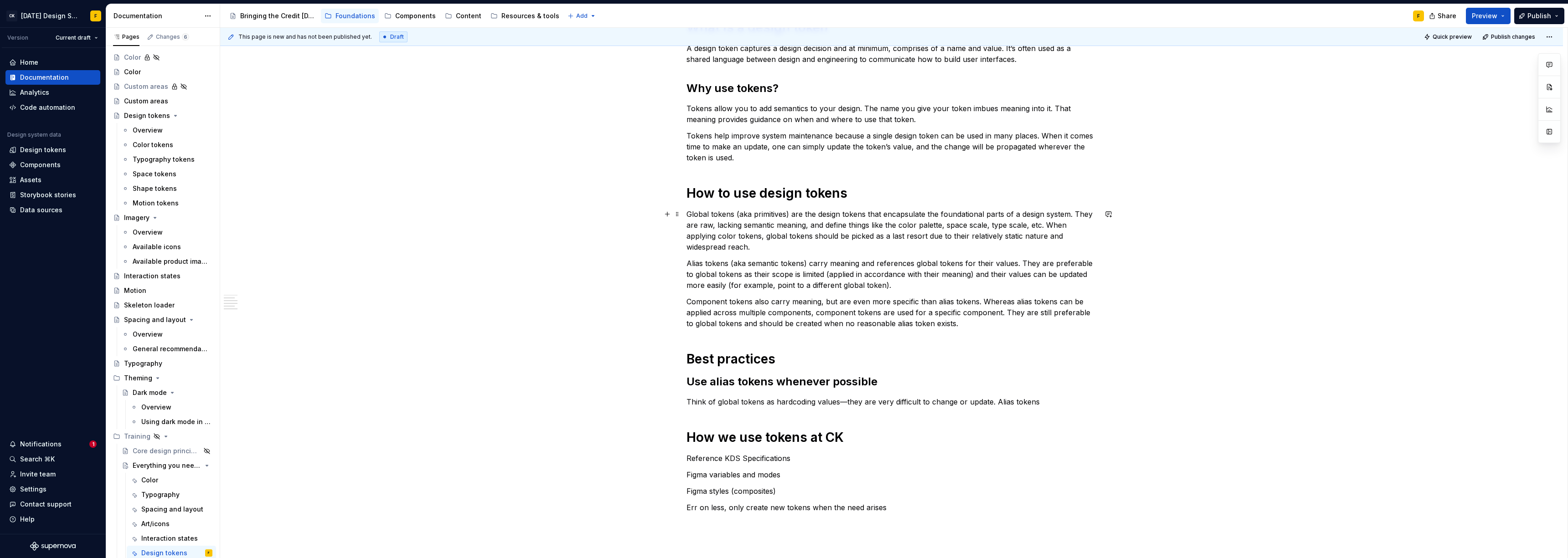
scroll to position [174, 0]
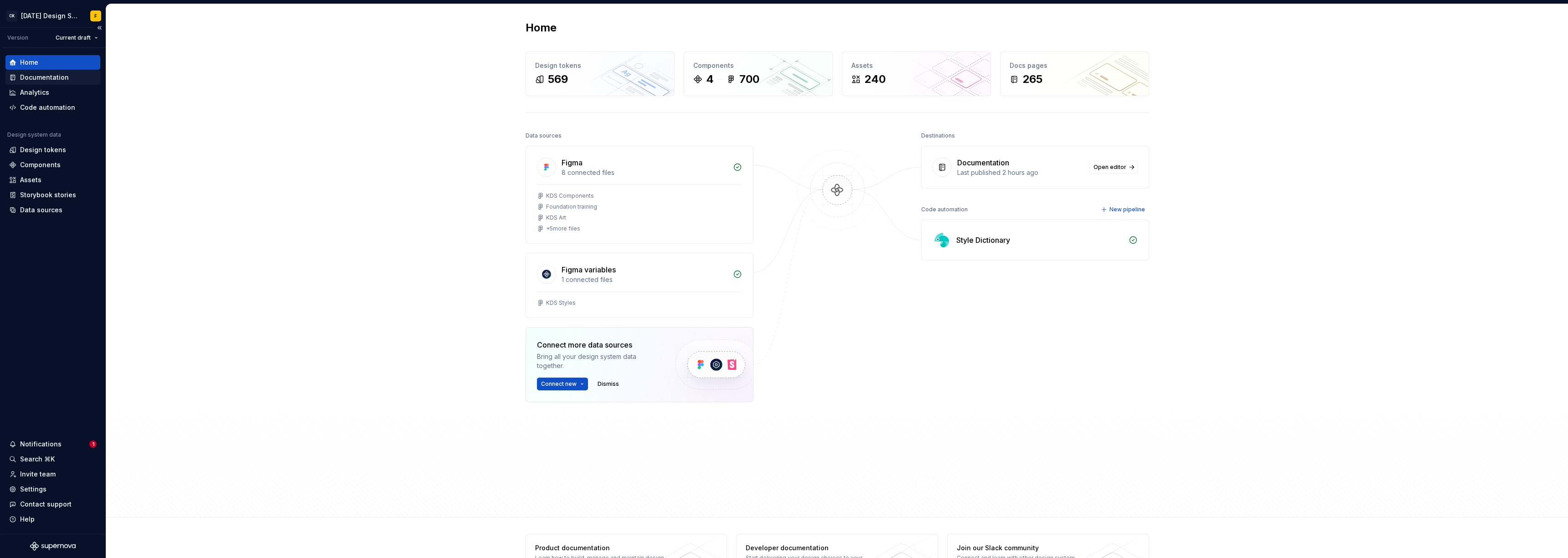
click at [19, 78] on div "Documentation" at bounding box center [52, 77] width 87 height 9
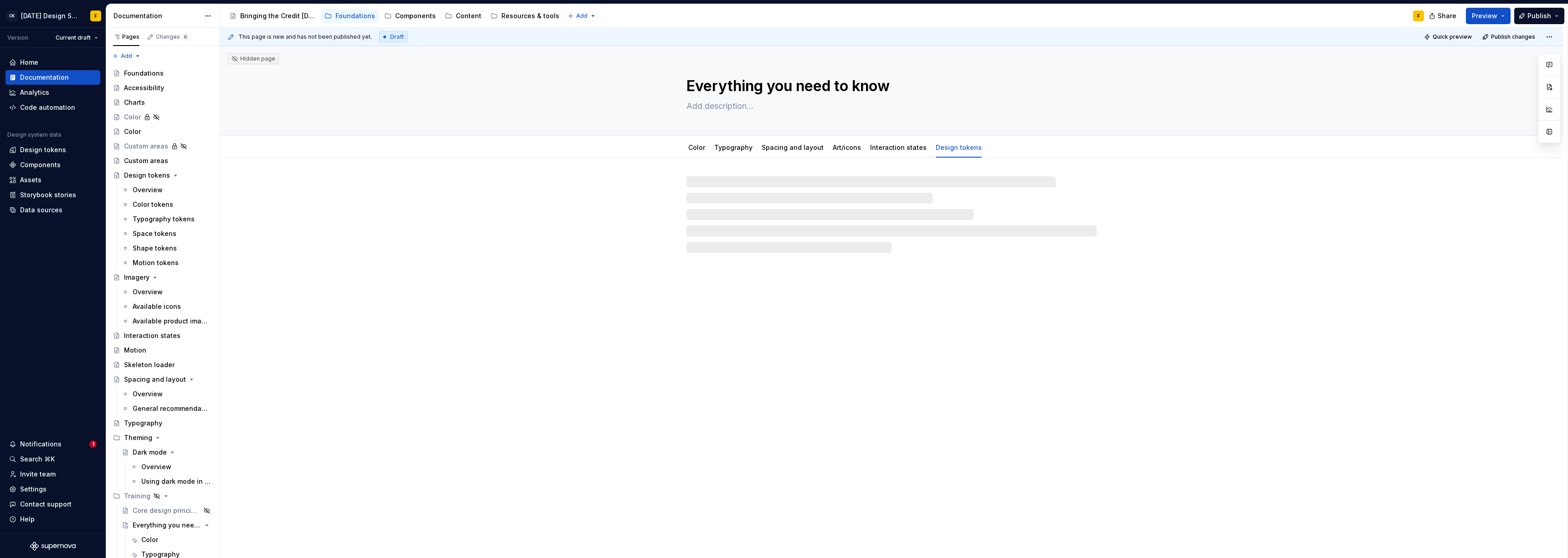
type textarea "*"
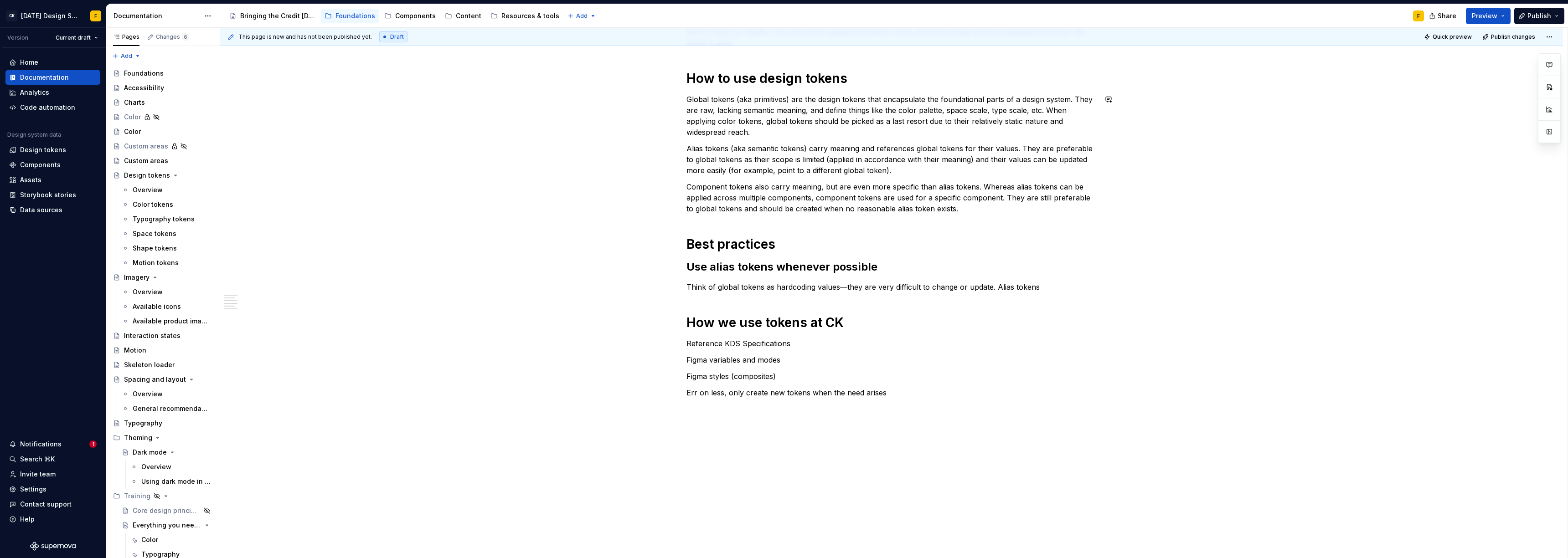
scroll to position [310, 0]
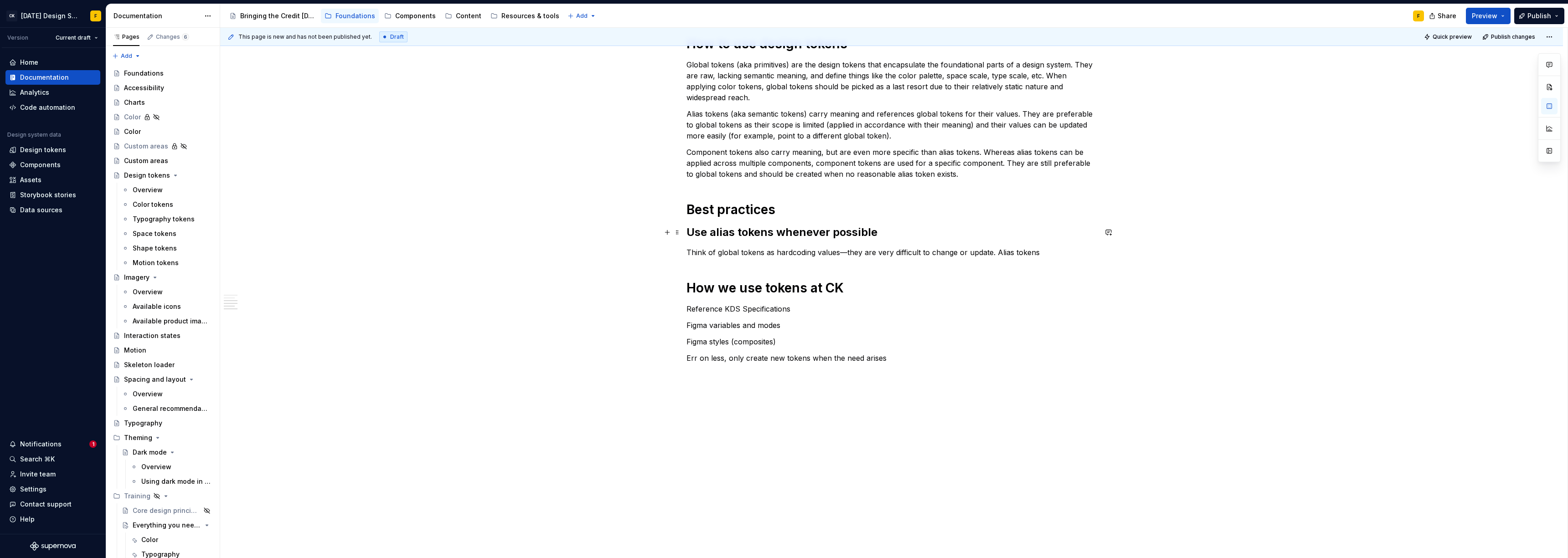
click at [695, 235] on h2 "Use alias tokens whenever possible" at bounding box center [891, 233] width 410 height 15
drag, startPoint x: 815, startPoint y: 234, endPoint x: 838, endPoint y: 234, distance: 23.0
click at [699, 234] on h2 "Apply alias tokens whenever possible" at bounding box center [891, 233] width 410 height 15
click at [686, 252] on p "Think of global tokens as hardcoding values—they are very difficult to change o…" at bounding box center [891, 253] width 410 height 11
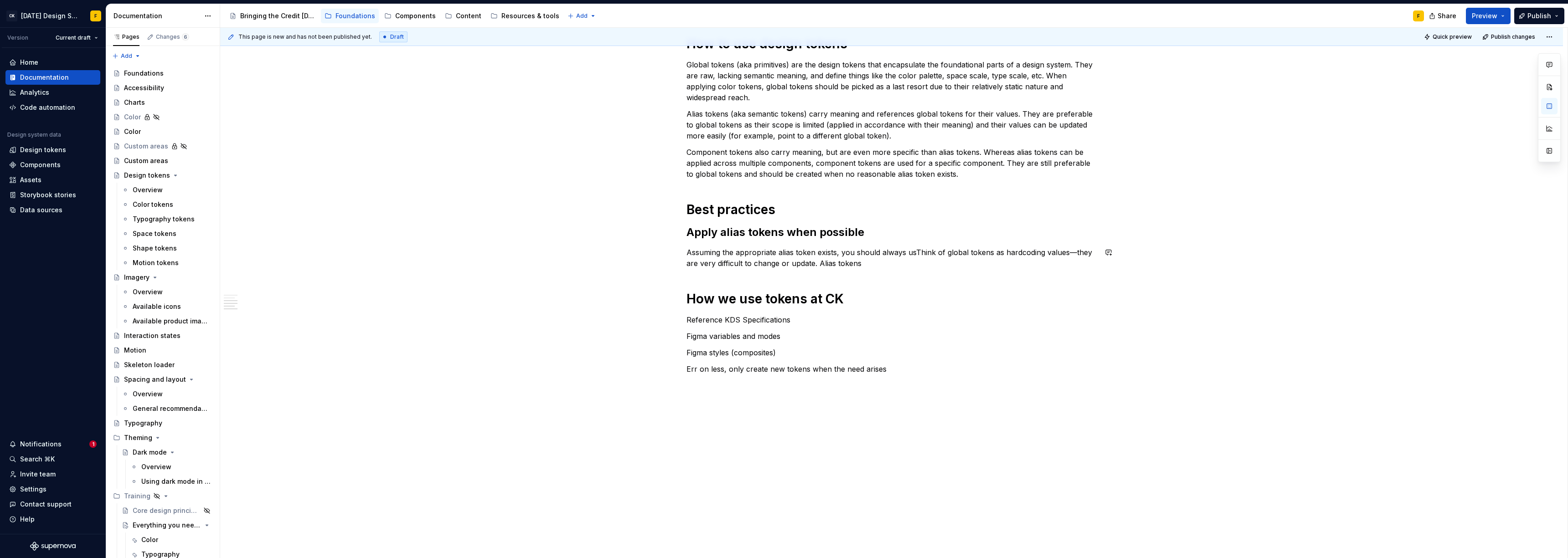
type textarea "*"
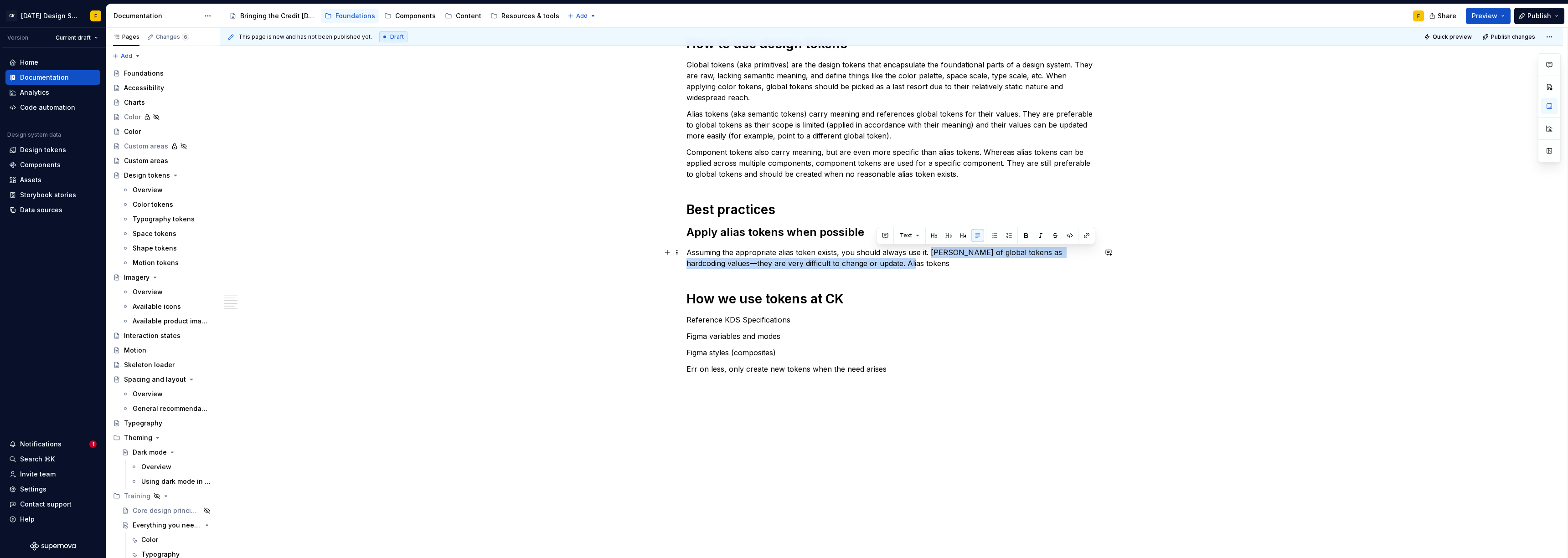
drag, startPoint x: 929, startPoint y: 253, endPoint x: 929, endPoint y: 262, distance: 9.0
click at [699, 262] on p "Assuming the appropriate alias token exists, you should always use it. hink of …" at bounding box center [891, 258] width 410 height 22
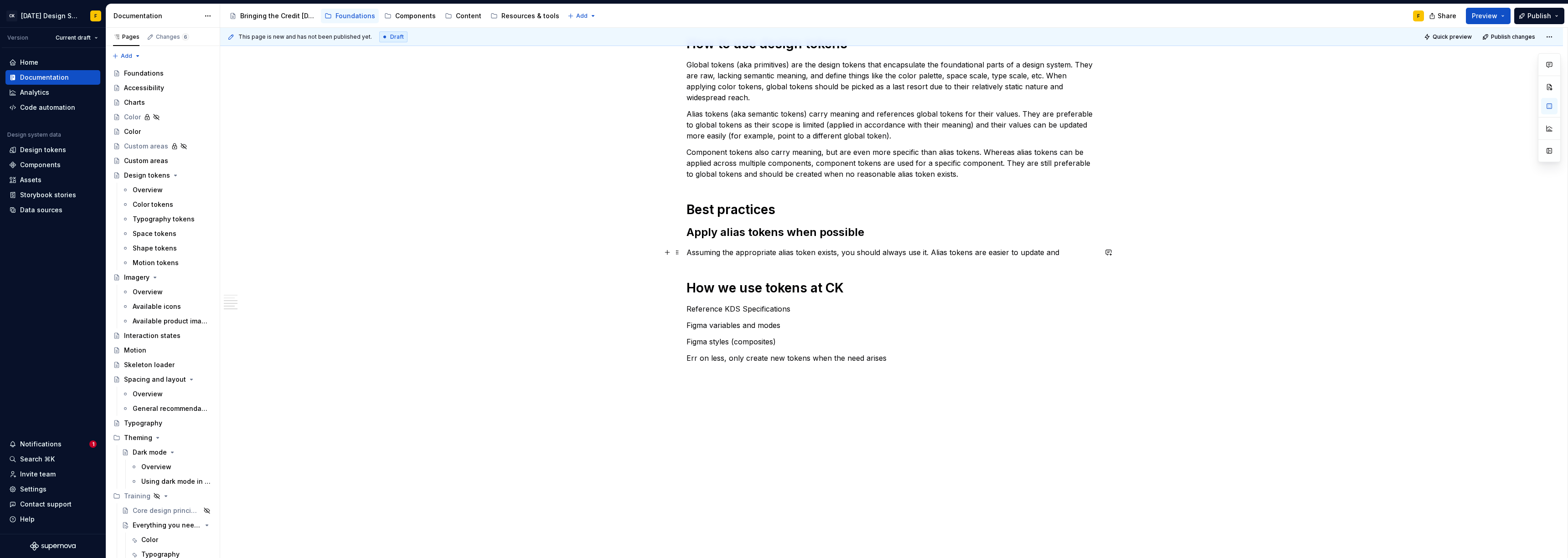
click at [699, 250] on p "Assuming the appropriate alias token exists, you should always use it. Alias to…" at bounding box center [891, 253] width 410 height 11
click at [699, 252] on p "Assuming the appropriate alias token exists, you should always use it. Alias to…" at bounding box center [891, 253] width 410 height 11
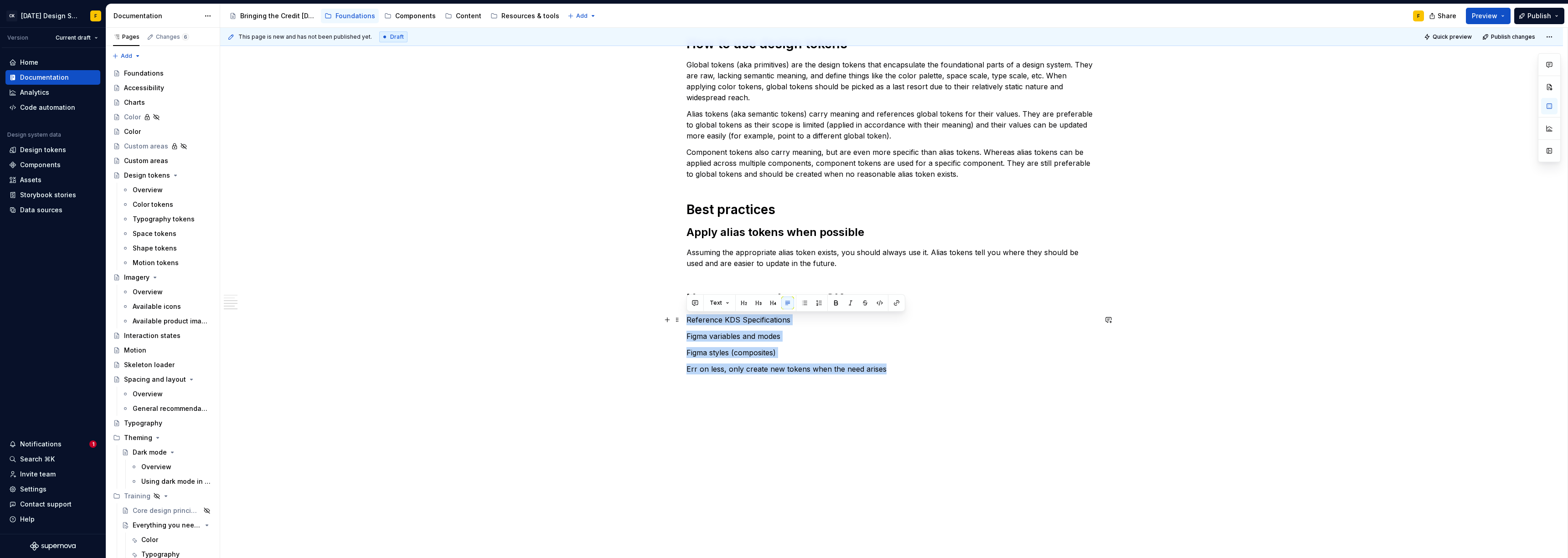
drag, startPoint x: 886, startPoint y: 370, endPoint x: 684, endPoint y: 318, distance: 208.6
click at [684, 318] on div "What is a design token A design token captures a design decision and at minimum…" at bounding box center [891, 208] width 1343 height 722
click at [699, 304] on button "button" at bounding box center [744, 303] width 13 height 13
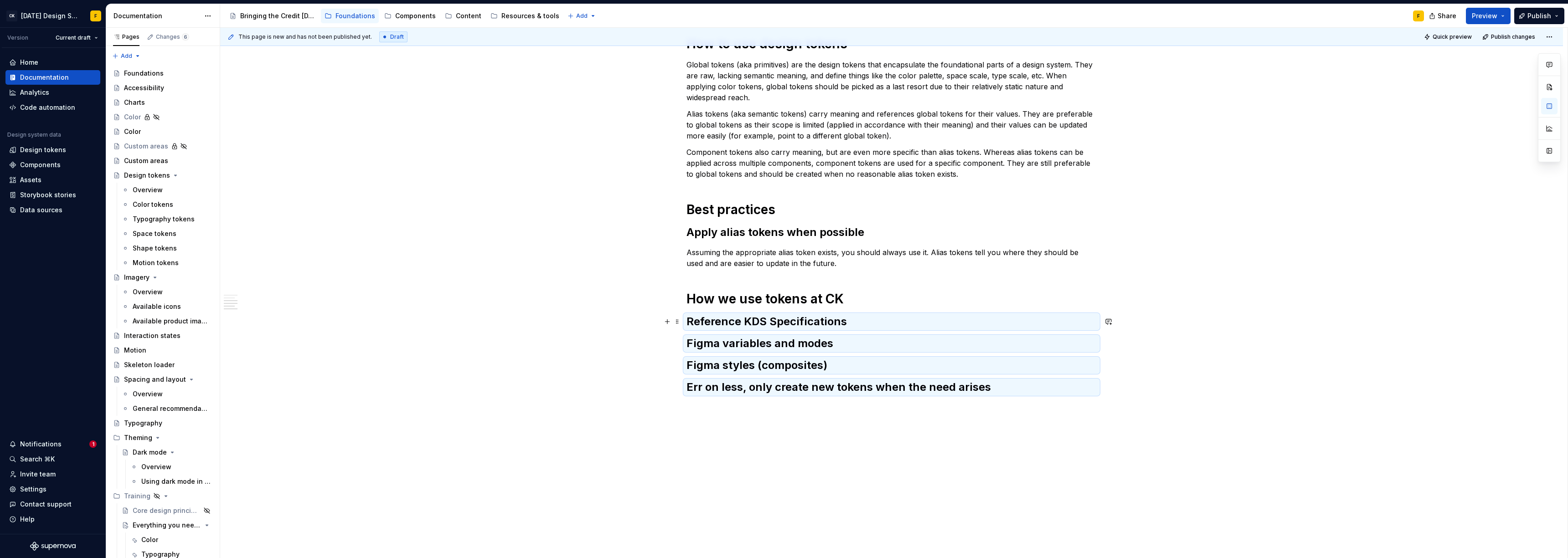
click at [699, 320] on h2 "Reference KDS Specifications" at bounding box center [891, 321] width 410 height 15
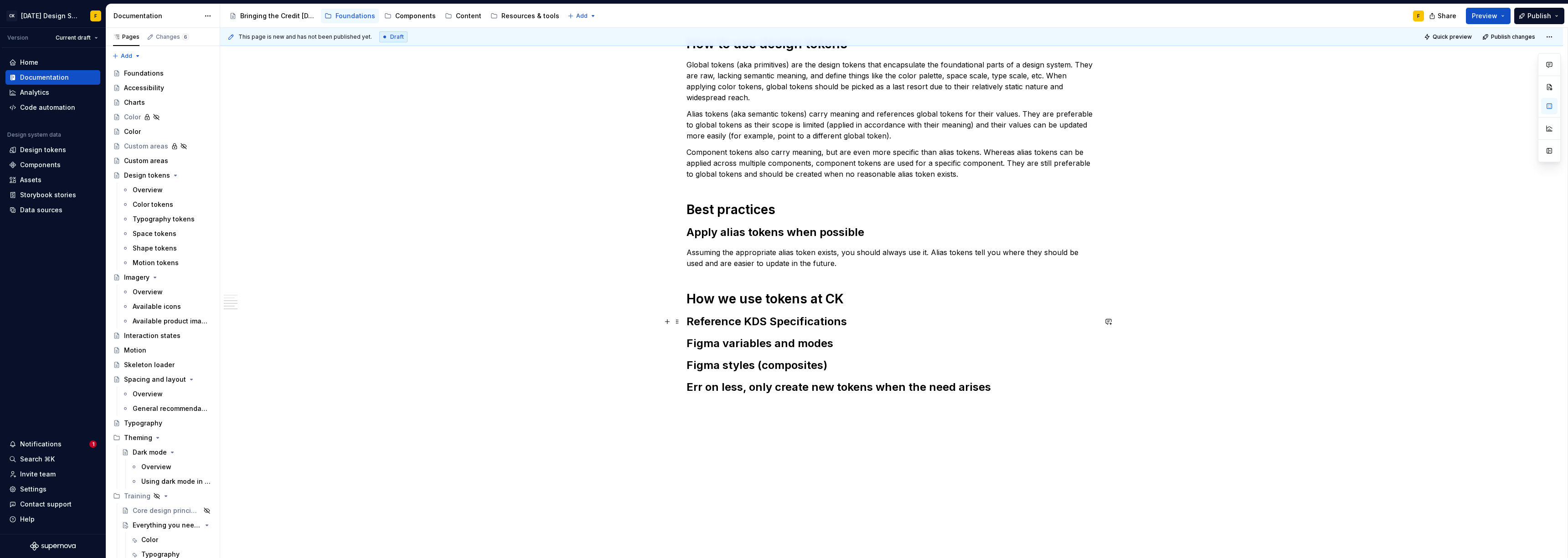
click at [699, 321] on h2 "Reference KDS Specifications" at bounding box center [891, 321] width 410 height 15
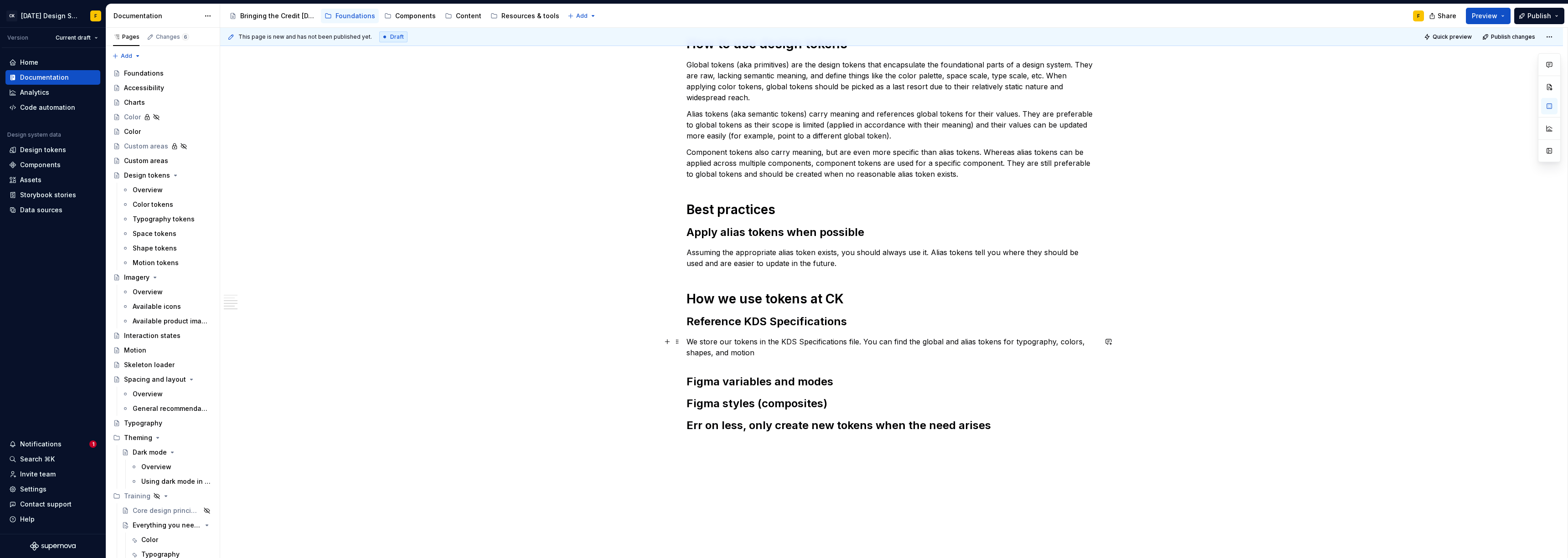
click at [699, 340] on p "We store our tokens in the KDS Specifications file. You can find the global and…" at bounding box center [891, 347] width 410 height 22
click at [699, 355] on p "We store our tokens in the KDS Specifications file. You can find the global and…" at bounding box center [891, 347] width 410 height 22
click at [699, 344] on p "We store our tokens in the KDS Specifications file. You can find the global and…" at bounding box center [891, 347] width 410 height 22
click at [699, 341] on p "We store our tokens in the KDS Specifications file. You can find the global and…" at bounding box center [891, 347] width 410 height 22
click at [699, 381] on h2 "Figma variables and modes" at bounding box center [891, 382] width 410 height 15
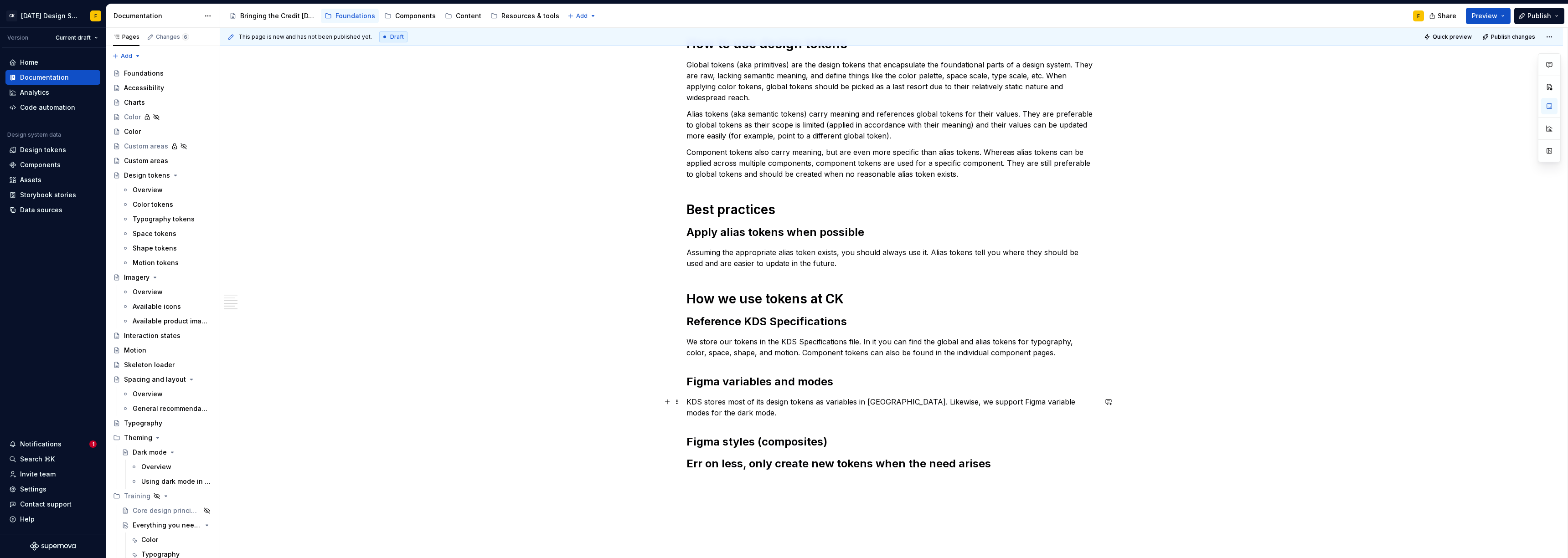
click at [699, 382] on p "KDS stores most of its design tokens as variables in Figma. Likewise, we suppor…" at bounding box center [891, 407] width 410 height 22
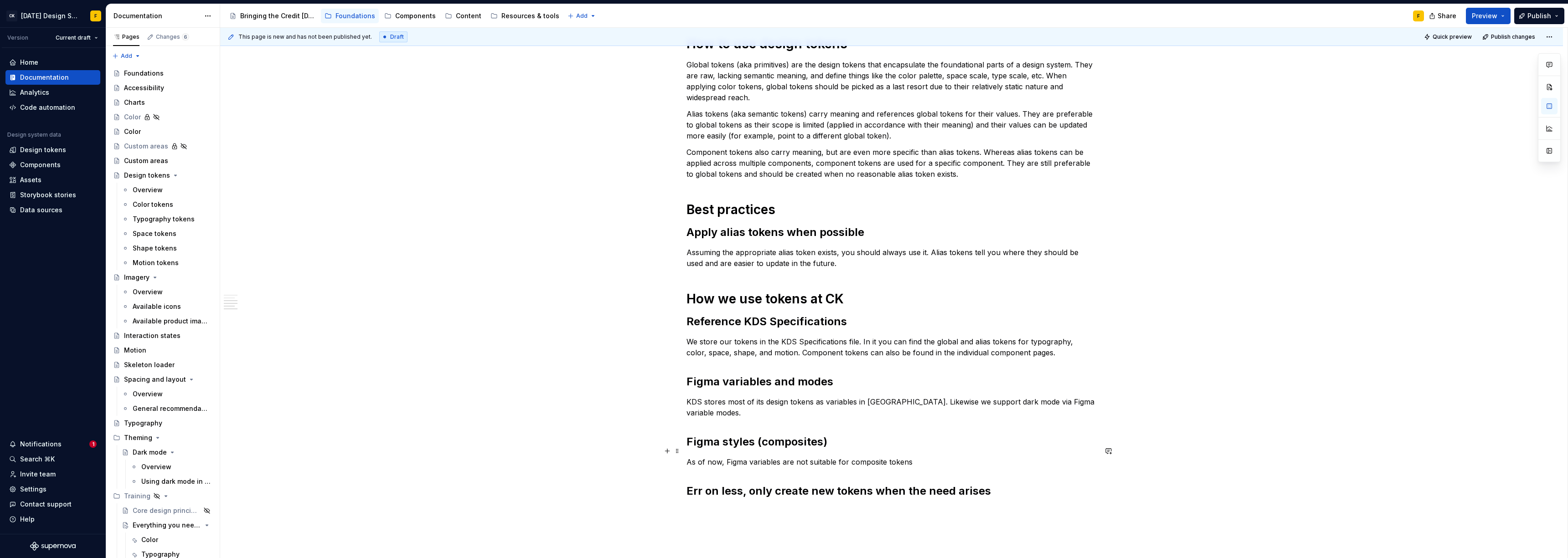
click at [699, 382] on p "As of now, Figma variables are not suitable for composite tokens" at bounding box center [891, 463] width 410 height 11
click at [699, 382] on h2 "Figma styles (composites)" at bounding box center [891, 442] width 410 height 15
click at [699, 382] on p "As of now, Figma variables are not suitable for capturing composite tokens." at bounding box center [891, 463] width 410 height 11
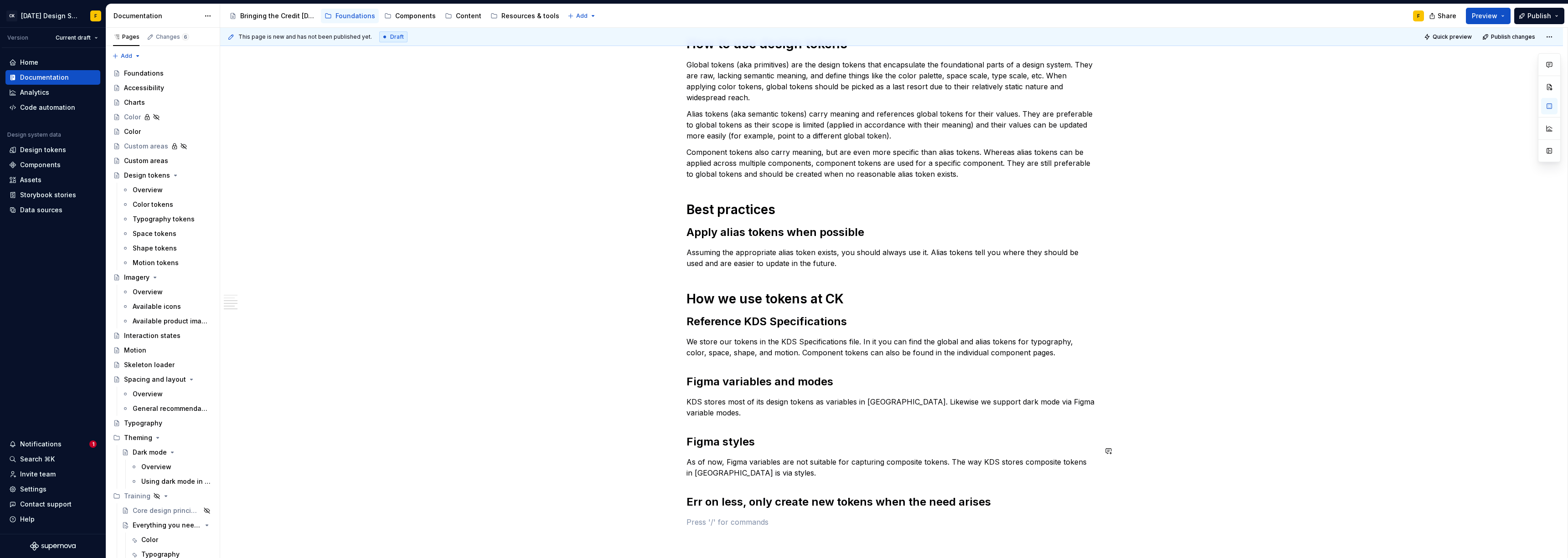
scroll to position [313, 0]
click at [699, 335] on p "We store our tokens in the KDS Specifications file. In it you can find the glob…" at bounding box center [891, 344] width 410 height 22
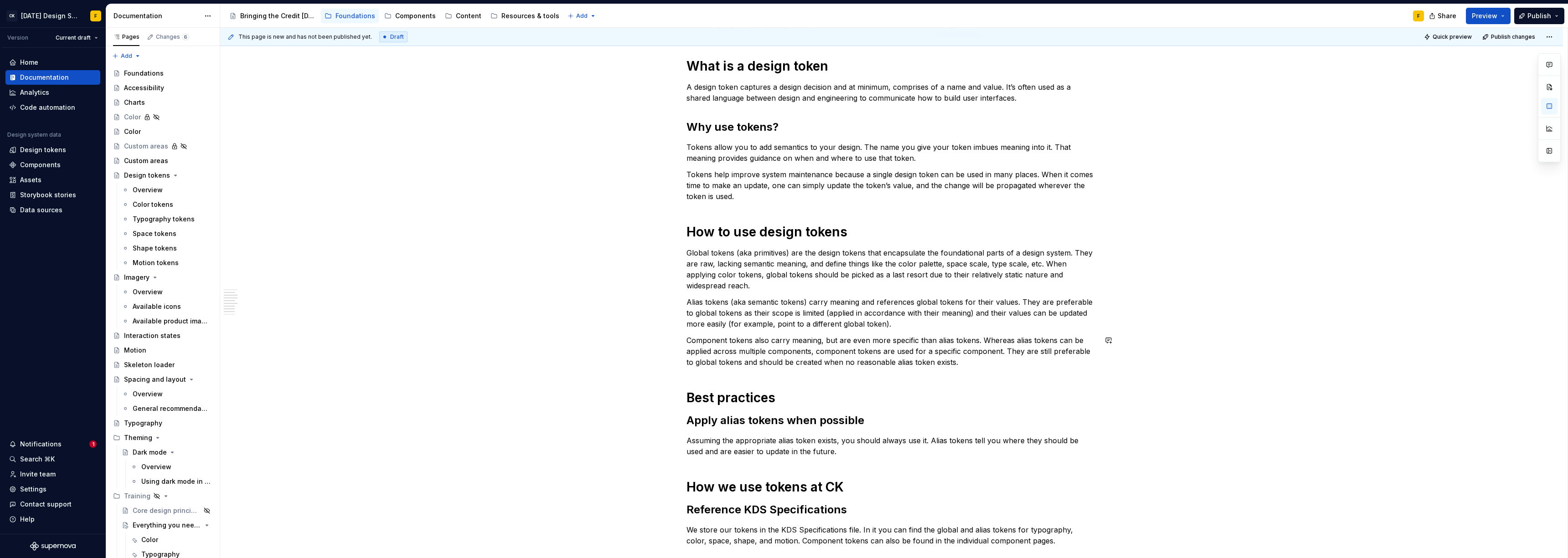
scroll to position [415, 0]
